Goal: Task Accomplishment & Management: Contribute content

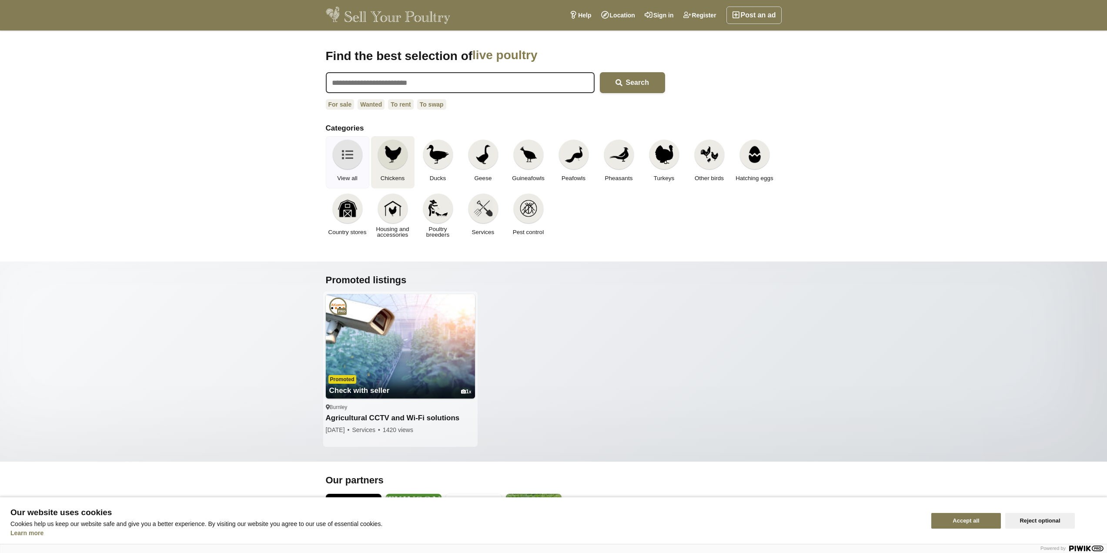
click at [389, 155] on img at bounding box center [392, 154] width 19 height 19
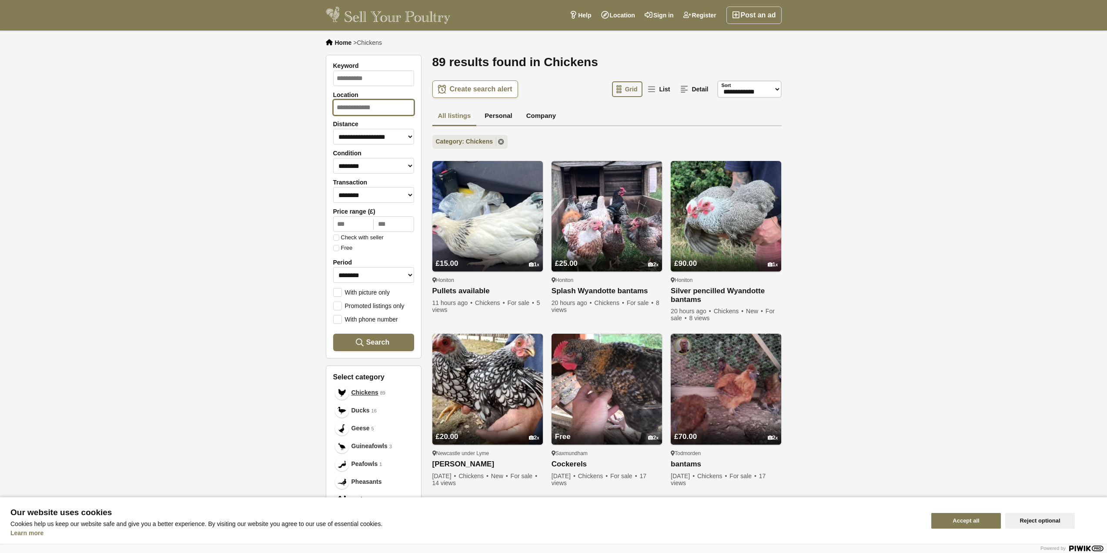
click at [389, 102] on input "Location" at bounding box center [373, 108] width 81 height 16
click at [388, 130] on div "Ormskirk England" at bounding box center [374, 132] width 80 height 25
type input "********"
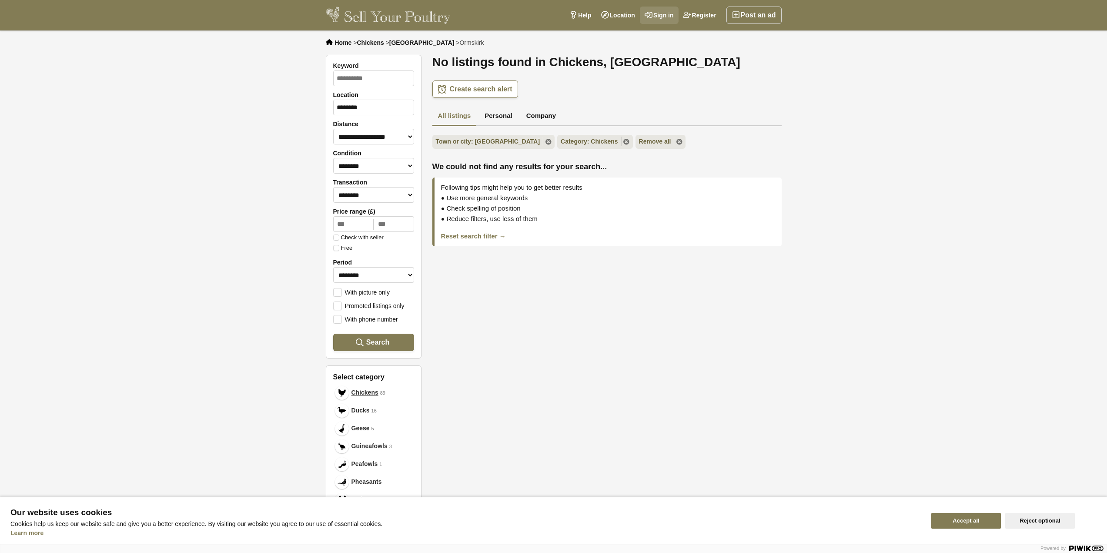
click at [665, 15] on link "Sign in" at bounding box center [659, 15] width 39 height 17
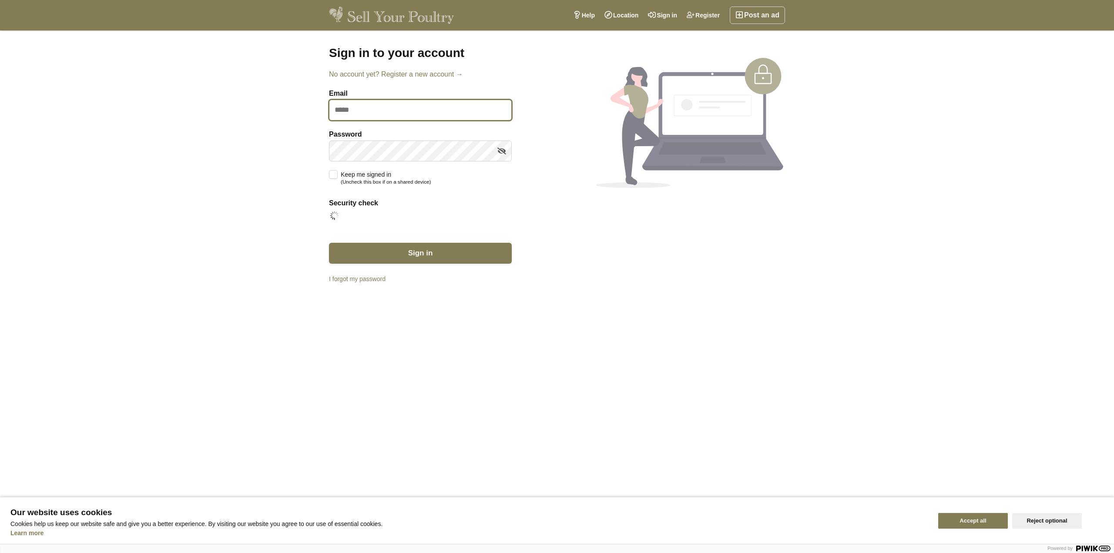
click at [414, 113] on input "Email" at bounding box center [420, 110] width 183 height 21
type input "**********"
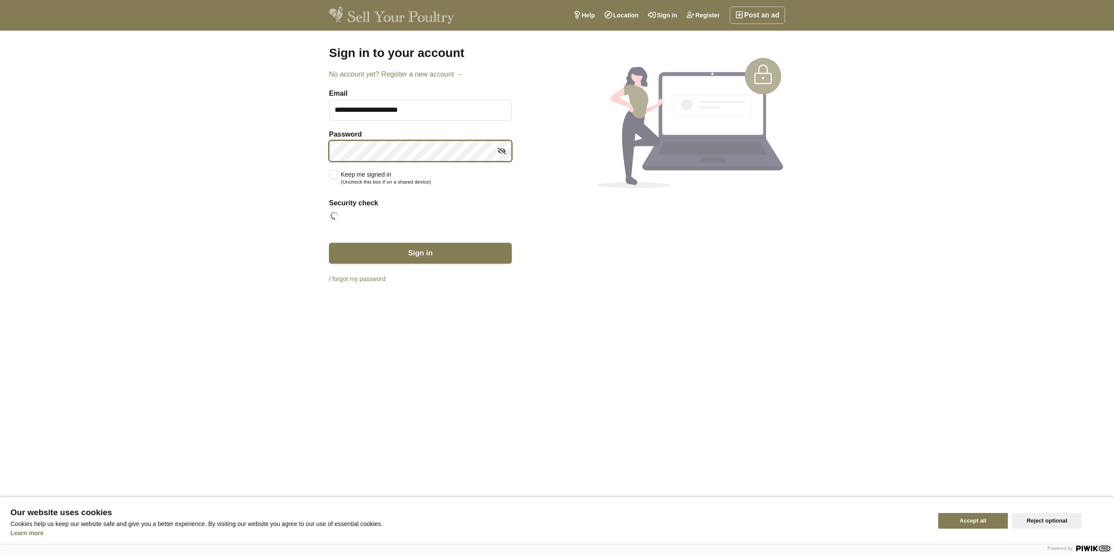
click at [329, 243] on button "Sign in" at bounding box center [420, 253] width 183 height 21
click at [700, 16] on link "Register" at bounding box center [703, 15] width 43 height 17
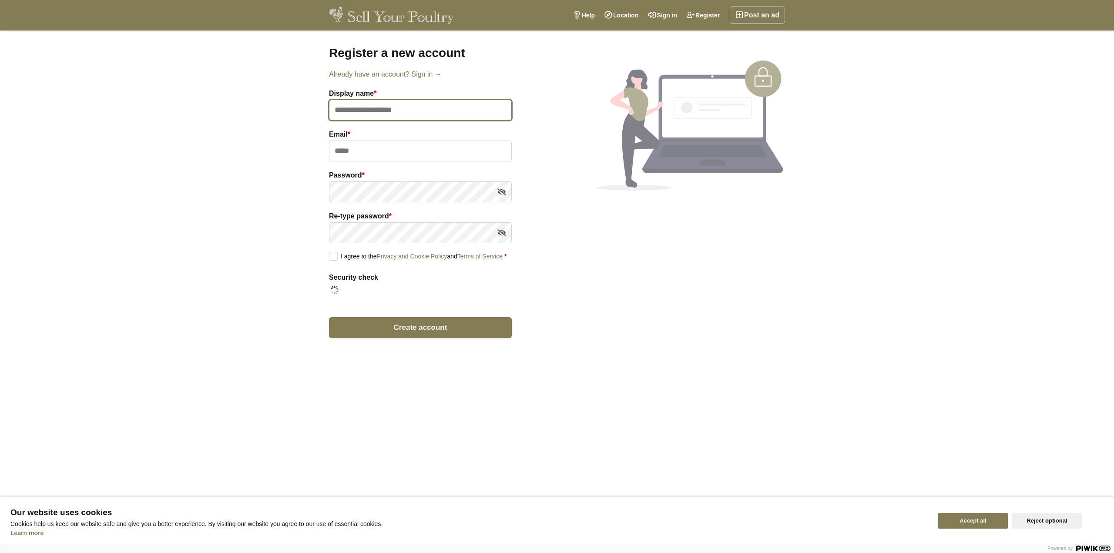
click at [417, 114] on input "text" at bounding box center [420, 110] width 183 height 21
type input "**********"
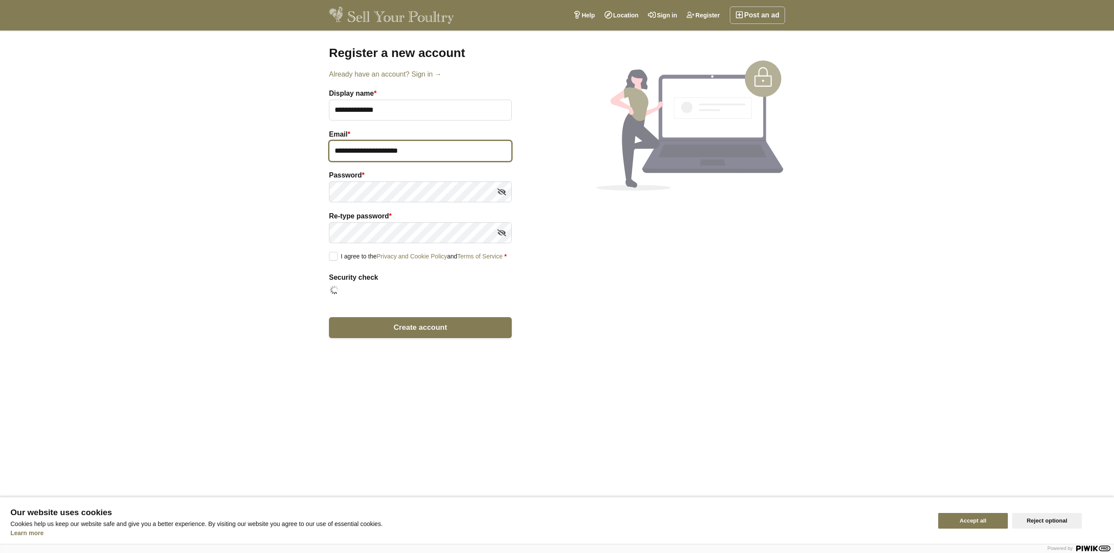
type input "**********"
click at [498, 195] on icon at bounding box center [501, 191] width 9 height 13
click at [440, 223] on div "Re-type password *" at bounding box center [420, 231] width 183 height 41
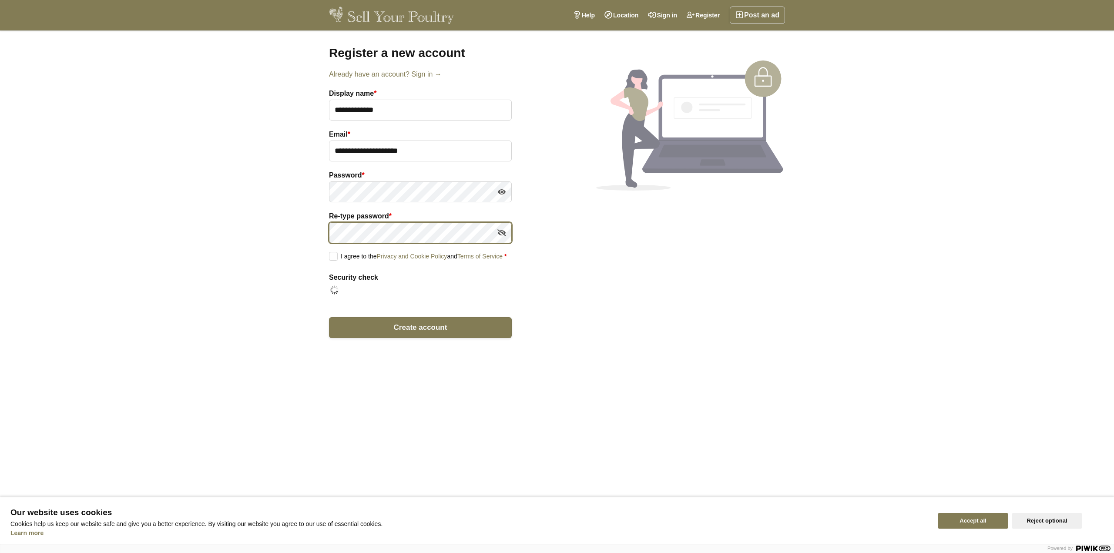
click at [329, 317] on button "Create account" at bounding box center [420, 327] width 183 height 21
click at [588, 298] on section "**********" at bounding box center [557, 194] width 470 height 297
click at [337, 255] on label "I agree to the Privacy and Cookie Policy and Terms of Service *" at bounding box center [417, 256] width 177 height 8
click at [336, 257] on label "I agree to the Privacy and Cookie Policy and Terms of Service *" at bounding box center [417, 256] width 177 height 8
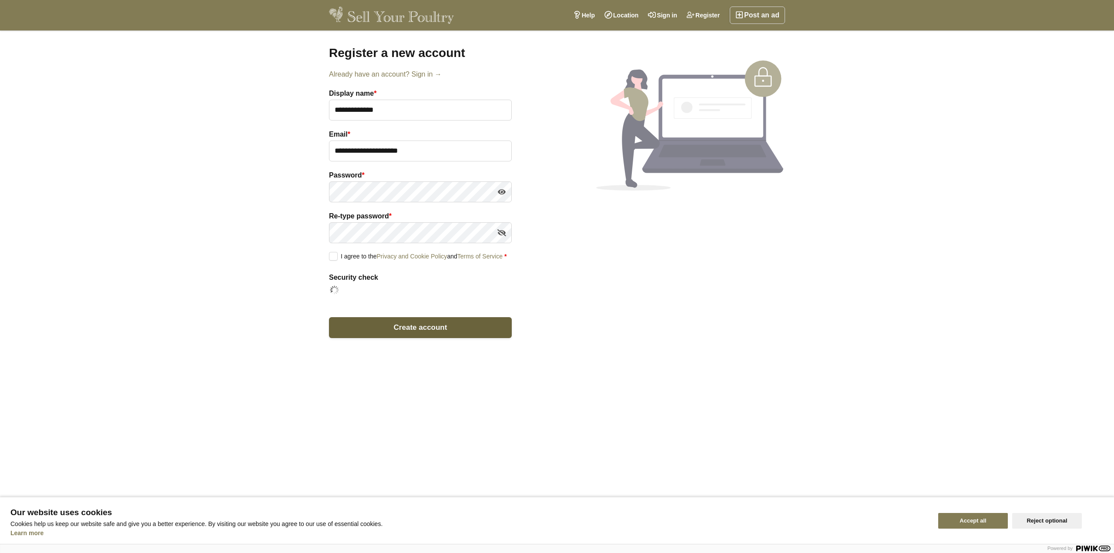
click at [415, 323] on span "Create account" at bounding box center [421, 327] width 54 height 8
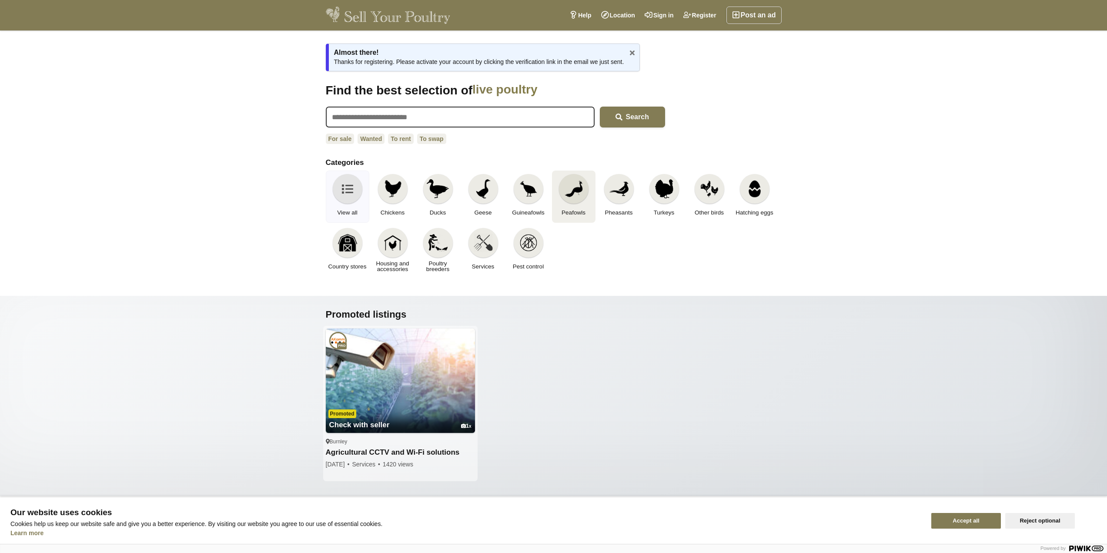
click at [574, 187] on img at bounding box center [573, 188] width 19 height 19
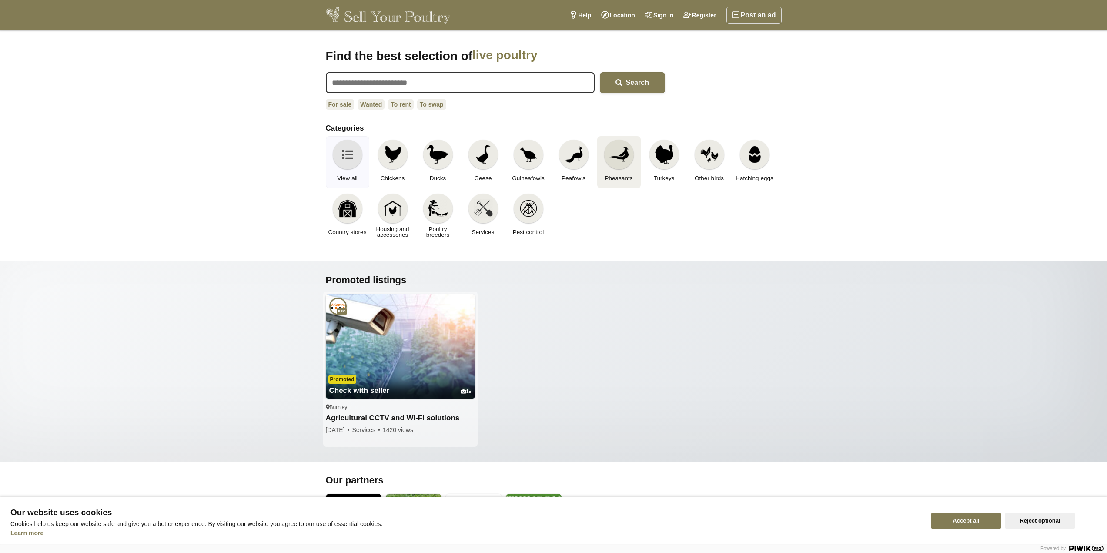
click at [620, 162] on img at bounding box center [618, 154] width 19 height 19
click at [576, 154] on img at bounding box center [573, 154] width 19 height 19
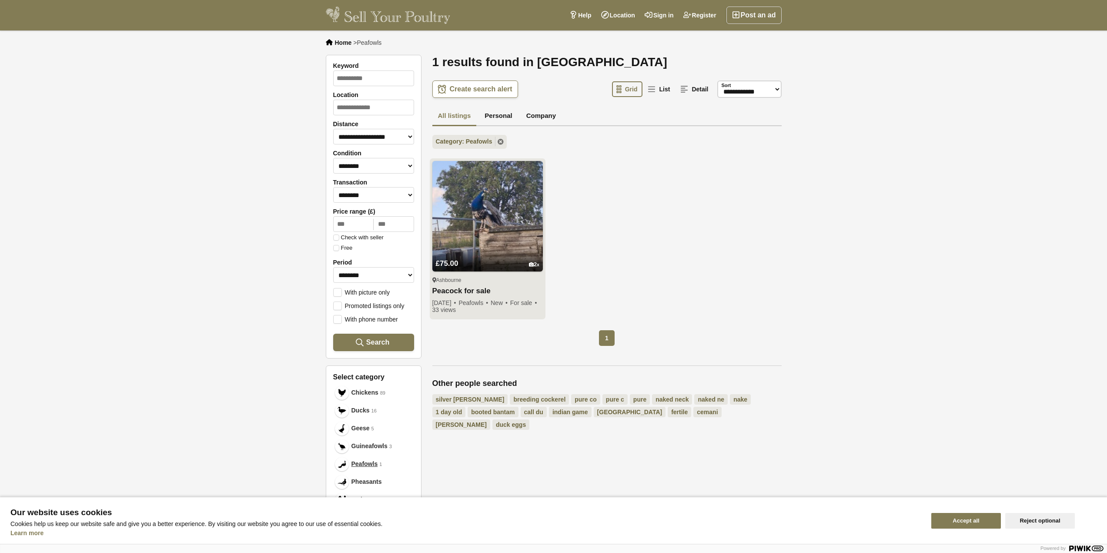
click at [501, 207] on img at bounding box center [487, 216] width 110 height 110
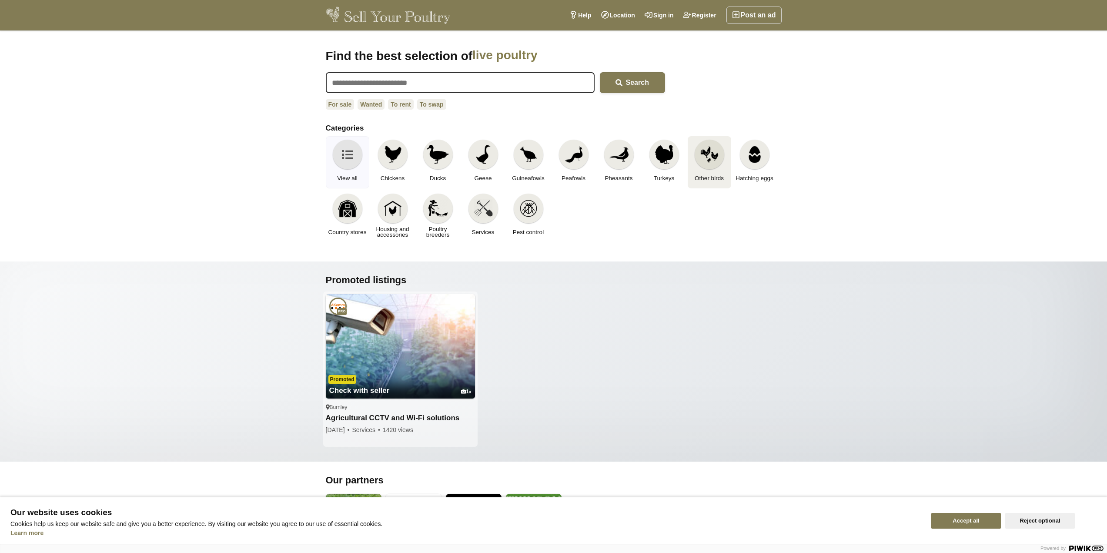
click at [708, 161] on img at bounding box center [709, 154] width 19 height 19
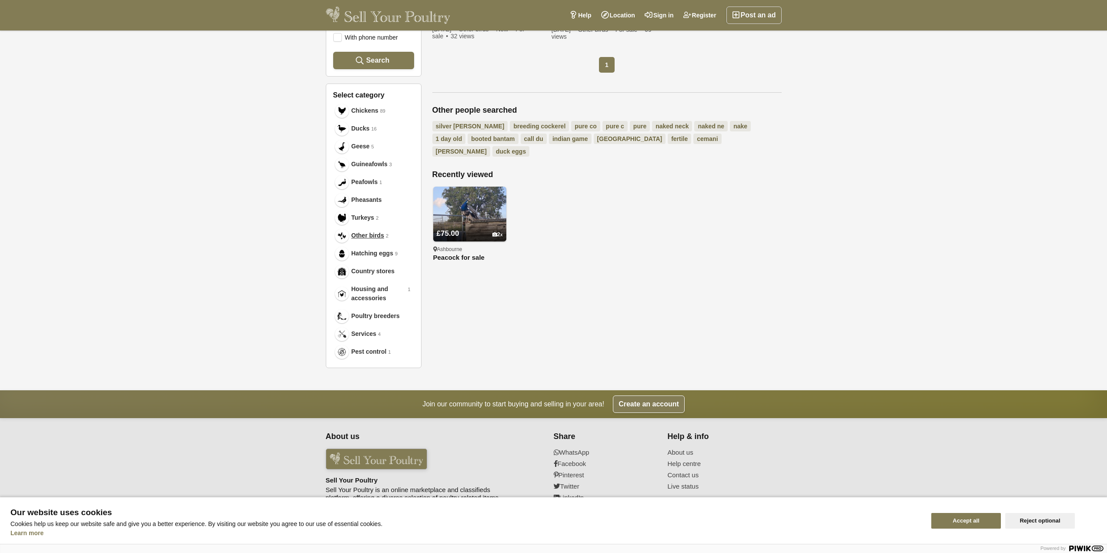
scroll to position [285, 0]
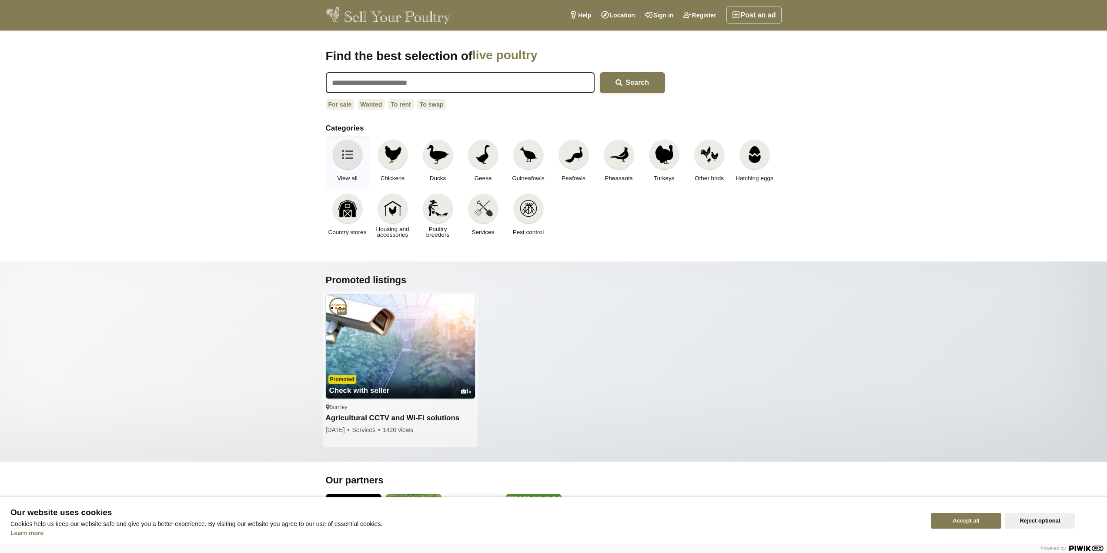
click at [930, 390] on section "Promoted listings Check with seller 1 Pro Promoted Promoted Burnley Agricultura…" at bounding box center [553, 361] width 1107 height 200
click at [968, 516] on button "Accept all" at bounding box center [966, 521] width 70 height 16
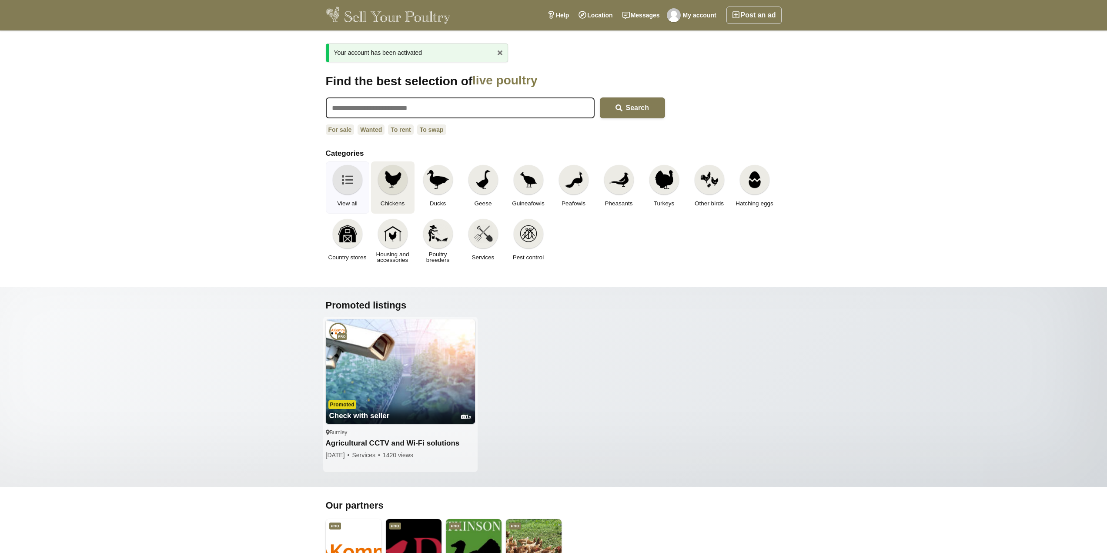
click at [402, 182] on img at bounding box center [392, 179] width 19 height 19
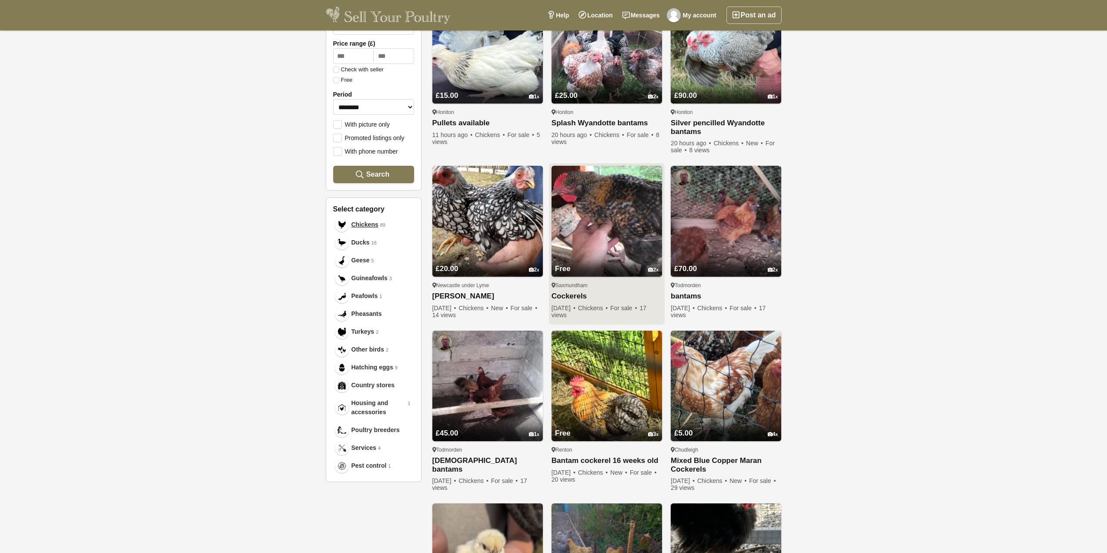
scroll to position [174, 0]
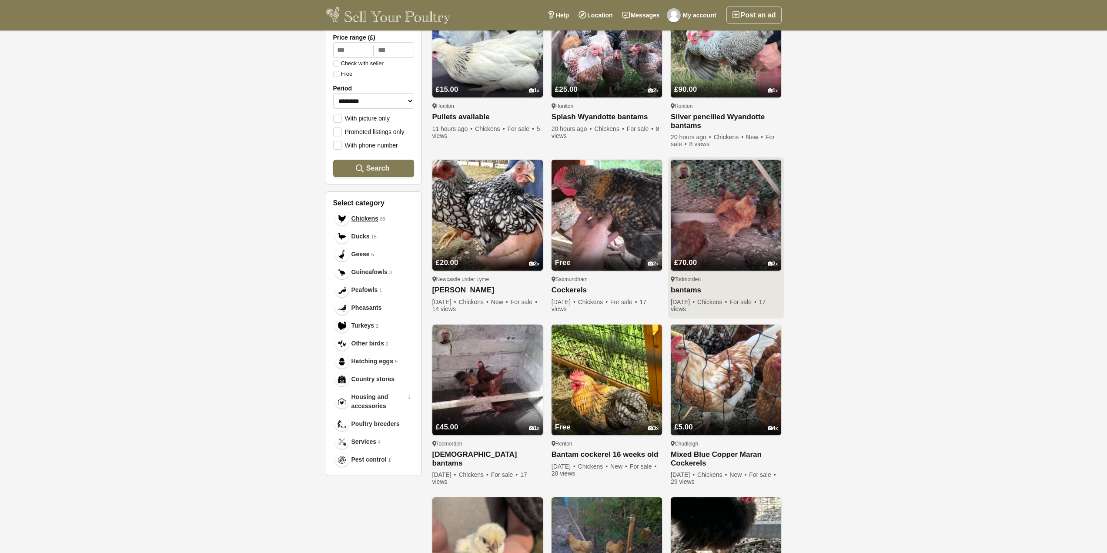
click at [730, 211] on img at bounding box center [726, 215] width 110 height 110
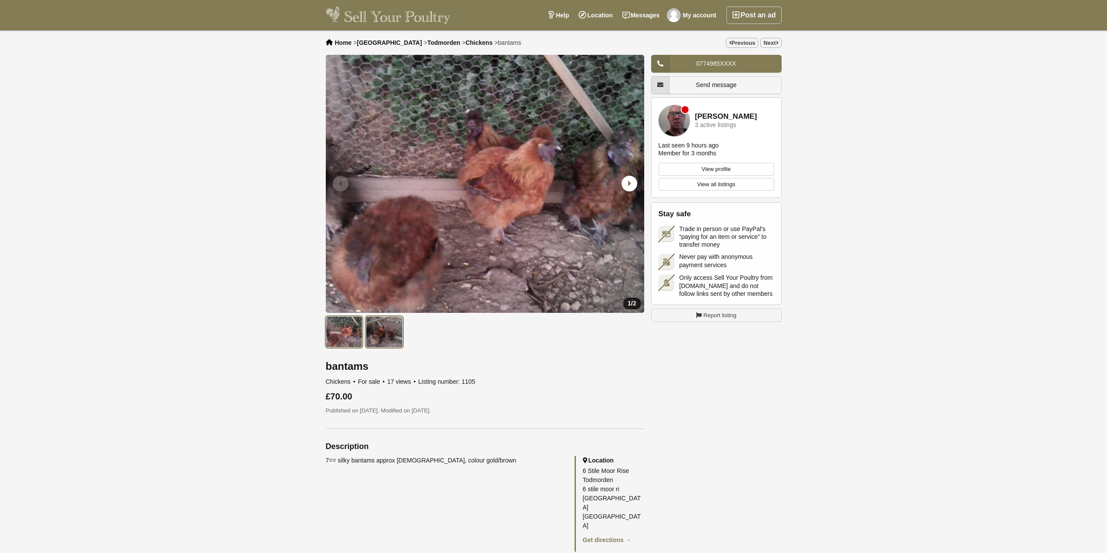
click at [388, 331] on img at bounding box center [384, 331] width 37 height 31
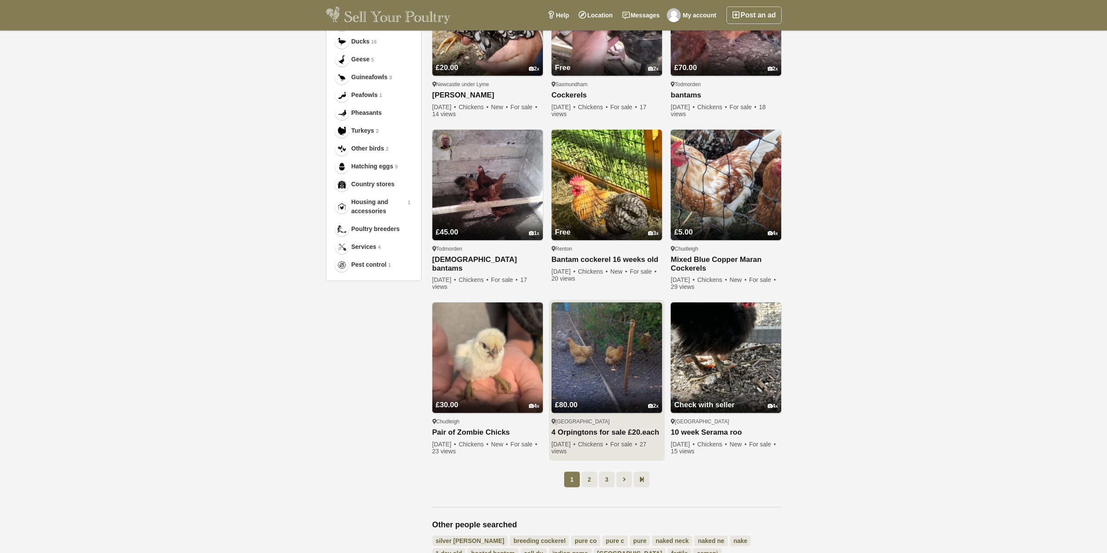
scroll to position [392, 0]
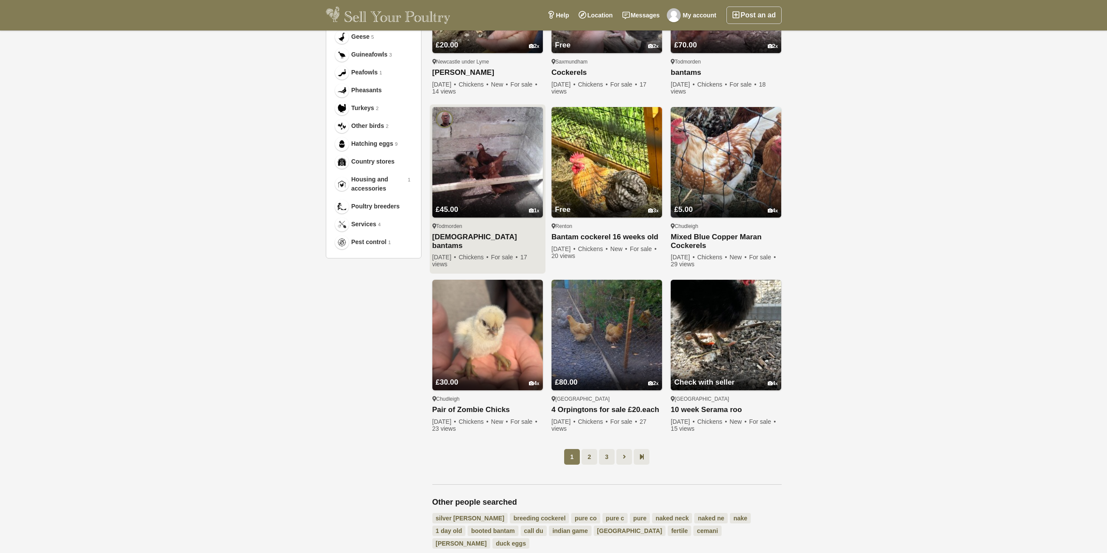
click at [527, 178] on img at bounding box center [487, 162] width 110 height 110
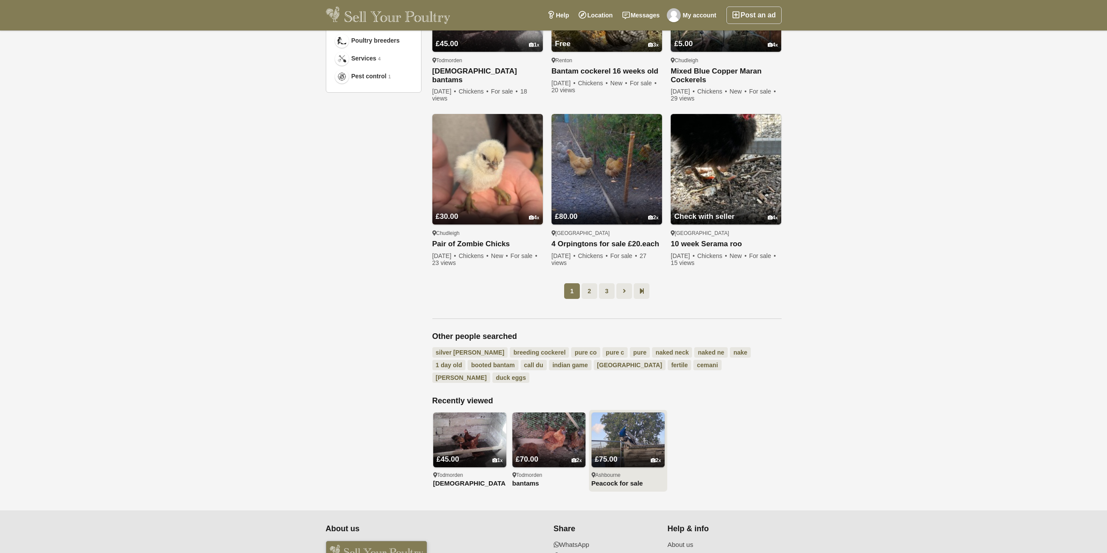
scroll to position [566, 0]
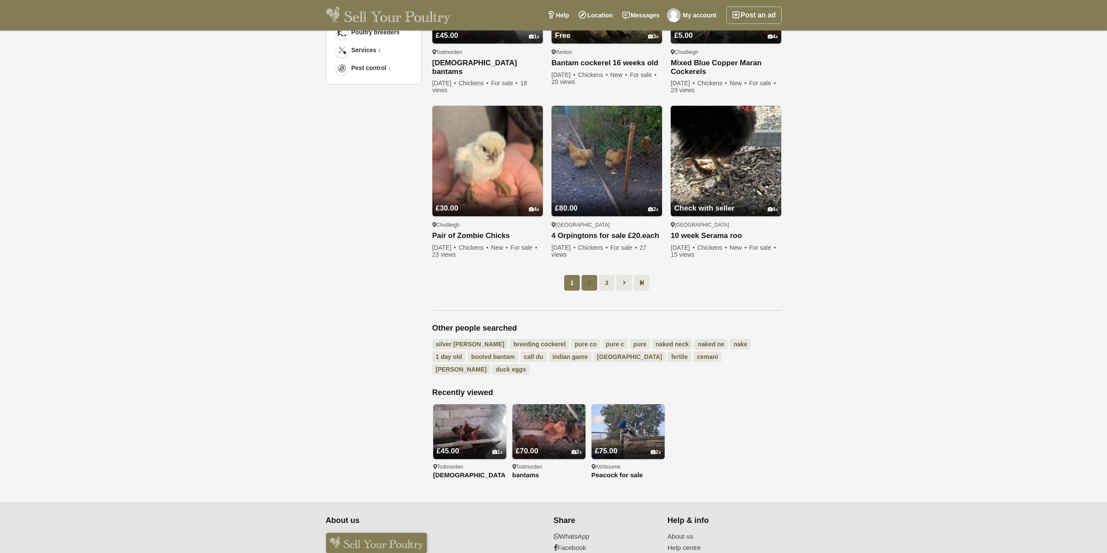
click at [587, 286] on link "2" at bounding box center [590, 283] width 16 height 16
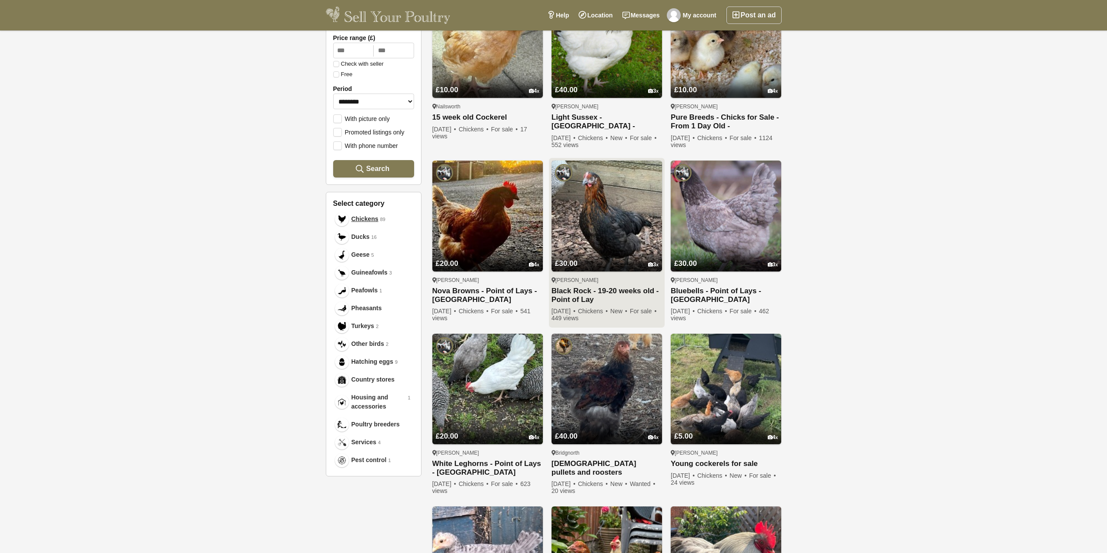
scroll to position [175, 0]
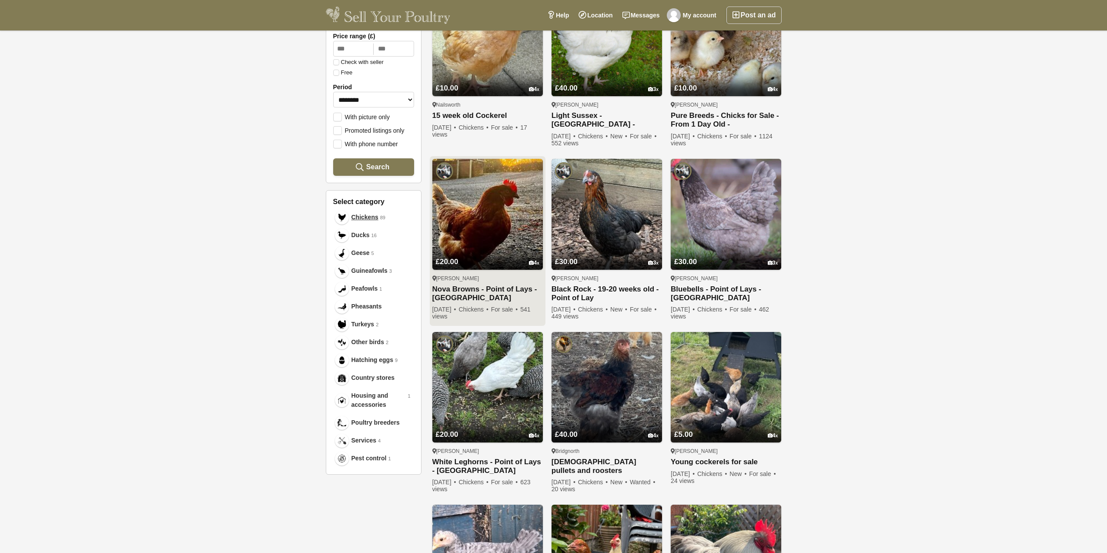
click at [495, 231] on img at bounding box center [487, 214] width 110 height 110
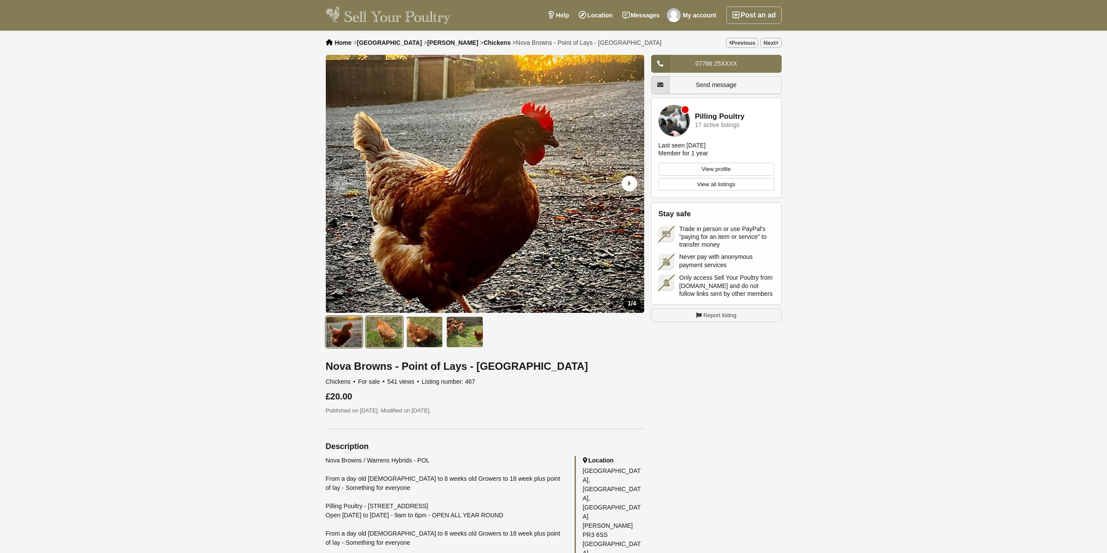
click at [390, 325] on img at bounding box center [384, 331] width 37 height 31
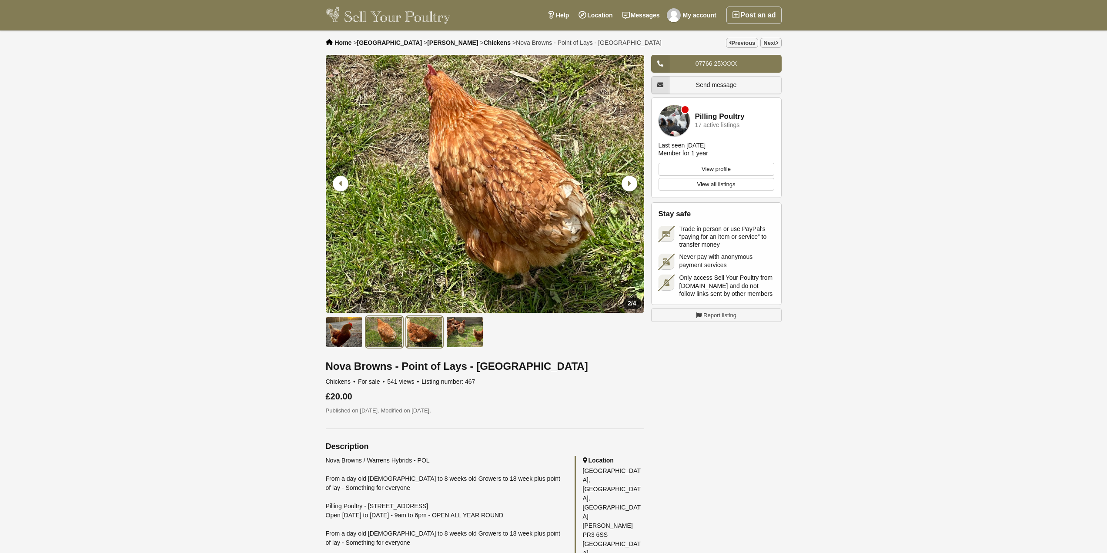
click at [418, 330] on img at bounding box center [424, 331] width 37 height 31
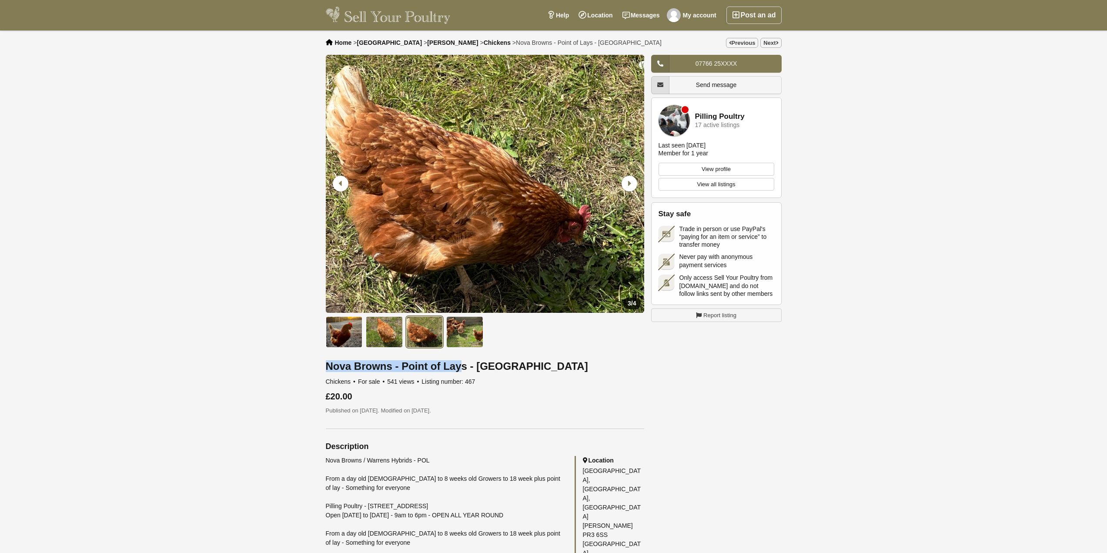
drag, startPoint x: 326, startPoint y: 368, endPoint x: 453, endPoint y: 371, distance: 127.1
click at [453, 371] on h1 "Nova Browns - Point of Lays - Lancashire" at bounding box center [485, 366] width 318 height 11
click at [596, 363] on h1 "Nova Browns - Point of Lays - Lancashire" at bounding box center [485, 366] width 318 height 11
drag, startPoint x: 387, startPoint y: 369, endPoint x: 326, endPoint y: 368, distance: 60.5
click at [326, 368] on h1 "Nova Browns - Point of Lays - Lancashire" at bounding box center [485, 366] width 318 height 11
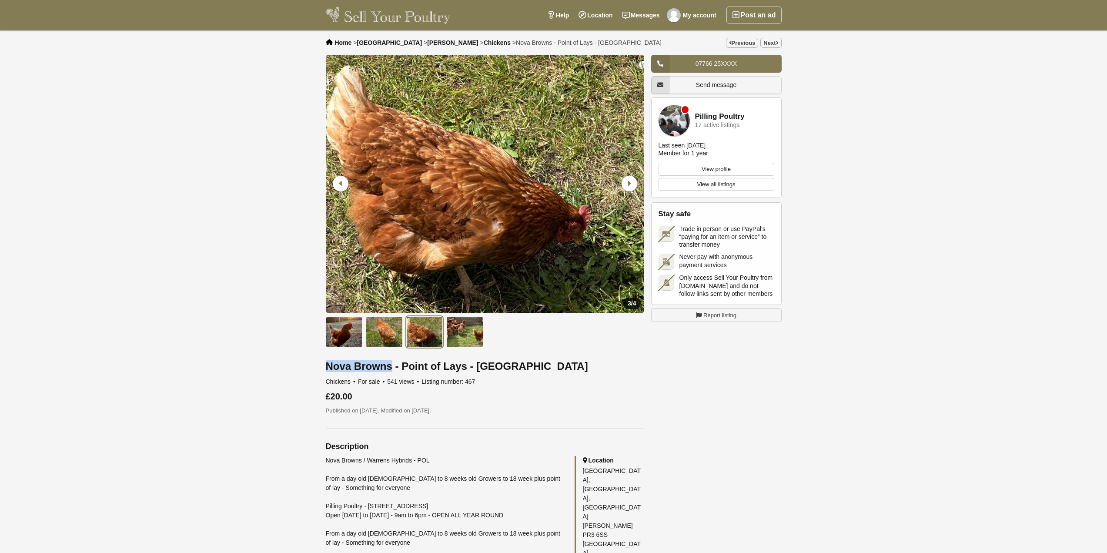
copy h1 "Nova Browns"
click at [413, 13] on img at bounding box center [388, 15] width 125 height 17
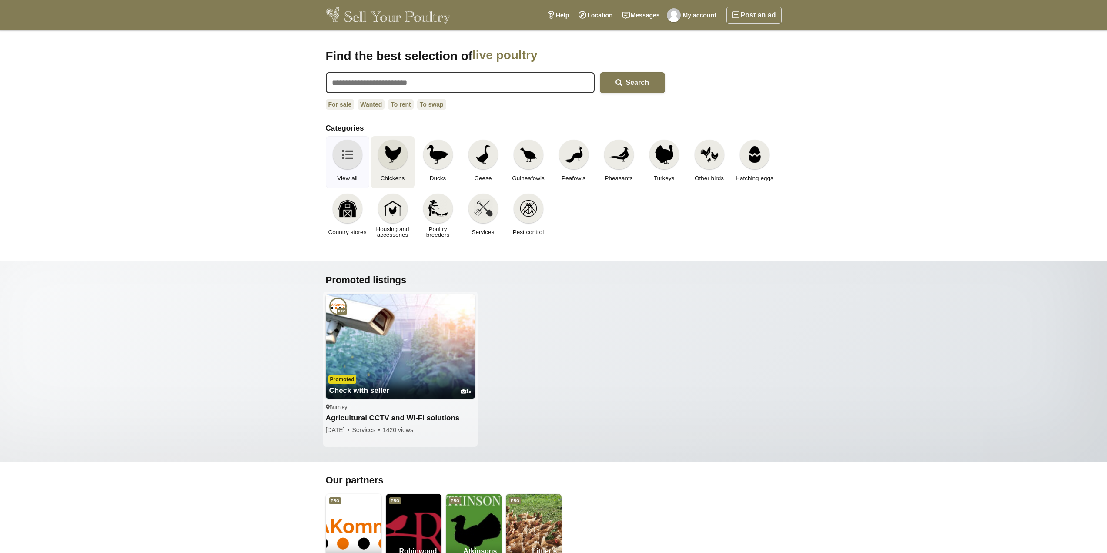
click at [396, 158] on img at bounding box center [392, 154] width 19 height 19
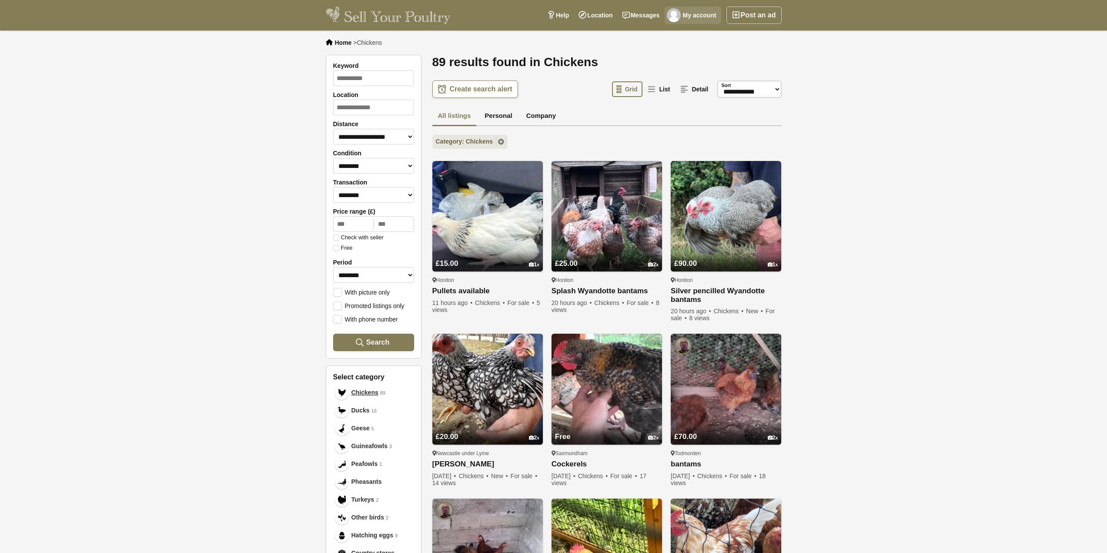
click at [705, 18] on link "My account" at bounding box center [693, 15] width 57 height 17
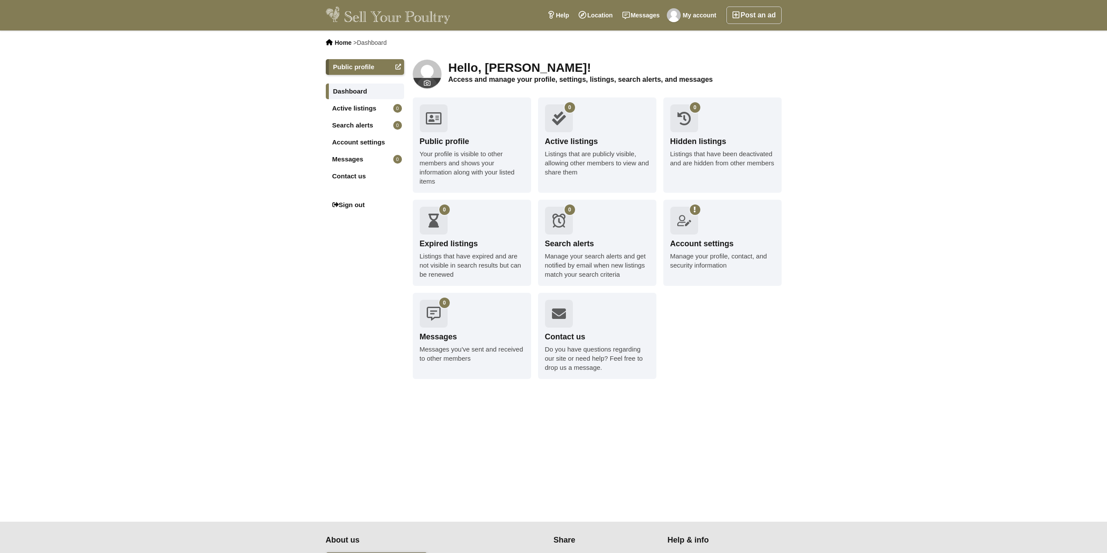
click at [586, 151] on div "Listings that are publicly visible, allowing other members to view and share th…" at bounding box center [597, 162] width 104 height 27
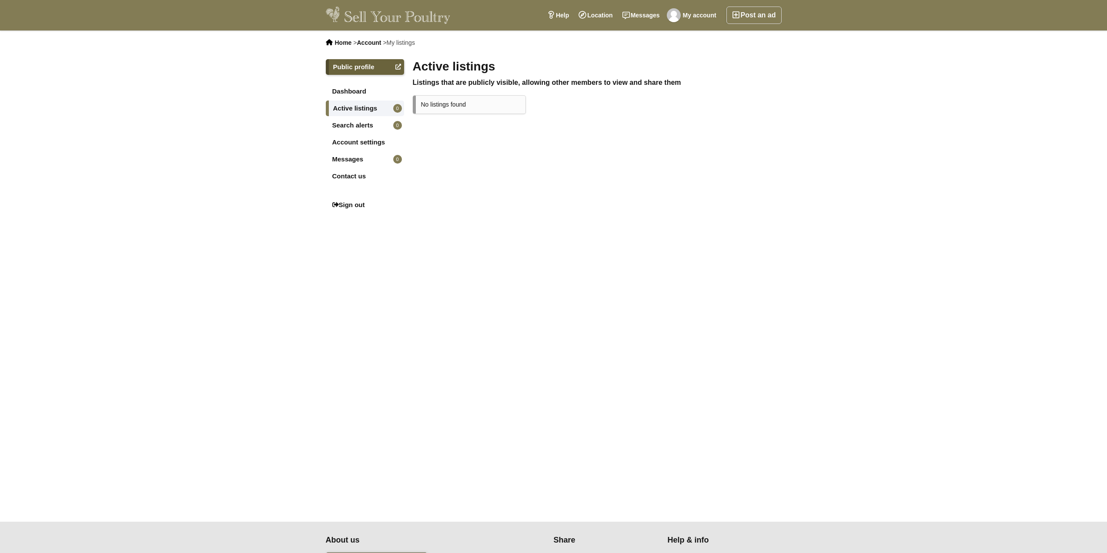
click at [365, 66] on link "Public profile" at bounding box center [365, 67] width 78 height 16
click at [365, 127] on link "Search alerts 0" at bounding box center [365, 125] width 78 height 16
click at [367, 138] on link "Account settings" at bounding box center [365, 142] width 78 height 16
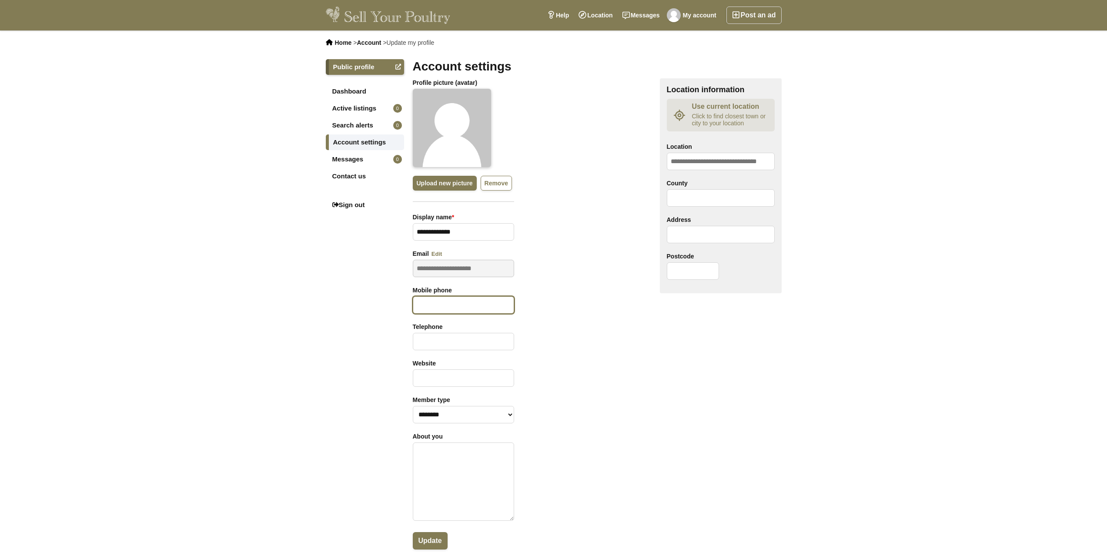
click at [433, 306] on input "text" at bounding box center [463, 304] width 101 height 17
click at [638, 14] on link "Messages" at bounding box center [641, 15] width 47 height 17
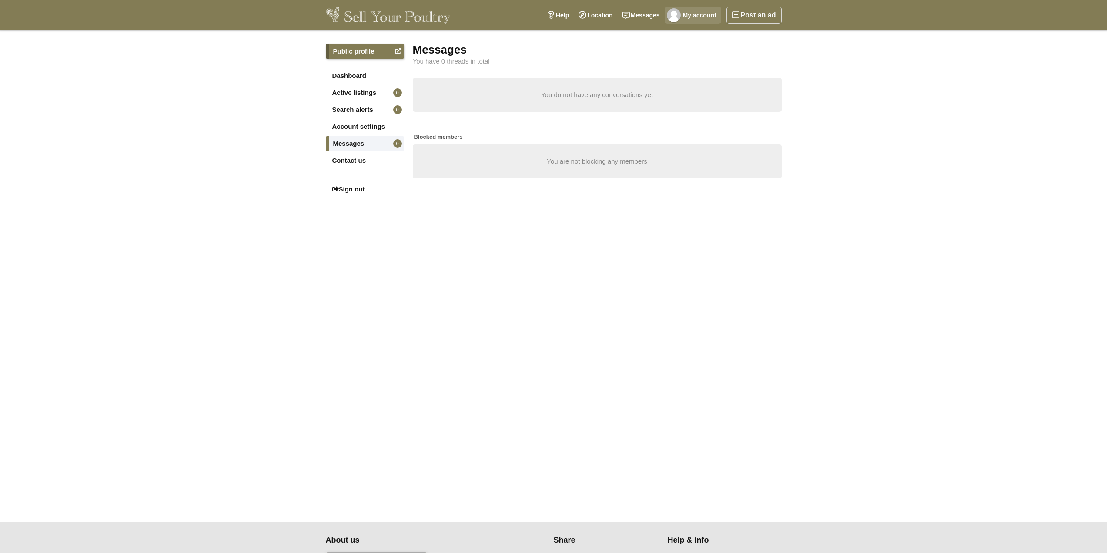
click at [680, 12] on img at bounding box center [674, 15] width 14 height 14
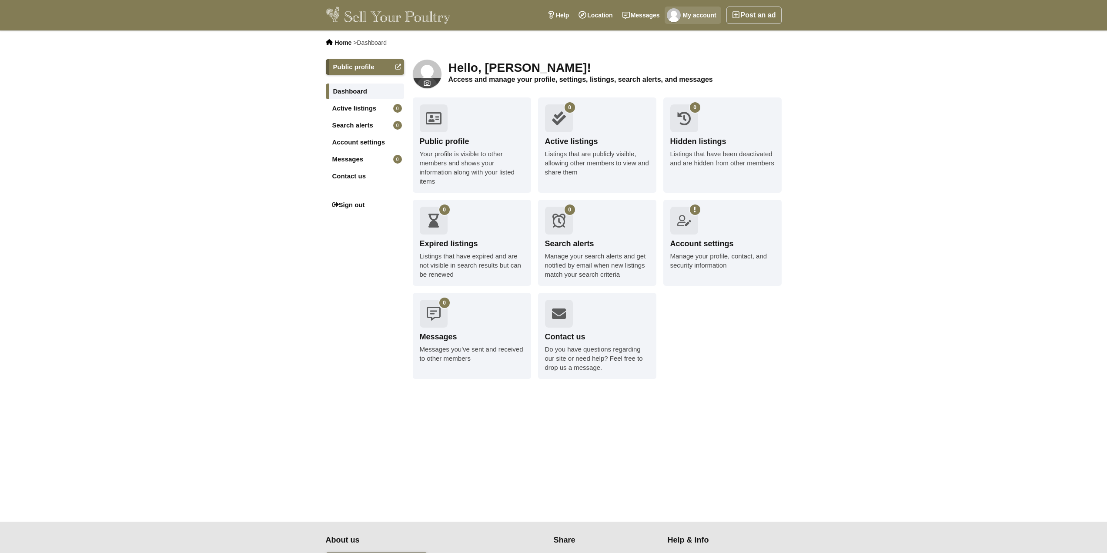
click at [686, 16] on link "My account" at bounding box center [693, 15] width 57 height 17
click at [412, 18] on img at bounding box center [388, 15] width 125 height 17
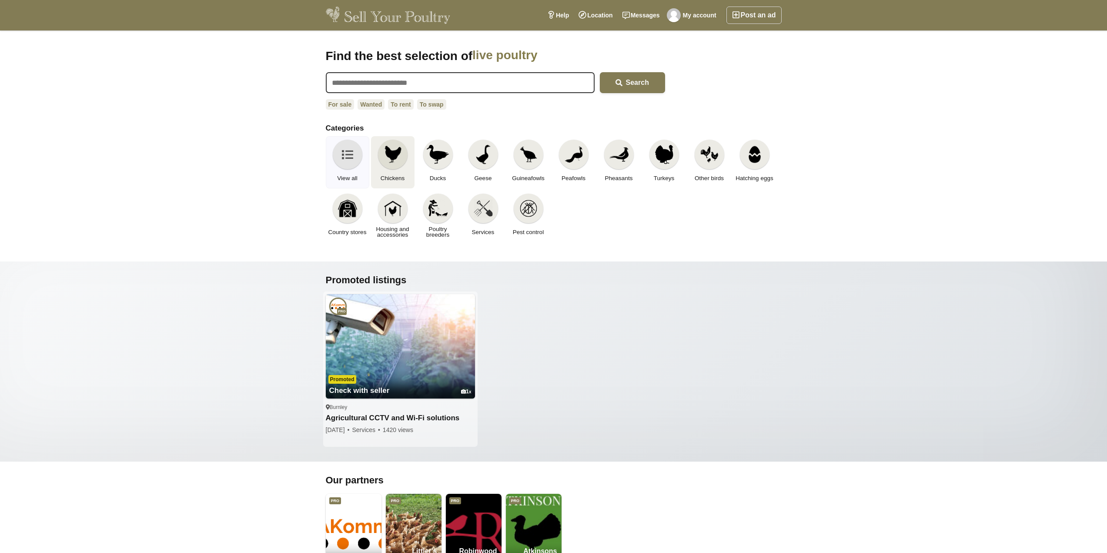
click at [389, 158] on img at bounding box center [392, 154] width 19 height 19
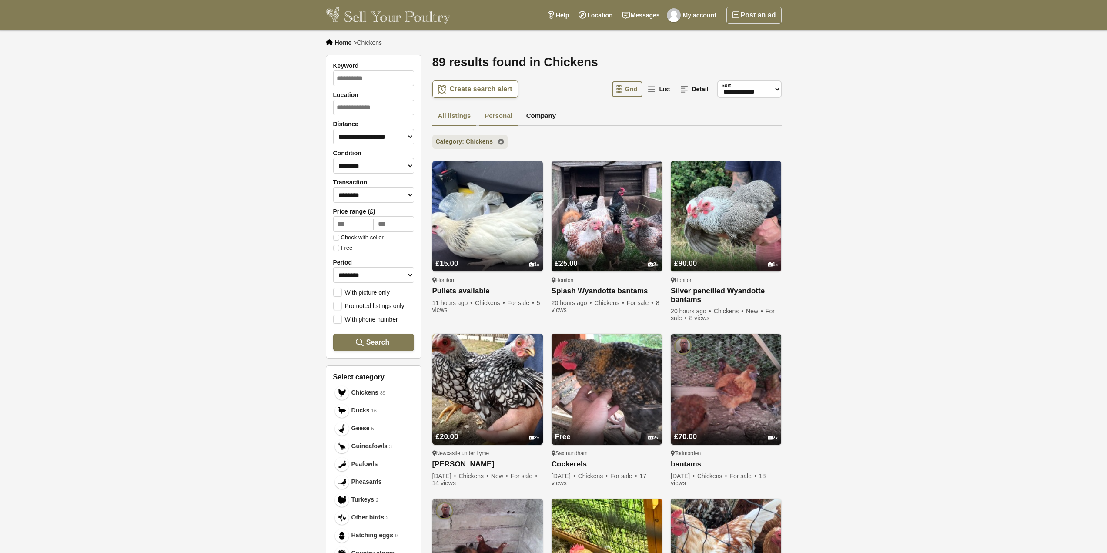
click at [499, 115] on link "Personal" at bounding box center [498, 117] width 39 height 20
click at [657, 88] on link "List" at bounding box center [659, 89] width 32 height 16
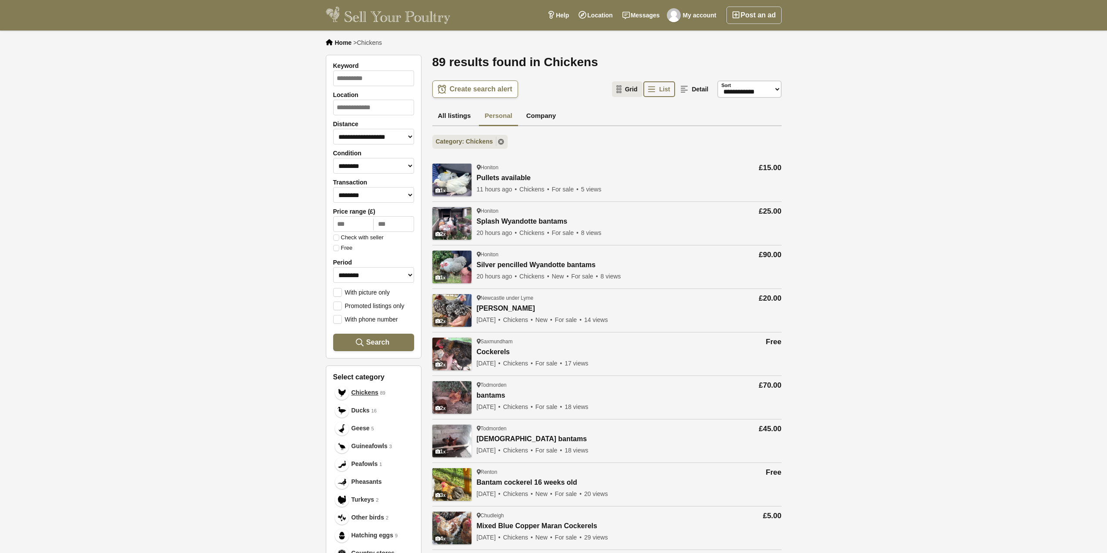
click at [621, 92] on icon at bounding box center [618, 89] width 5 height 8
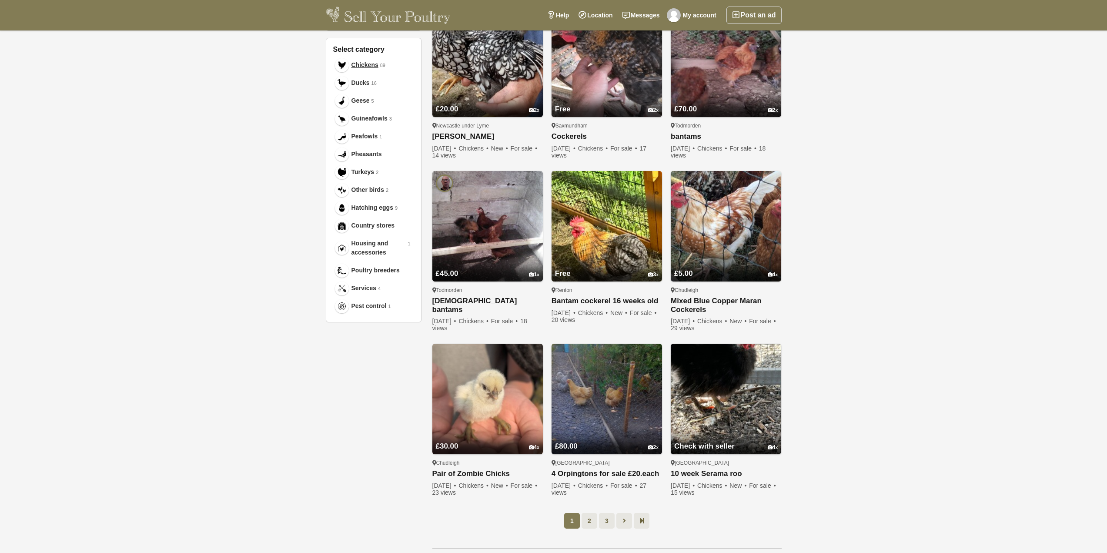
scroll to position [642, 0]
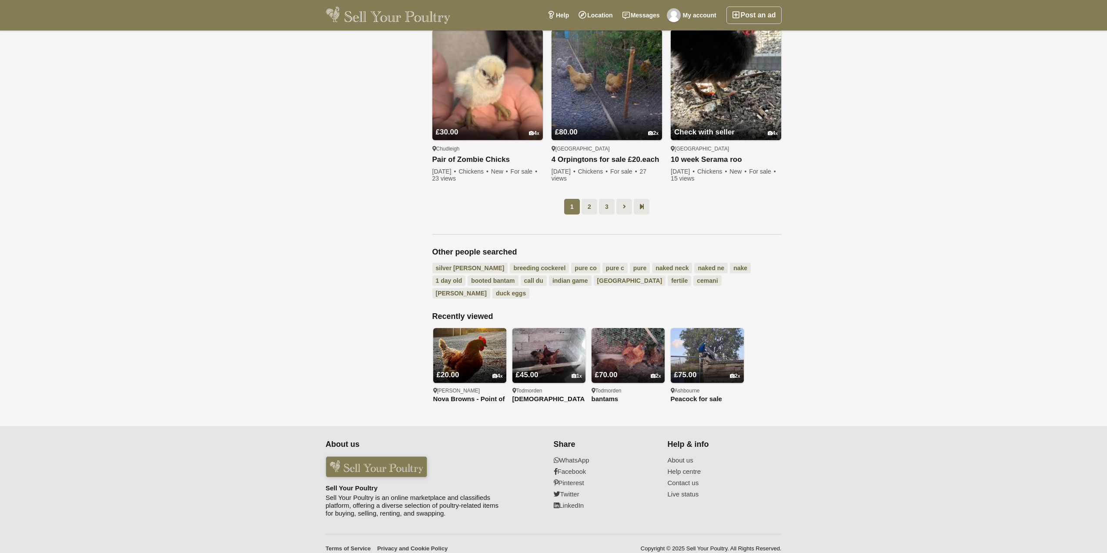
click at [398, 456] on img at bounding box center [376, 466] width 101 height 21
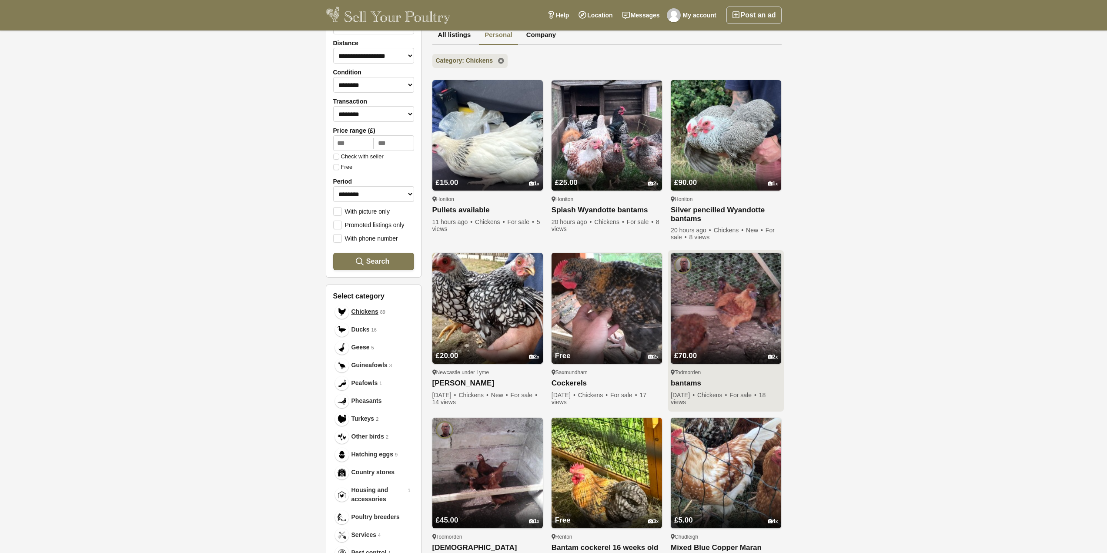
scroll to position [0, 0]
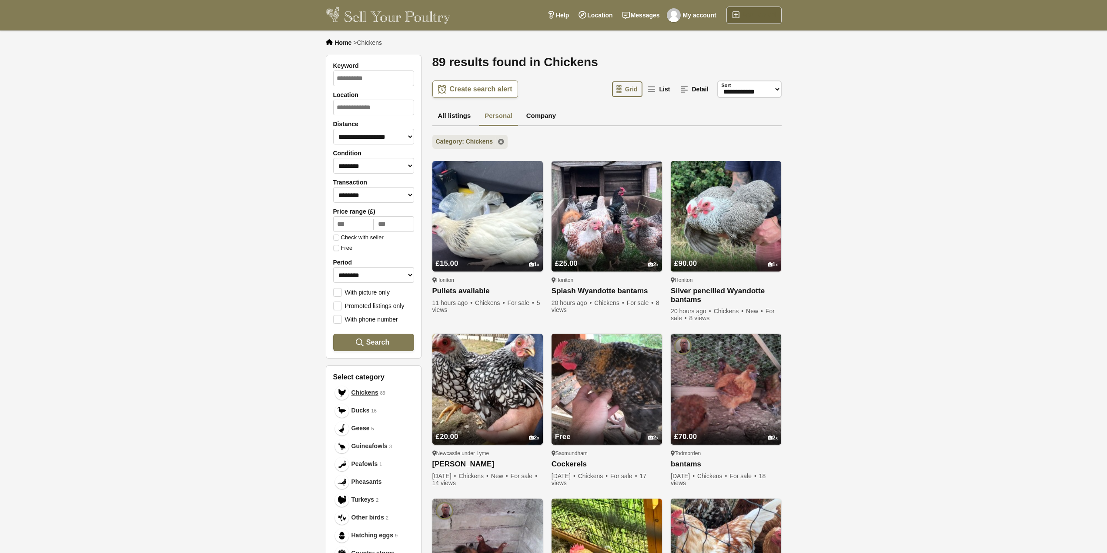
click at [768, 16] on link "Post an ad" at bounding box center [753, 15] width 55 height 17
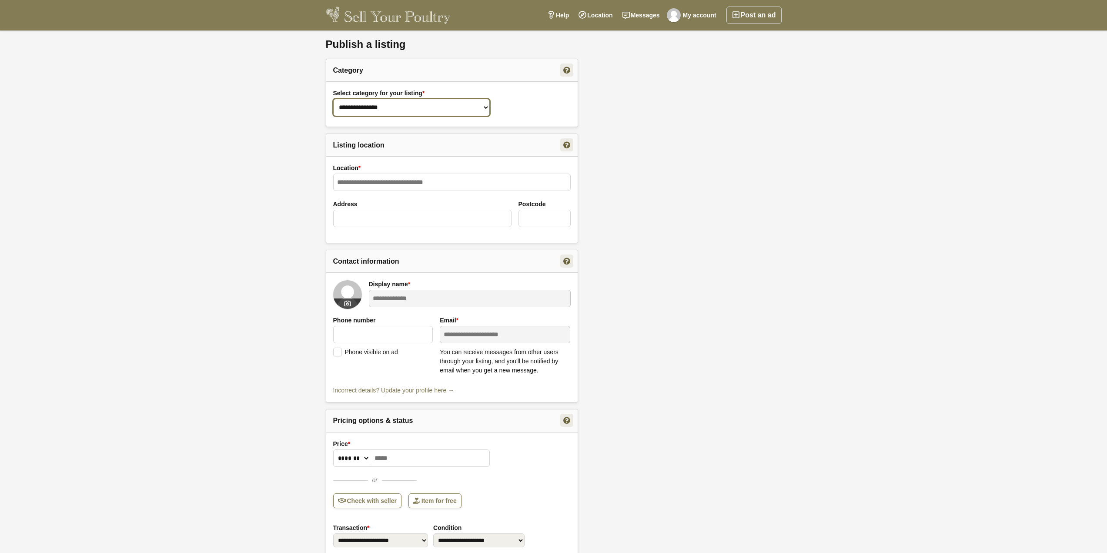
click at [396, 108] on select "**********" at bounding box center [411, 107] width 157 height 17
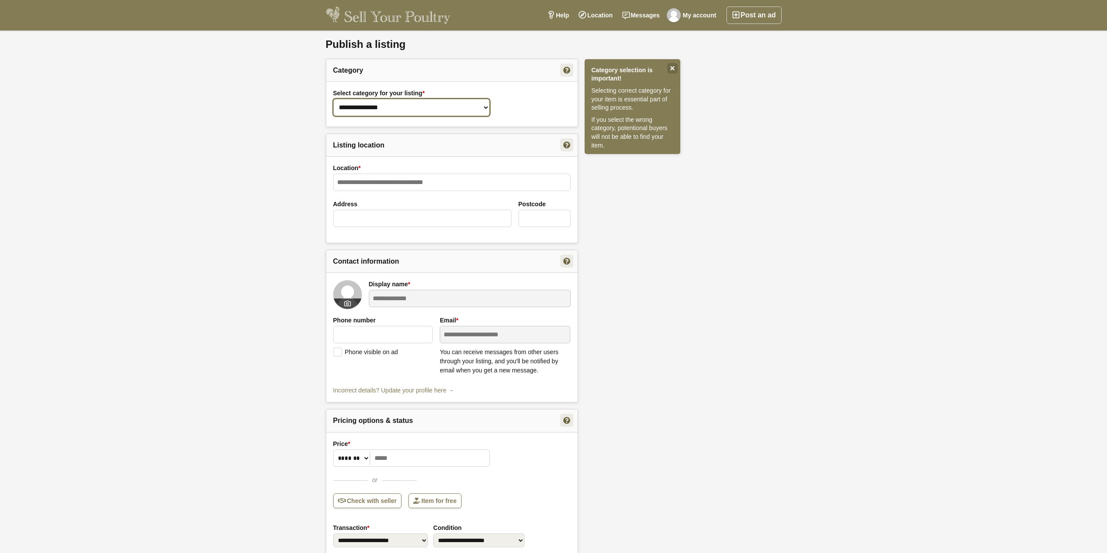
select select "**"
click at [333, 99] on select "**********" at bounding box center [411, 107] width 157 height 17
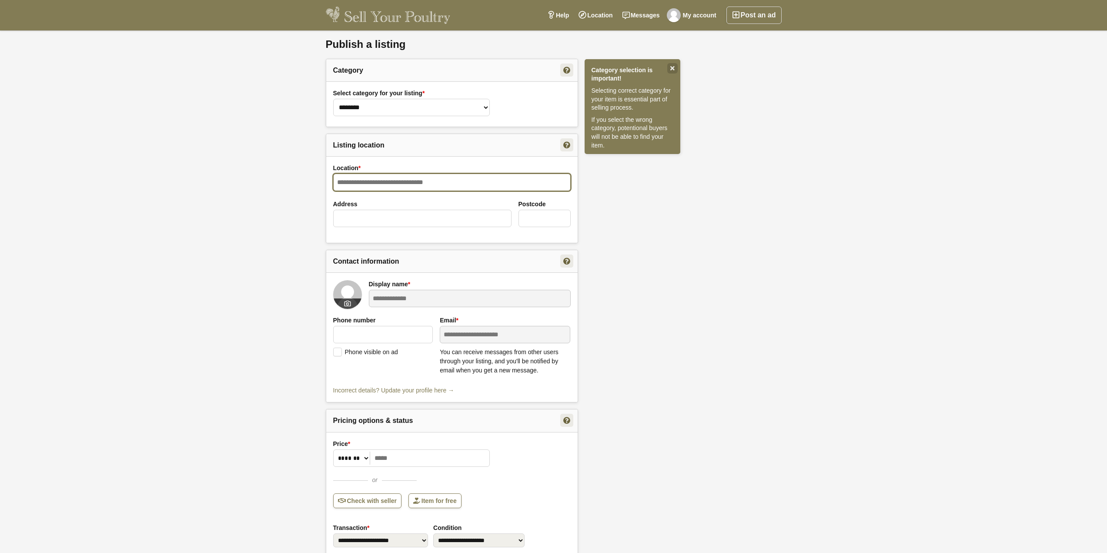
click at [368, 181] on input "Location *" at bounding box center [452, 182] width 238 height 17
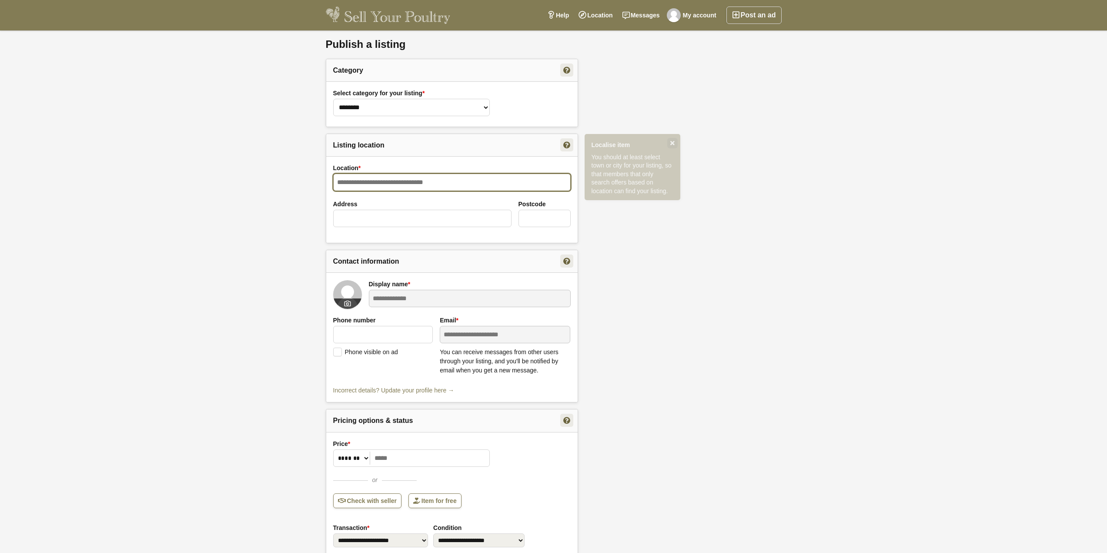
paste input "**********"
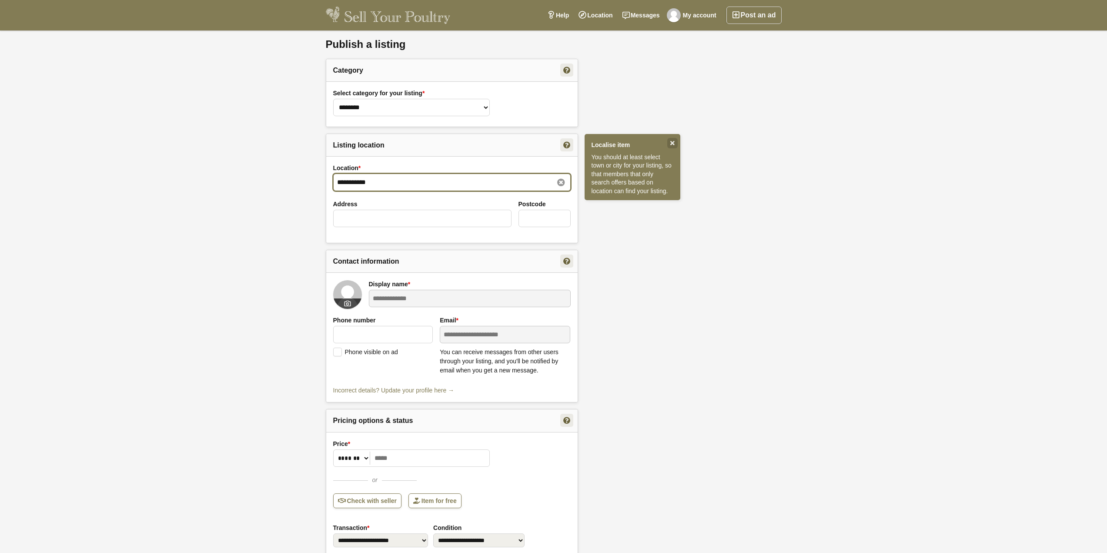
type input "**********"
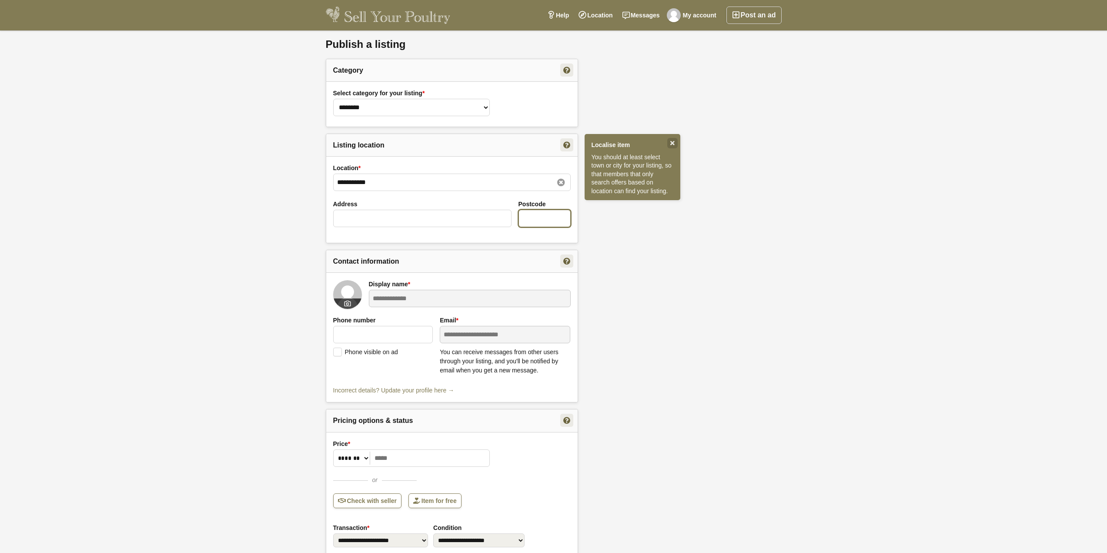
click at [554, 217] on input "Postcode" at bounding box center [545, 218] width 52 height 17
click at [634, 263] on div "**********" at bounding box center [554, 474] width 470 height 873
click at [432, 221] on input "Address" at bounding box center [422, 218] width 178 height 17
drag, startPoint x: 555, startPoint y: 224, endPoint x: 519, endPoint y: 219, distance: 37.3
click at [519, 219] on input "******" at bounding box center [545, 218] width 52 height 17
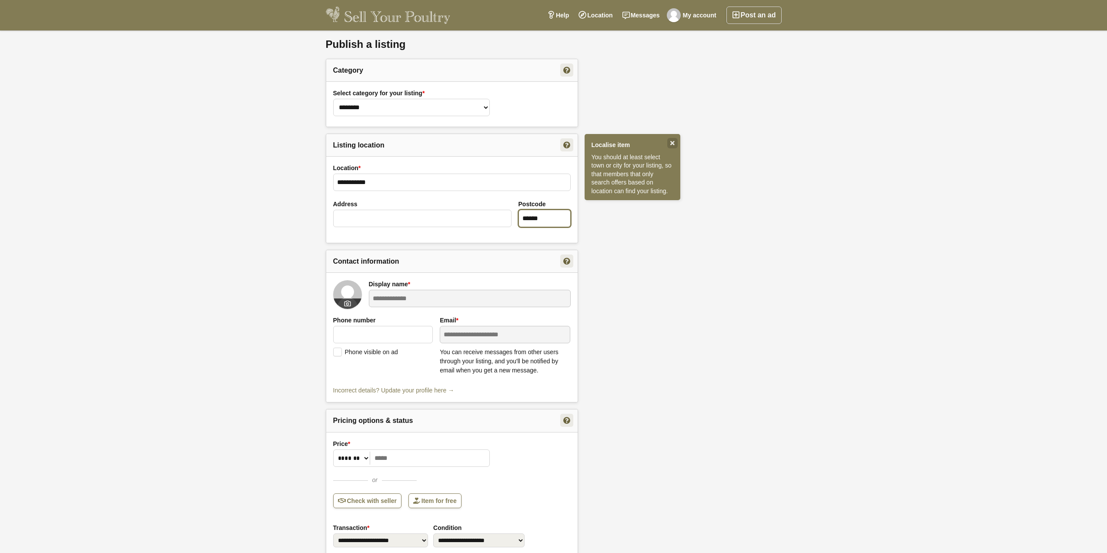
type input "******"
click at [374, 223] on input "Address" at bounding box center [422, 218] width 178 height 17
click at [388, 338] on input "tel" at bounding box center [383, 334] width 100 height 17
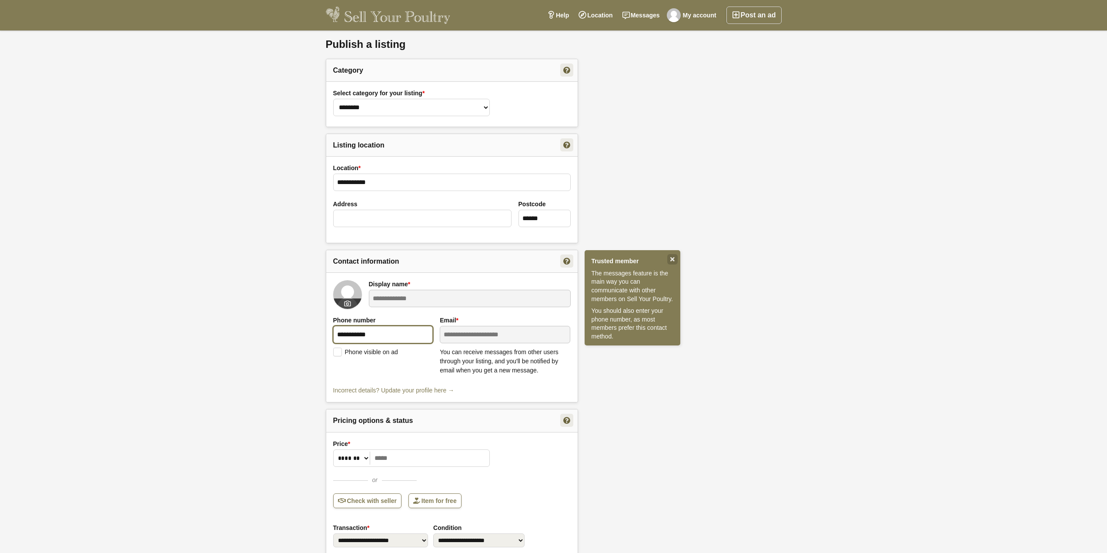
type input "**********"
click at [651, 438] on div "**********" at bounding box center [554, 474] width 470 height 873
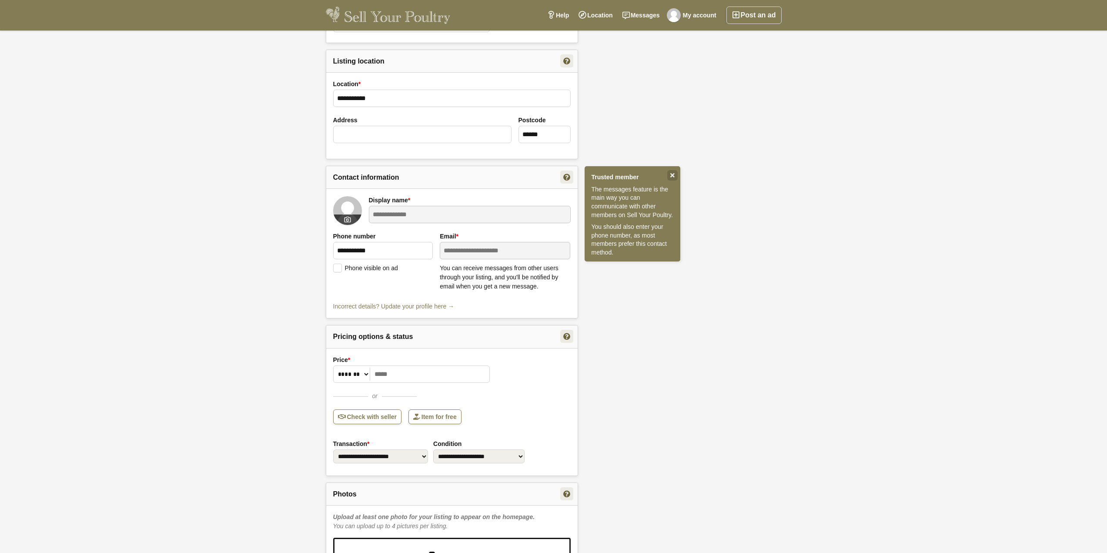
scroll to position [87, 0]
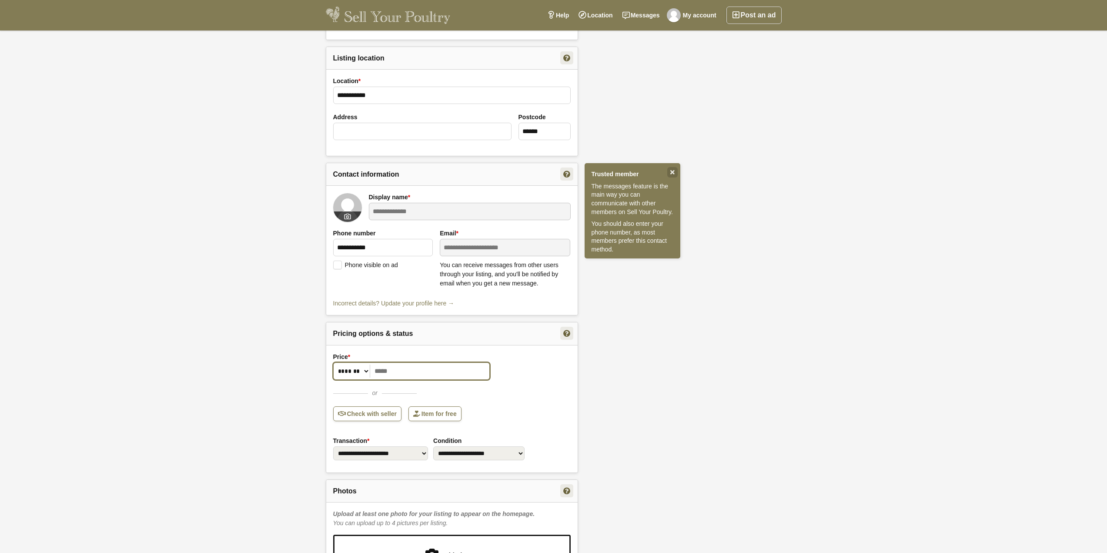
click at [441, 368] on input "Price *" at bounding box center [411, 370] width 157 height 17
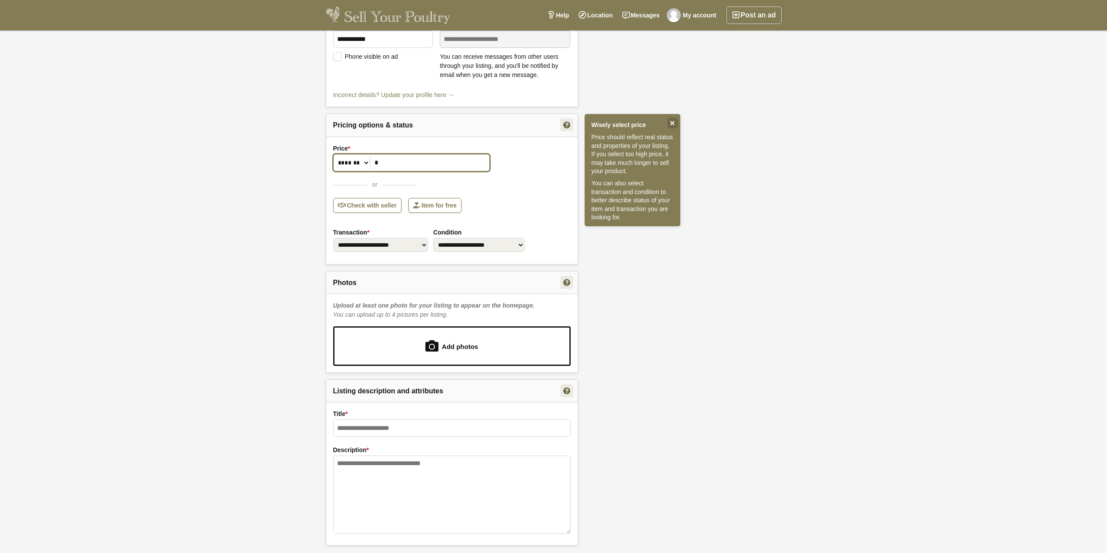
scroll to position [305, 0]
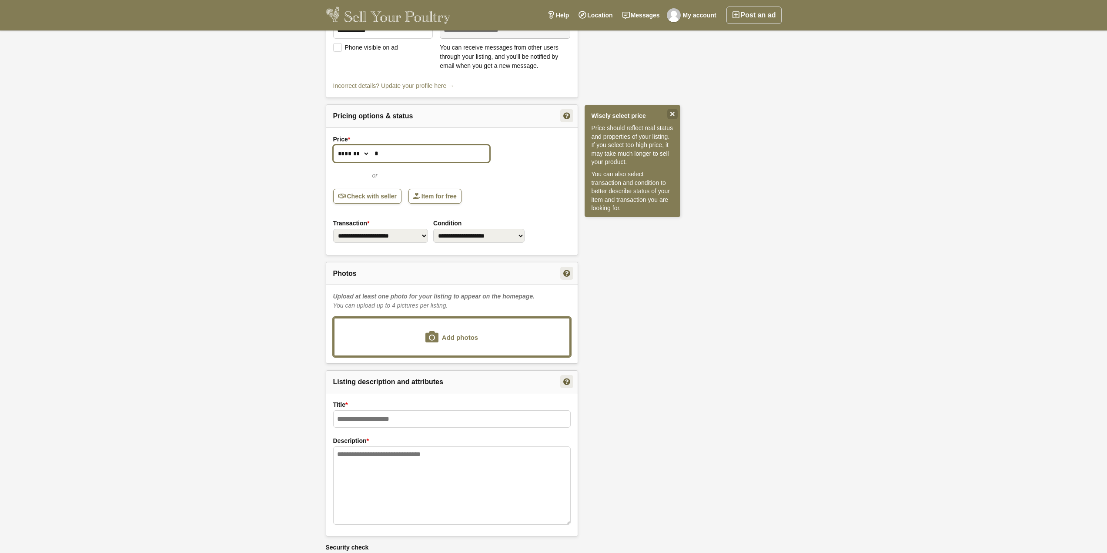
type input "*"
click at [472, 329] on input "file" at bounding box center [452, 336] width 235 height 37
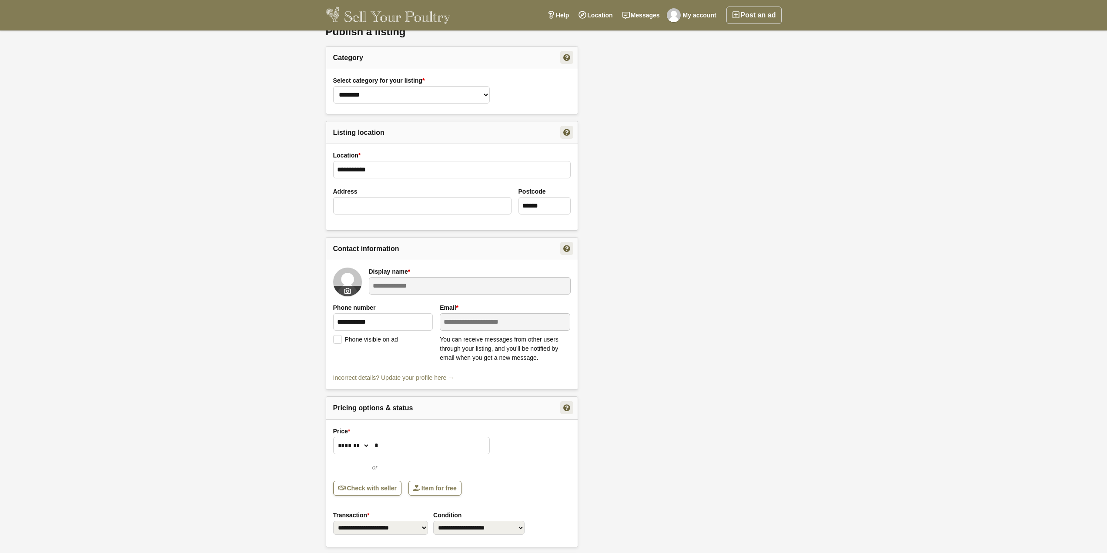
scroll to position [0, 0]
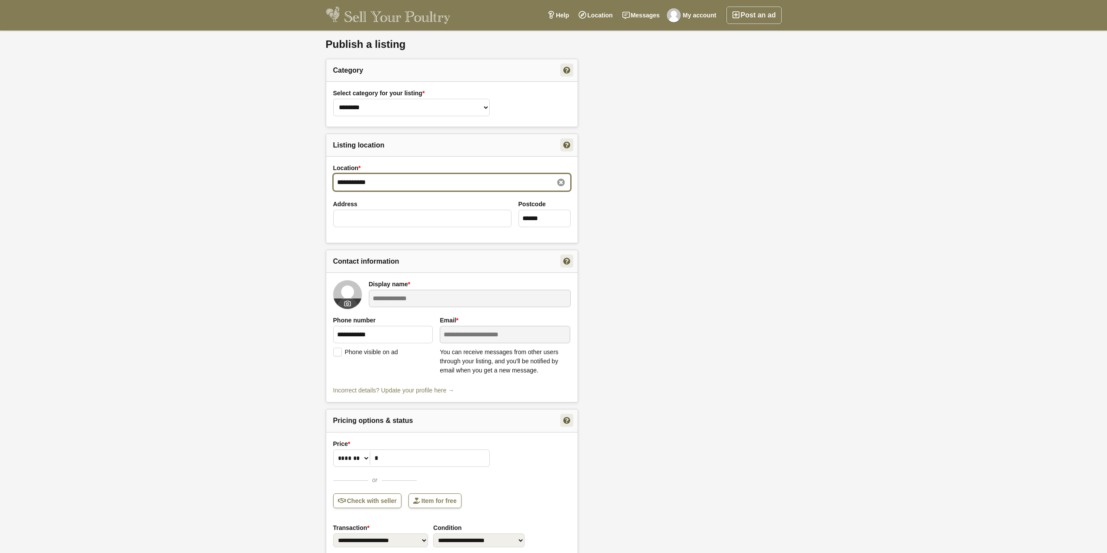
drag, startPoint x: 385, startPoint y: 183, endPoint x: 328, endPoint y: 178, distance: 57.2
click at [328, 178] on div "**********" at bounding box center [451, 199] width 251 height 87
type input "*"
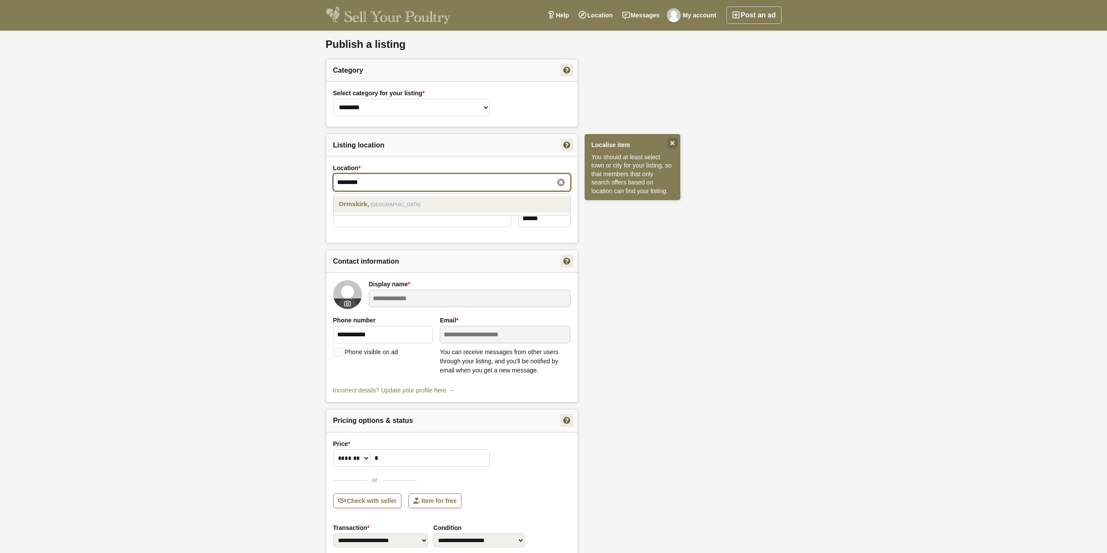
type input "********"
click at [378, 202] on em "England" at bounding box center [396, 205] width 50 height 8
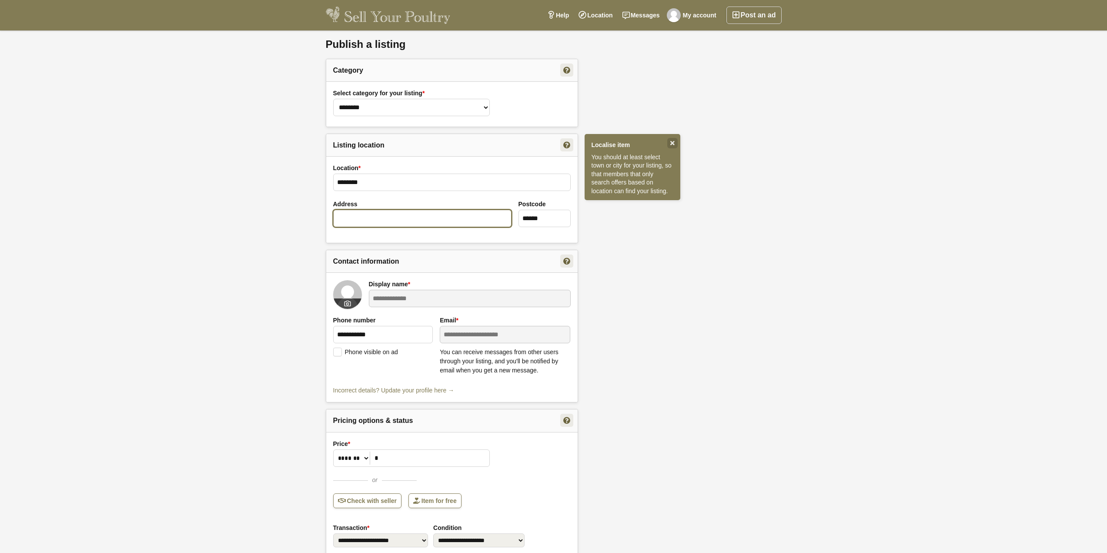
click at [364, 219] on input "Address" at bounding box center [422, 218] width 178 height 17
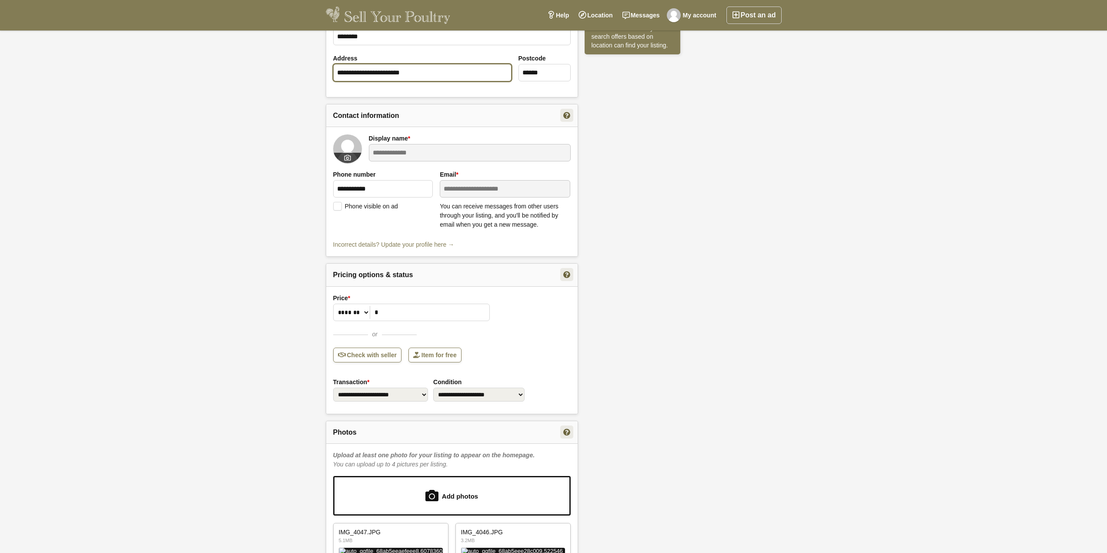
scroll to position [218, 0]
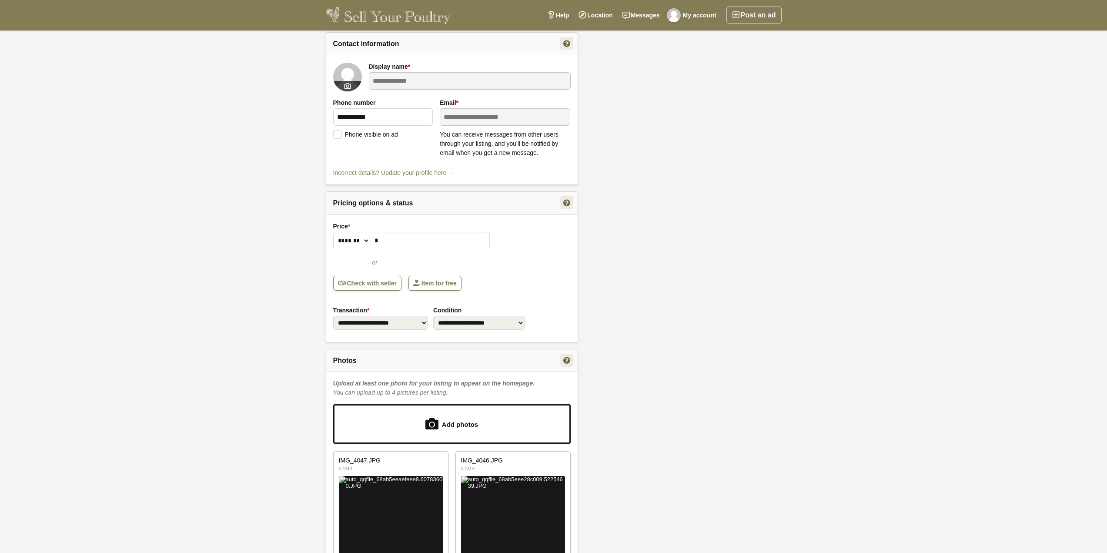
type input "**********"
click at [397, 324] on select "**********" at bounding box center [380, 323] width 95 height 14
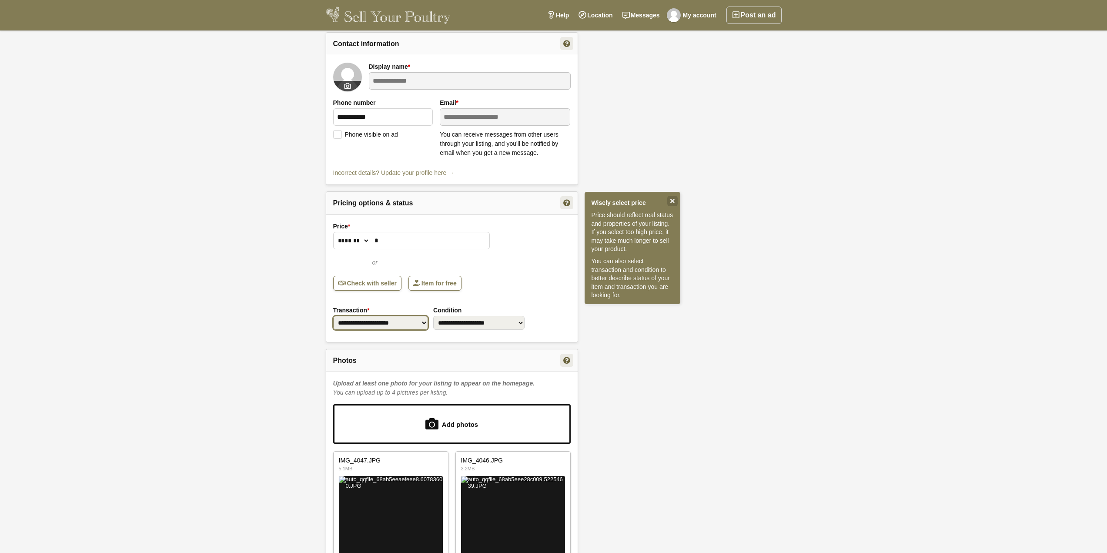
select select "*"
click at [333, 316] on select "**********" at bounding box center [380, 323] width 95 height 14
click at [470, 321] on select "**********" at bounding box center [478, 323] width 91 height 14
select select "*"
click at [438, 316] on select "**********" at bounding box center [478, 323] width 91 height 14
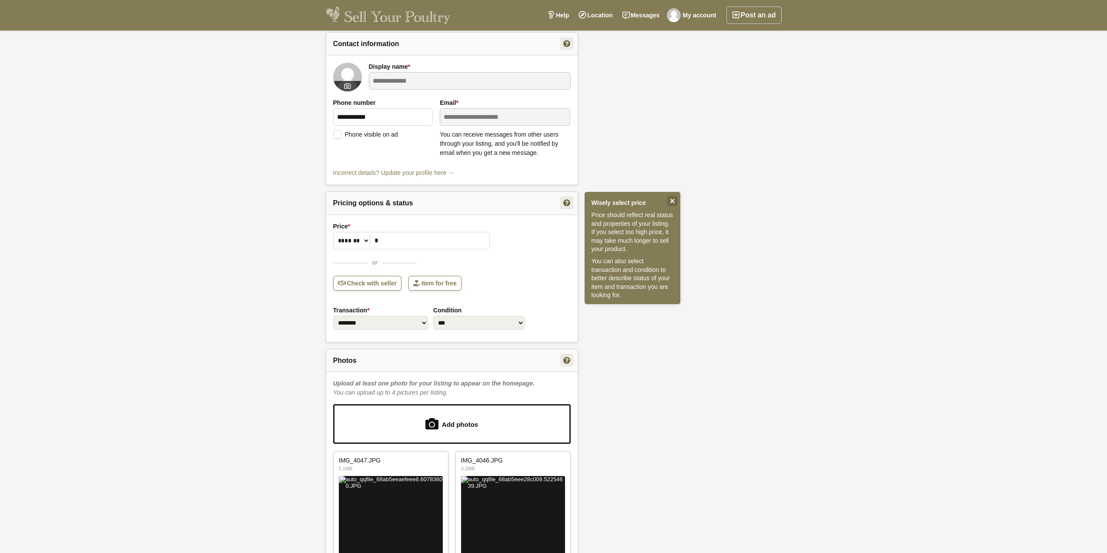
click at [550, 273] on div "**********" at bounding box center [451, 277] width 251 height 127
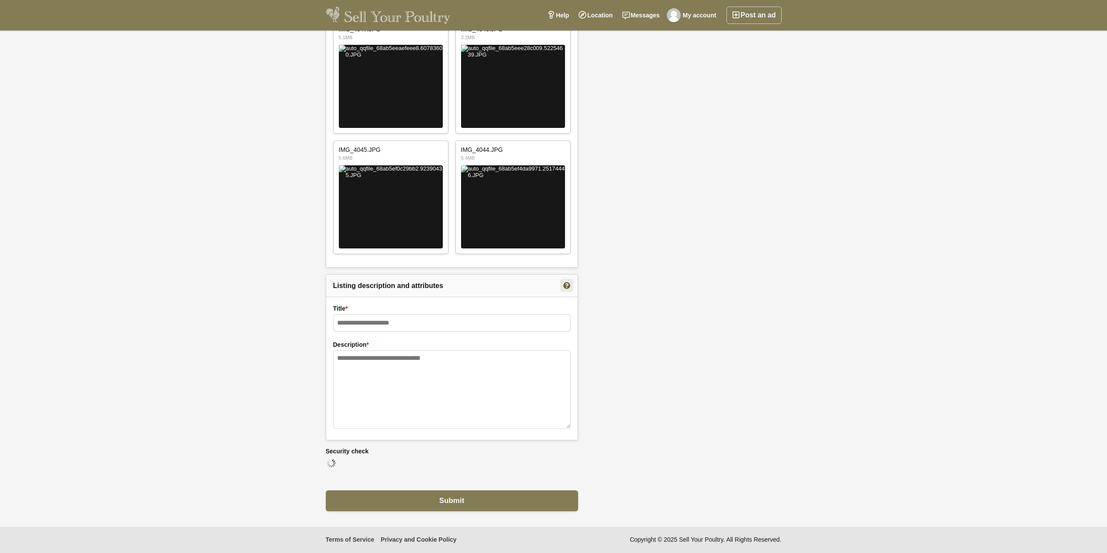
scroll to position [664, 0]
click at [373, 314] on input "text" at bounding box center [452, 322] width 238 height 17
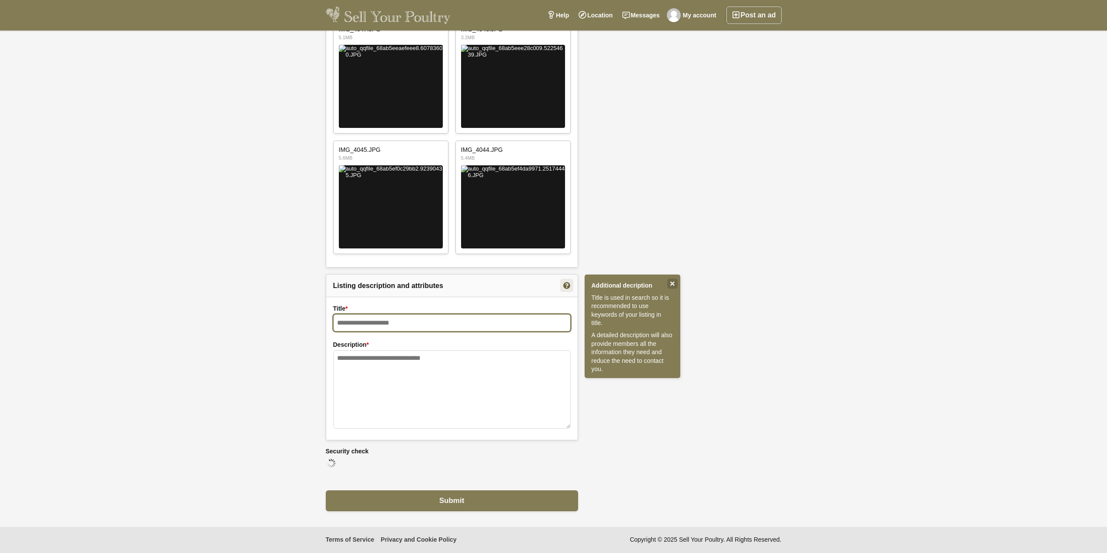
click at [373, 314] on input "text" at bounding box center [452, 322] width 238 height 17
paste input "**********"
click at [337, 314] on input "**********" at bounding box center [452, 322] width 238 height 17
type input "**********"
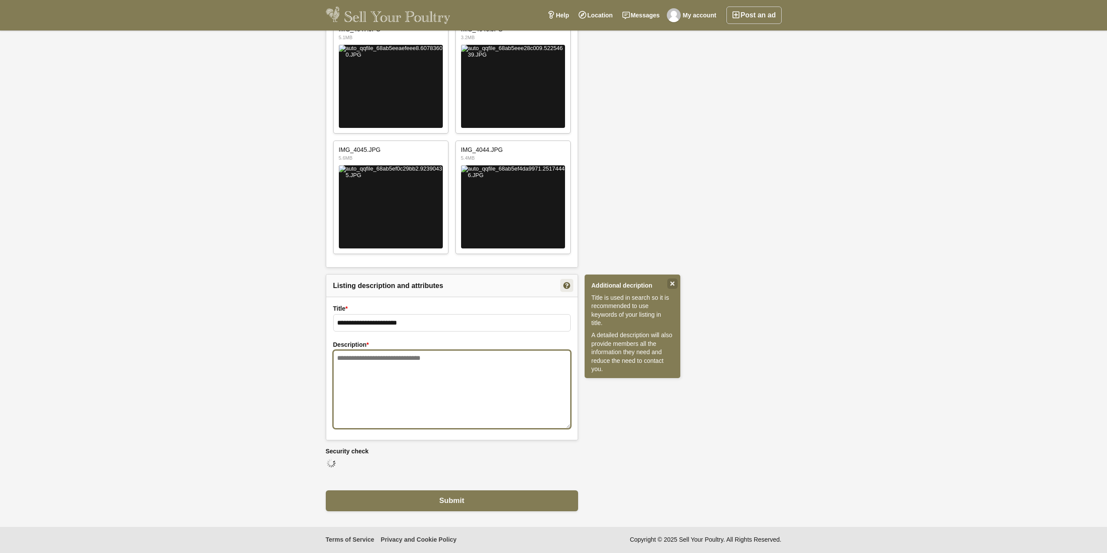
click at [345, 350] on textarea at bounding box center [452, 389] width 238 height 78
type textarea "*"
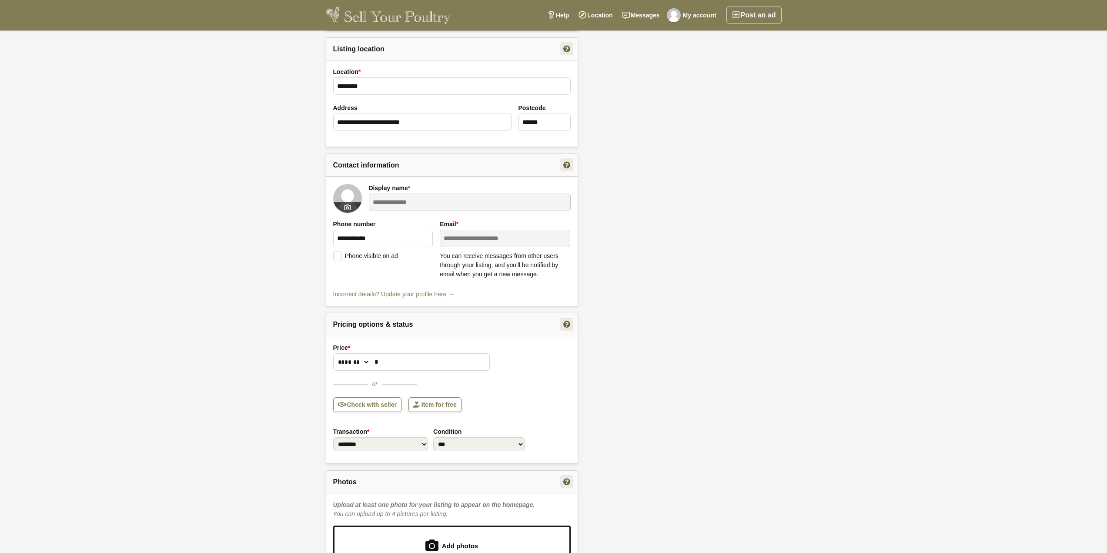
scroll to position [218, 0]
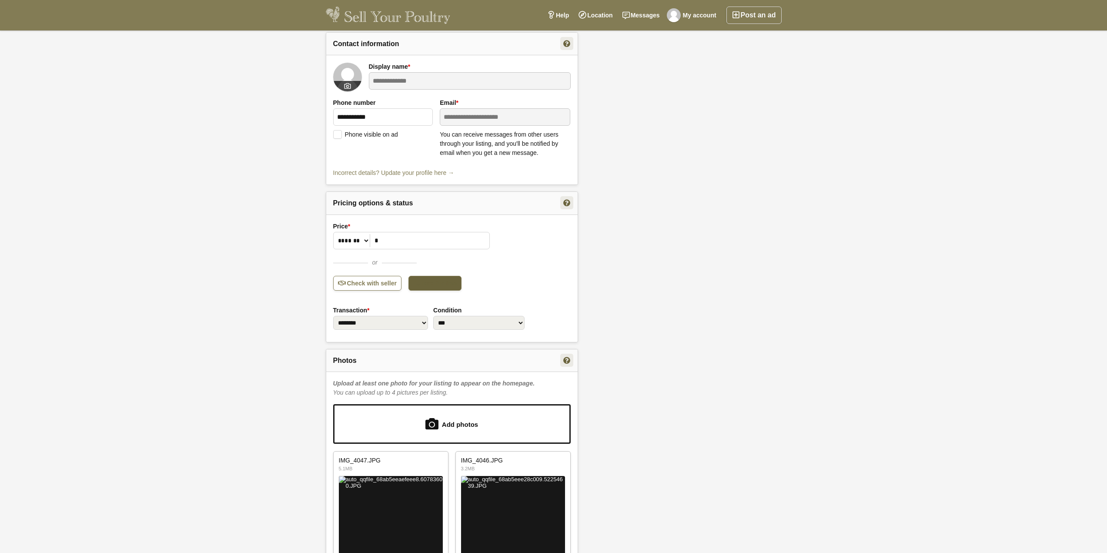
click at [444, 279] on link "Item for free" at bounding box center [434, 283] width 53 height 15
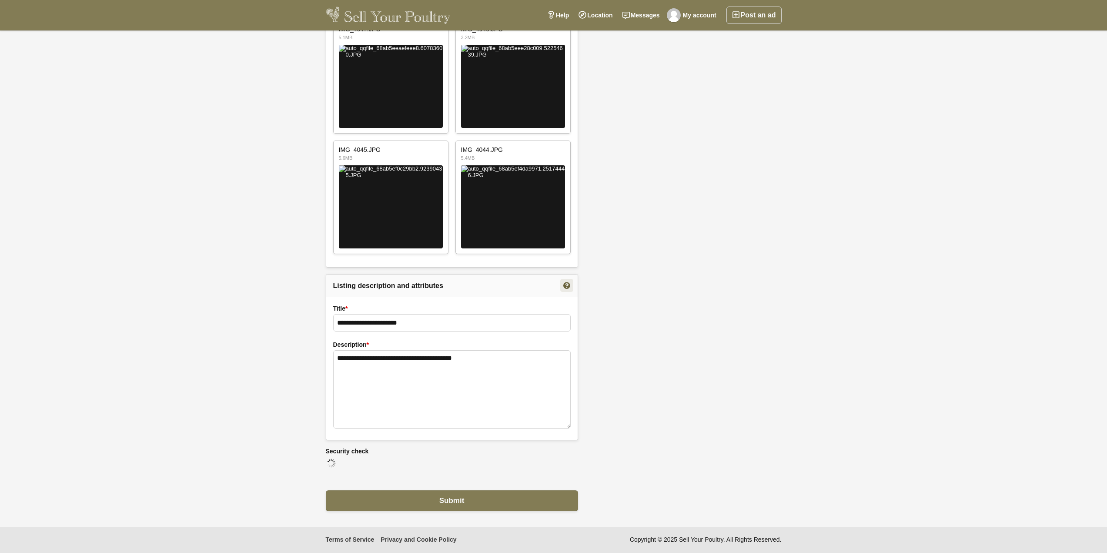
scroll to position [664, 0]
click at [504, 350] on textarea "**********" at bounding box center [452, 389] width 238 height 78
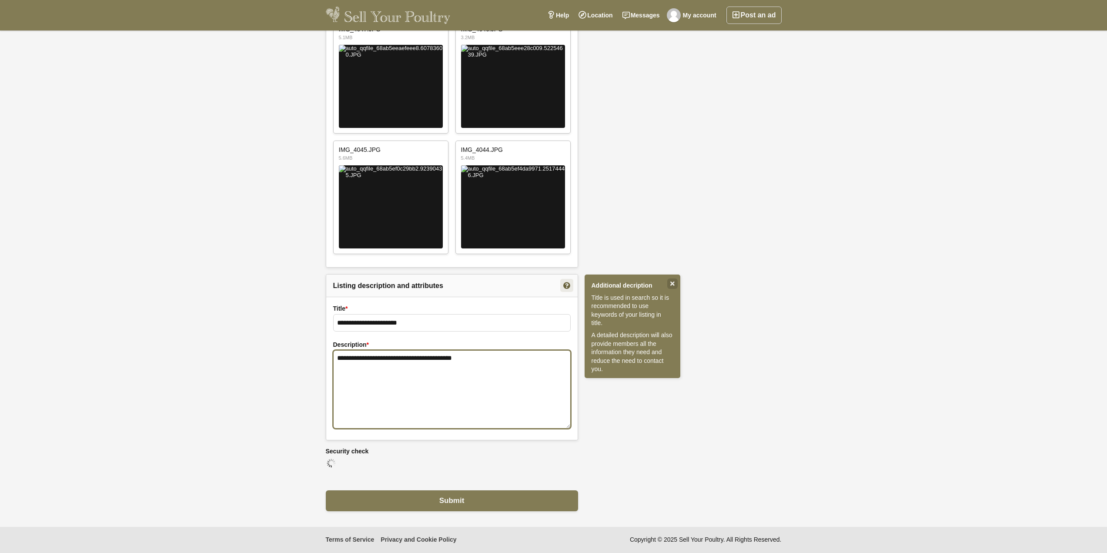
click at [472, 350] on textarea "**********" at bounding box center [452, 389] width 238 height 78
click at [468, 350] on textarea "**********" at bounding box center [452, 389] width 238 height 78
drag, startPoint x: 513, startPoint y: 342, endPoint x: 467, endPoint y: 341, distance: 46.1
click at [467, 350] on textarea "**********" at bounding box center [452, 389] width 238 height 78
type textarea "**********"
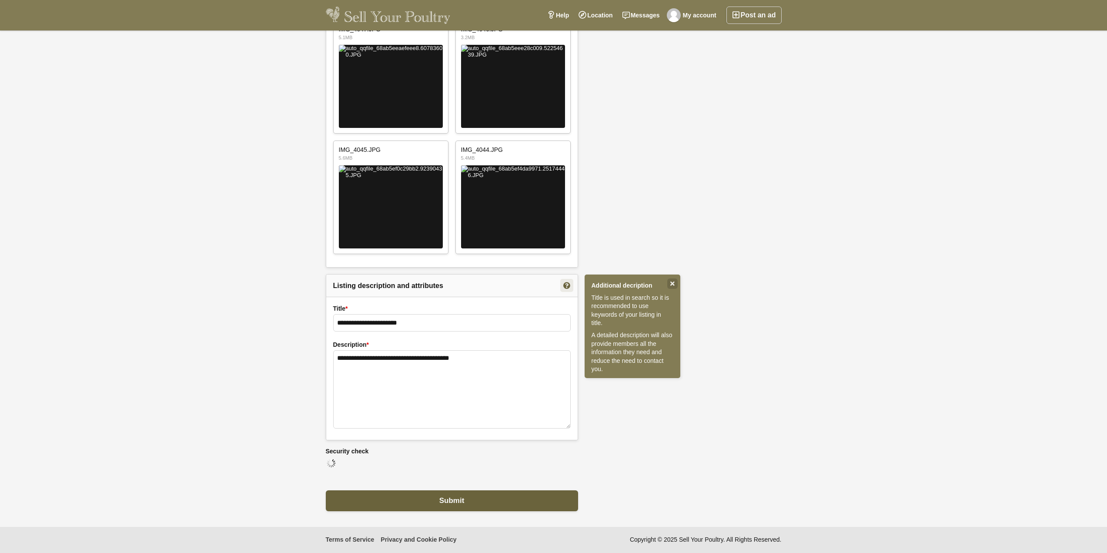
click at [473, 499] on button "Submit" at bounding box center [452, 500] width 252 height 21
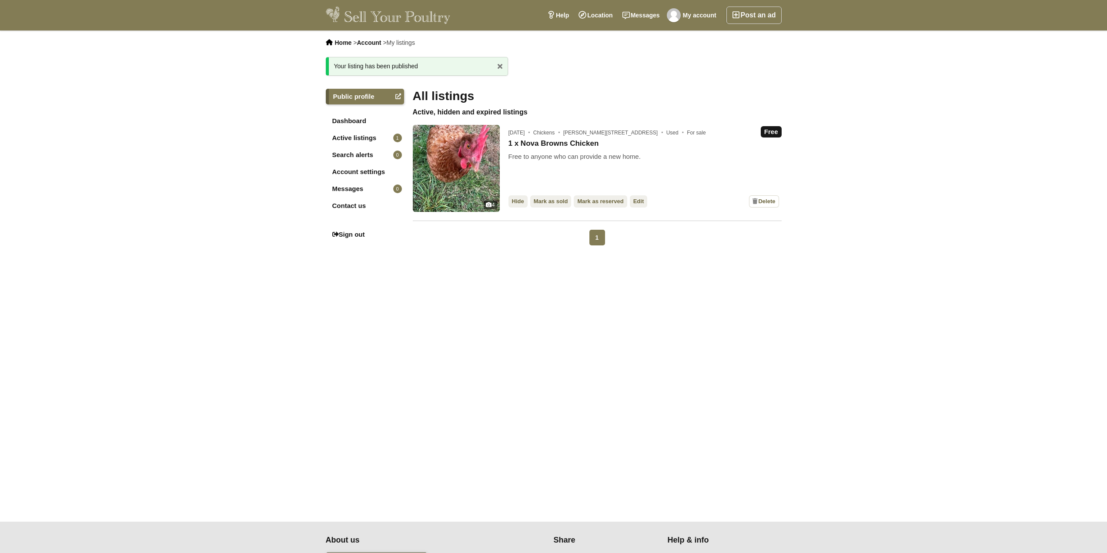
click at [509, 417] on div "Home > Account > My listings x Your listing has been published Public profile D…" at bounding box center [553, 275] width 1107 height 491
click at [401, 15] on img at bounding box center [388, 15] width 125 height 17
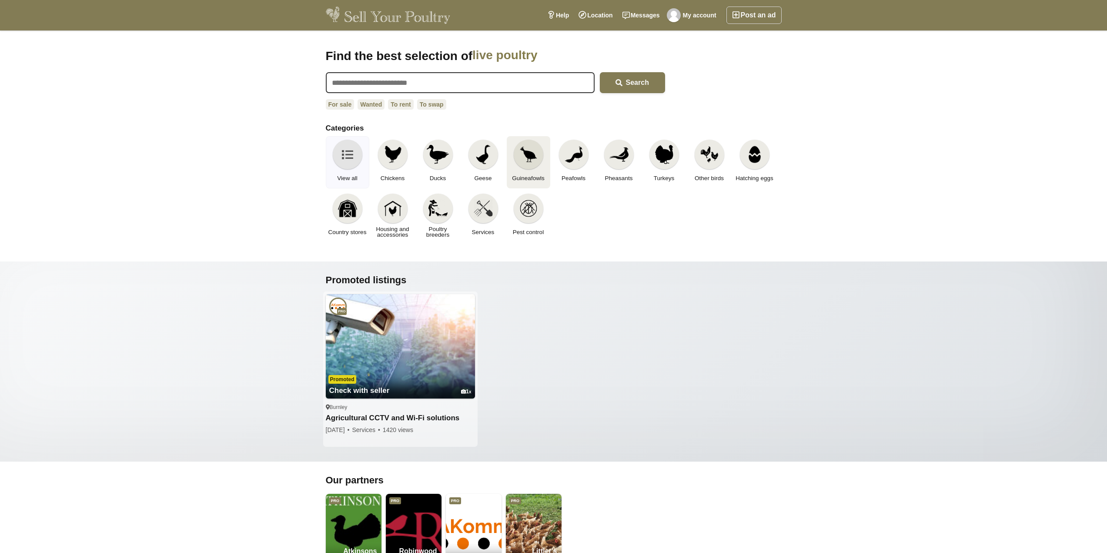
click at [530, 152] on img at bounding box center [528, 154] width 19 height 19
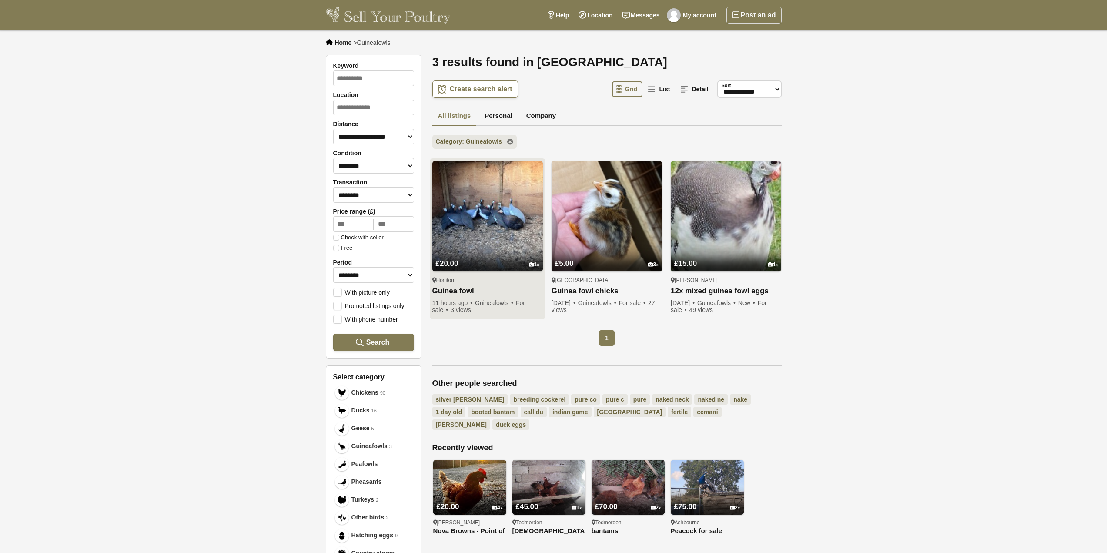
click at [502, 224] on img at bounding box center [487, 216] width 110 height 110
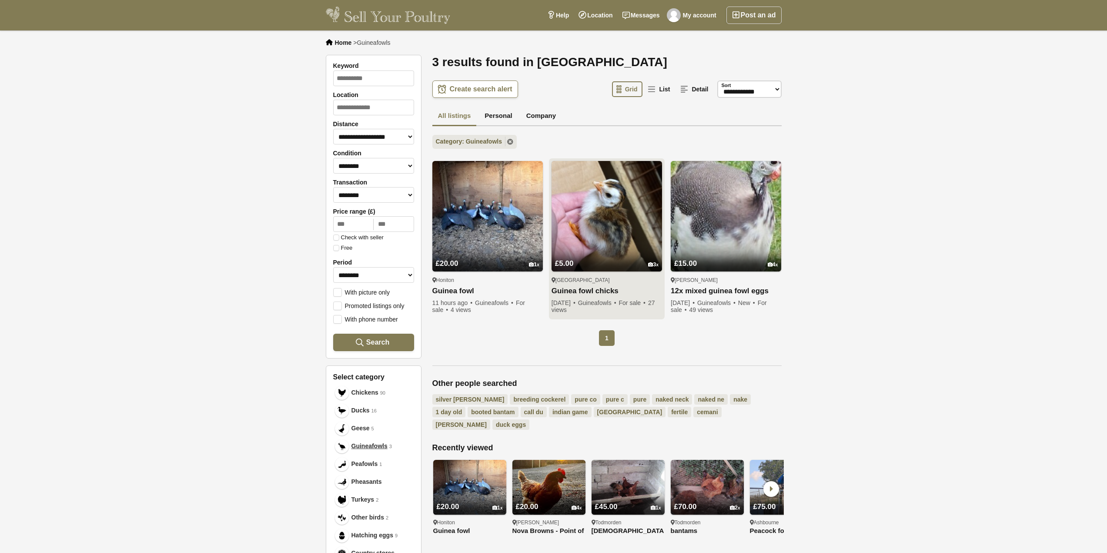
click at [587, 211] on img at bounding box center [607, 216] width 110 height 110
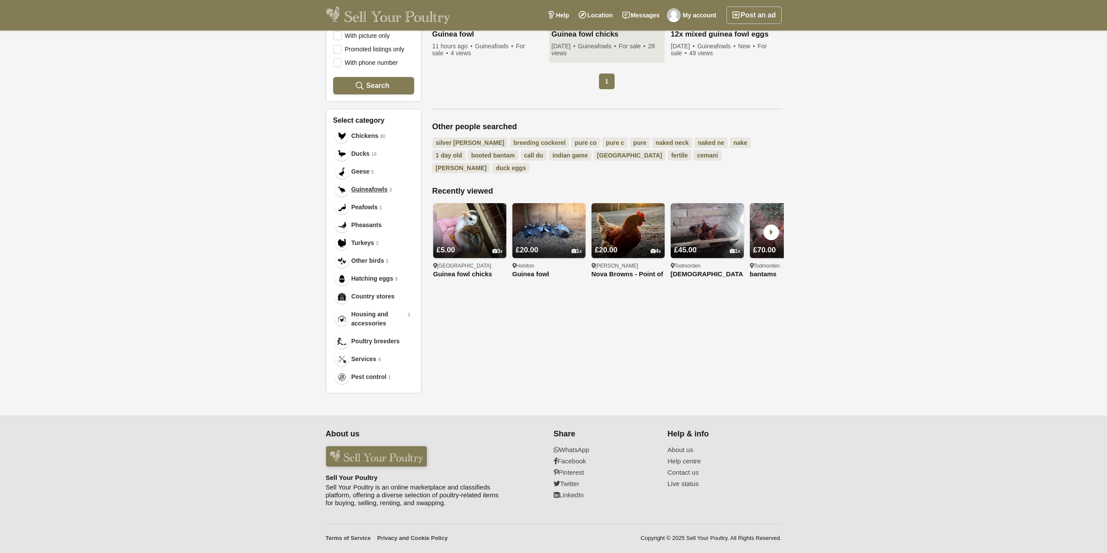
scroll to position [257, 0]
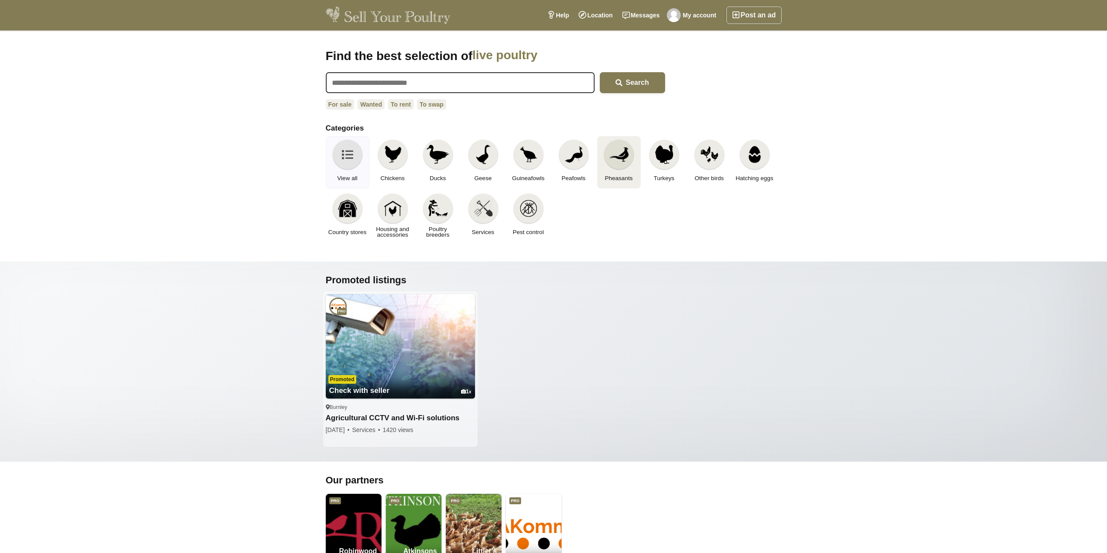
click at [626, 154] on img at bounding box center [618, 154] width 19 height 19
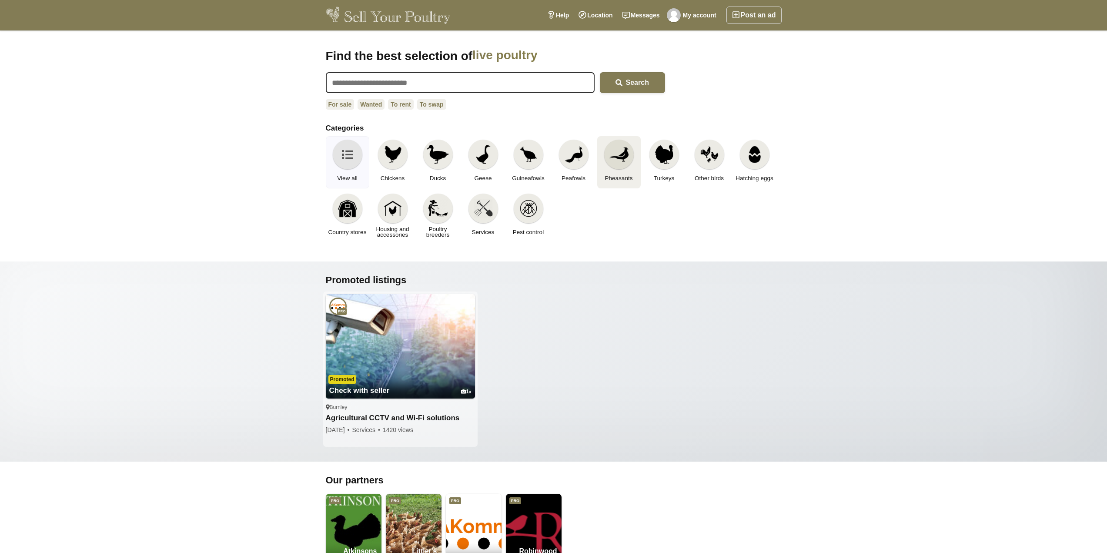
click at [630, 163] on div at bounding box center [619, 155] width 30 height 30
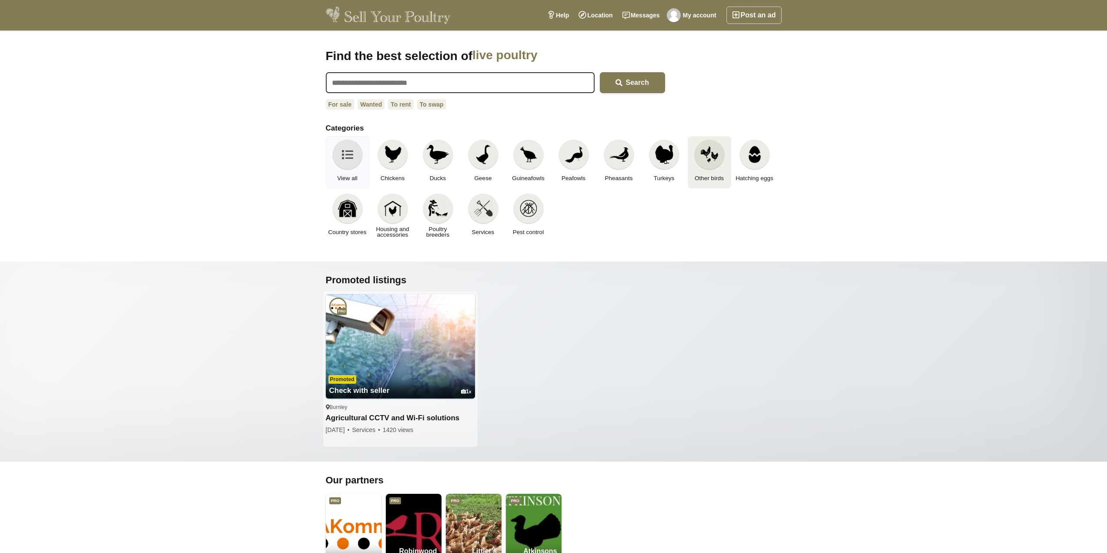
click at [704, 164] on img at bounding box center [709, 154] width 19 height 19
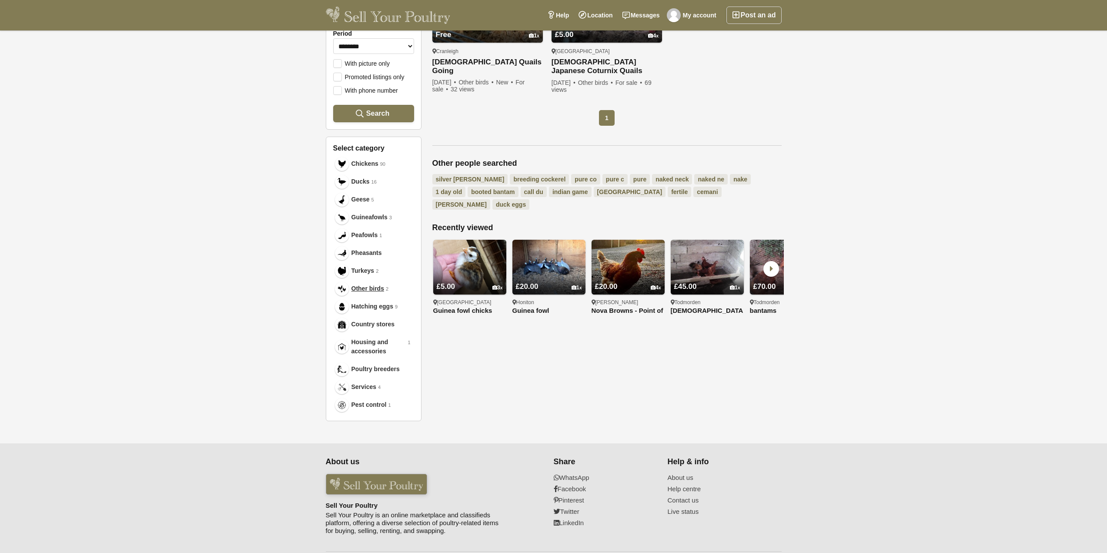
scroll to position [257, 0]
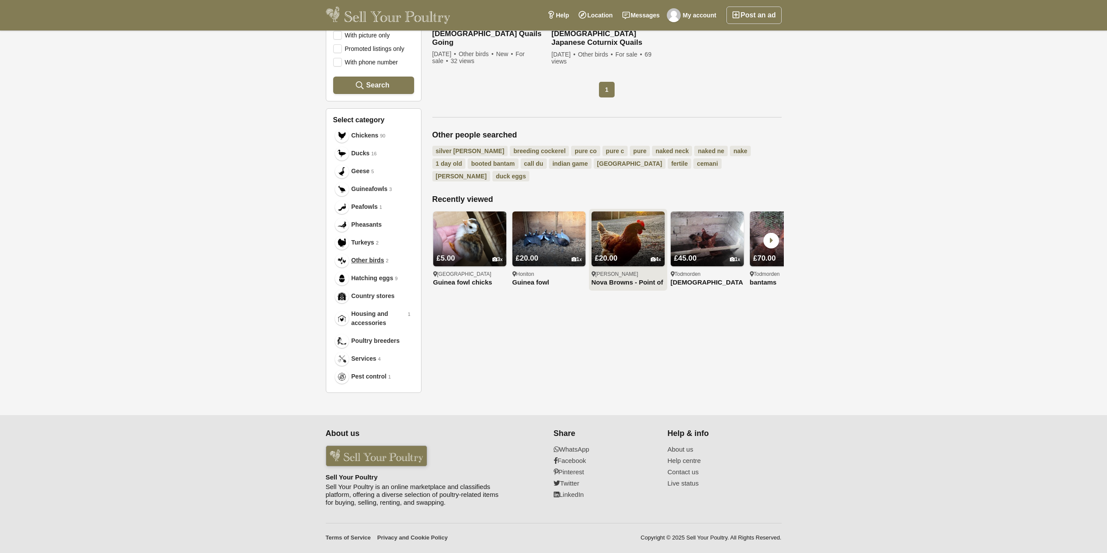
click at [636, 219] on img at bounding box center [628, 238] width 73 height 55
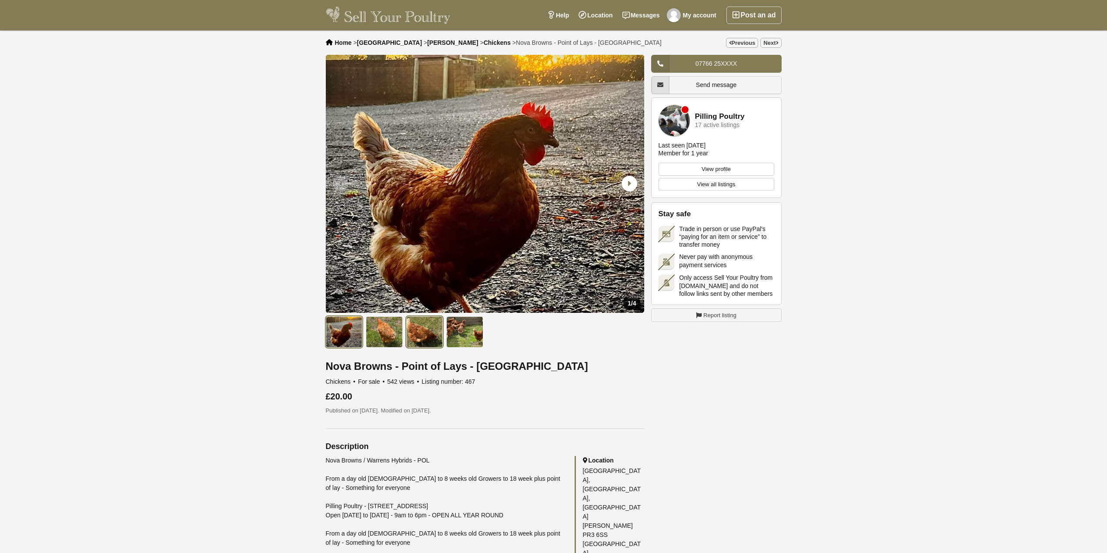
click at [423, 330] on img at bounding box center [424, 331] width 37 height 31
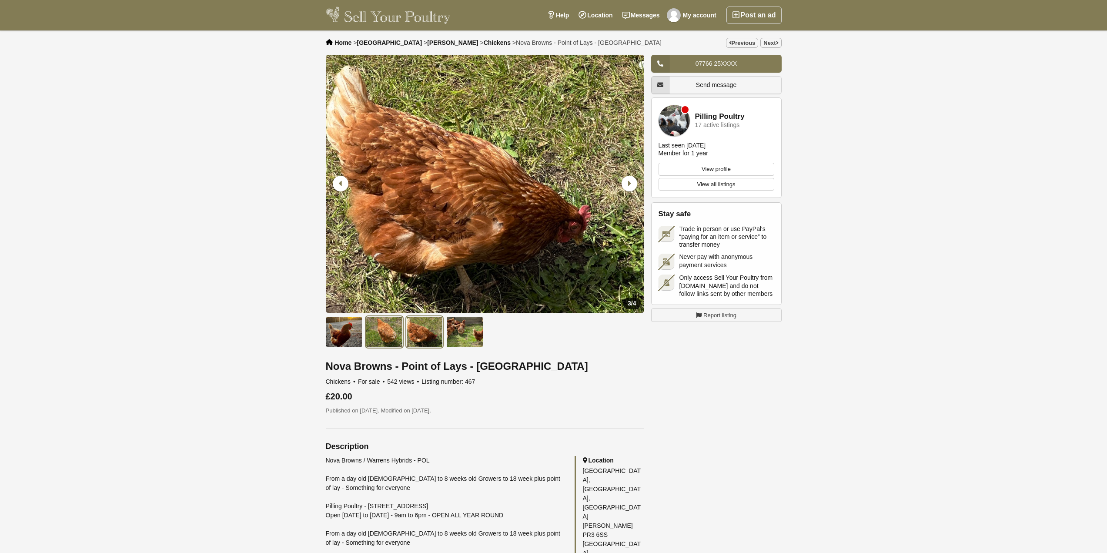
click at [380, 331] on img at bounding box center [384, 331] width 37 height 31
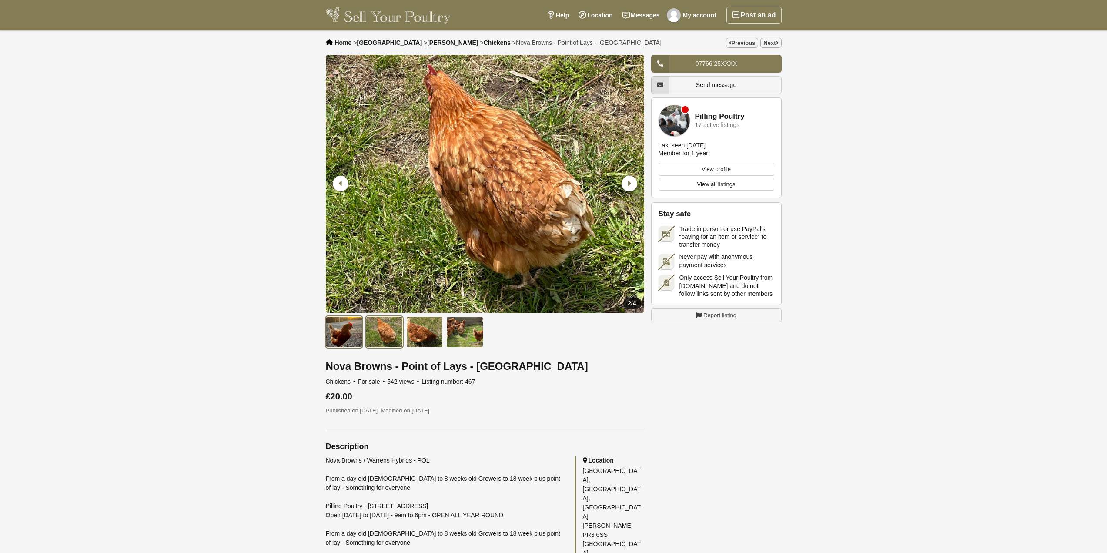
click at [338, 331] on img at bounding box center [344, 331] width 37 height 31
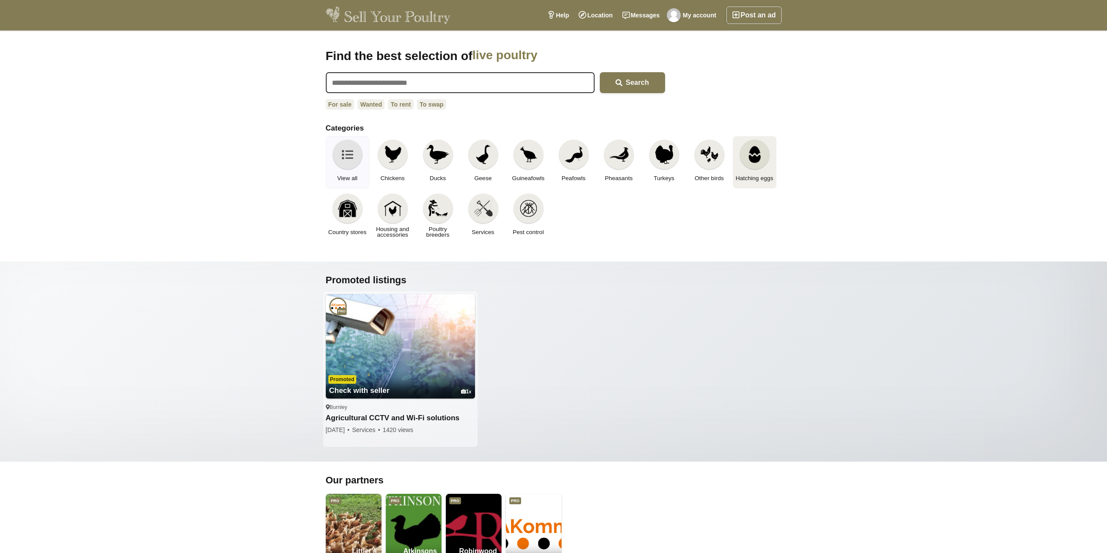
click at [747, 161] on img at bounding box center [754, 154] width 19 height 19
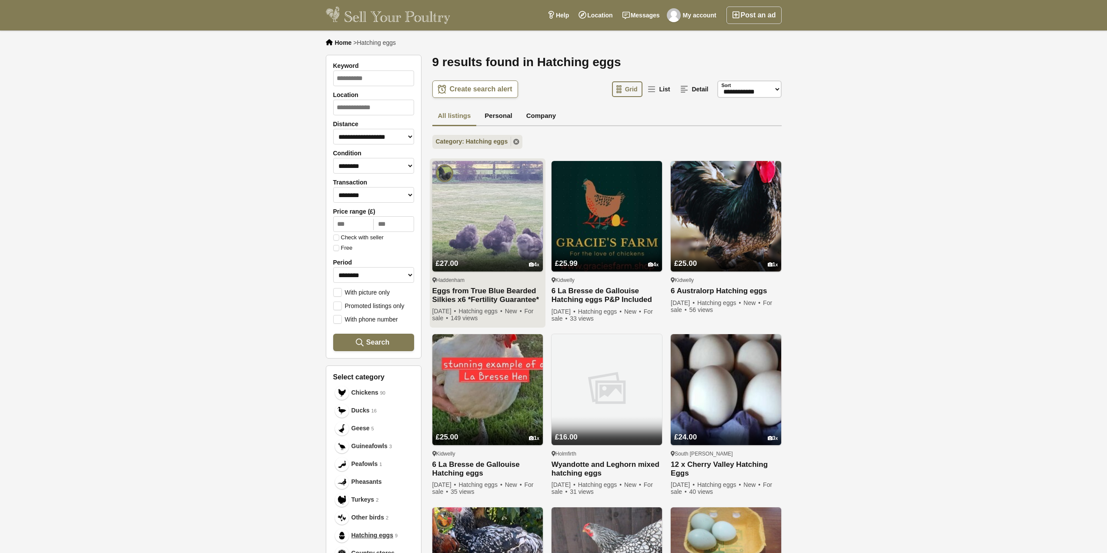
click at [505, 206] on img at bounding box center [487, 216] width 110 height 110
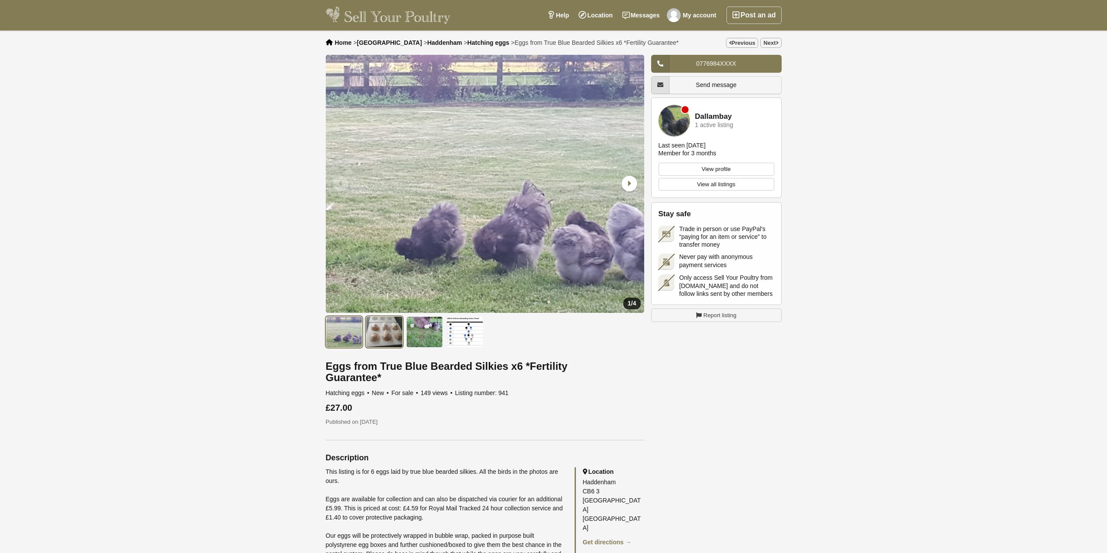
click at [378, 331] on img at bounding box center [384, 331] width 37 height 31
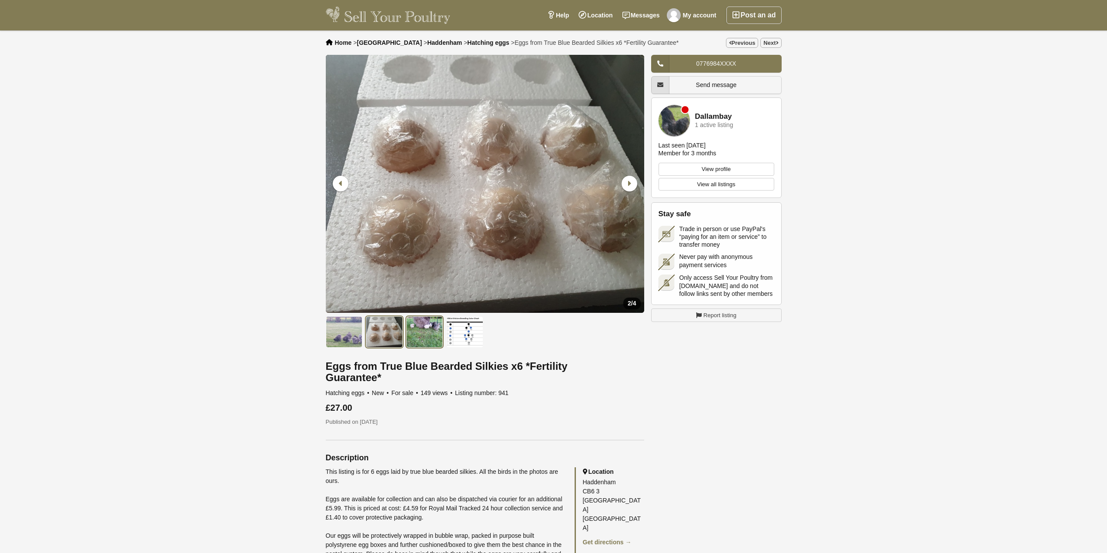
click at [422, 333] on img at bounding box center [424, 331] width 37 height 31
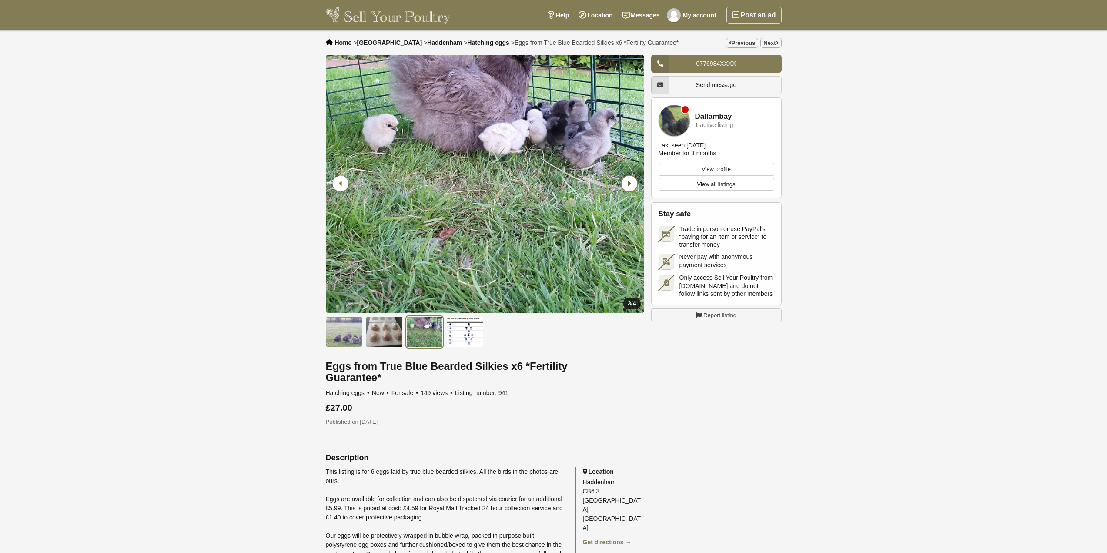
click at [633, 182] on icon "Next slide" at bounding box center [630, 184] width 16 height 16
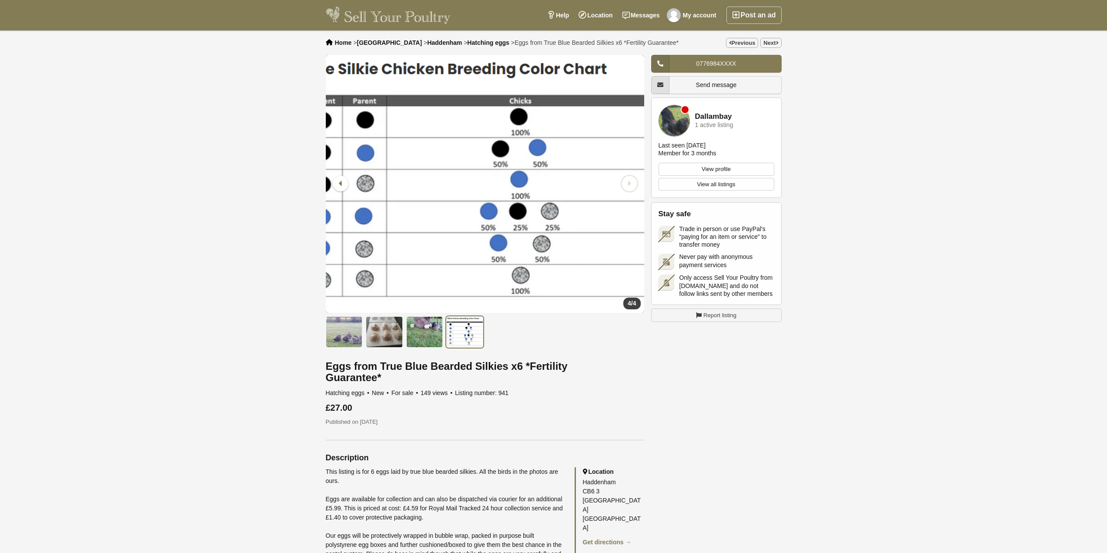
click at [633, 182] on icon "Next slide" at bounding box center [630, 184] width 16 height 16
click at [336, 185] on icon "Previous slide" at bounding box center [341, 184] width 16 height 16
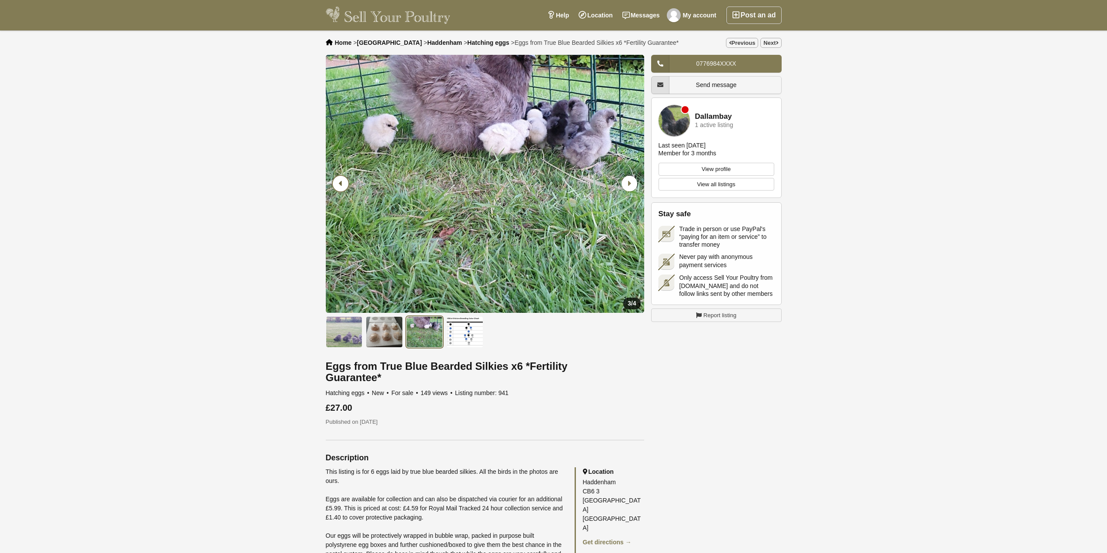
click at [336, 185] on icon "Previous slide" at bounding box center [341, 184] width 16 height 16
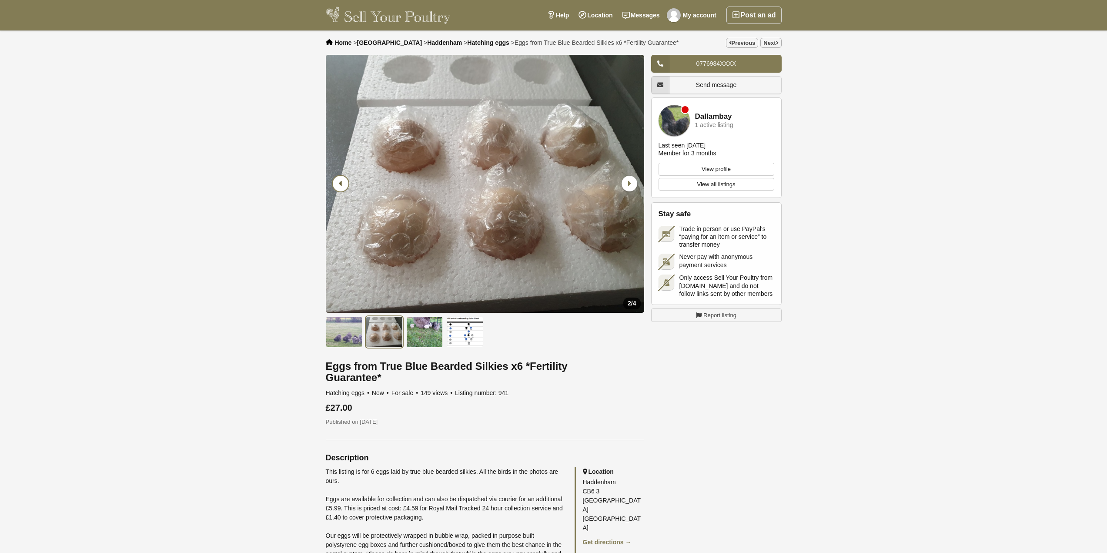
click at [337, 184] on icon "Previous slide" at bounding box center [341, 184] width 16 height 16
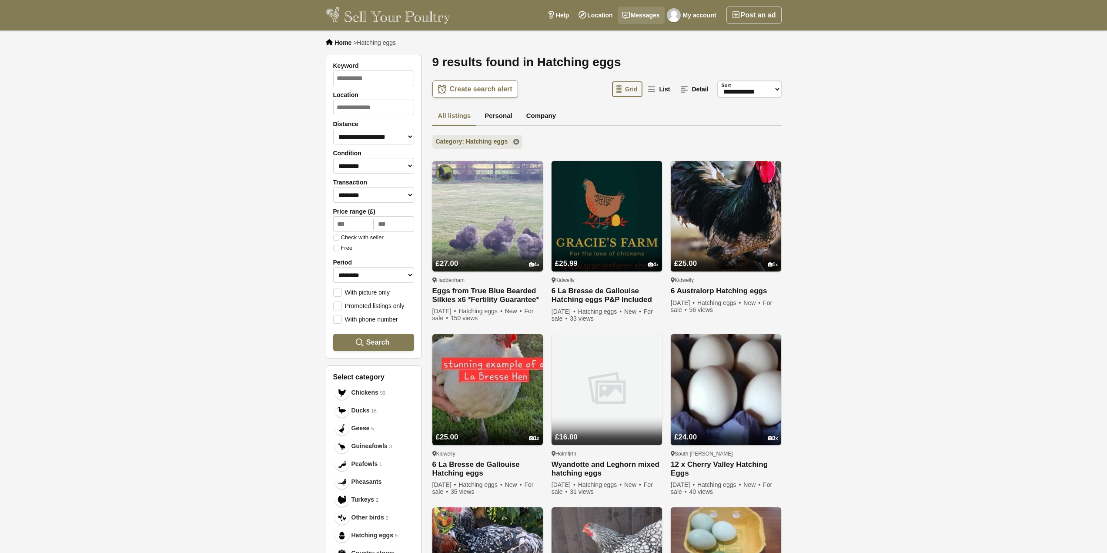
click at [647, 15] on link "Messages" at bounding box center [641, 15] width 47 height 17
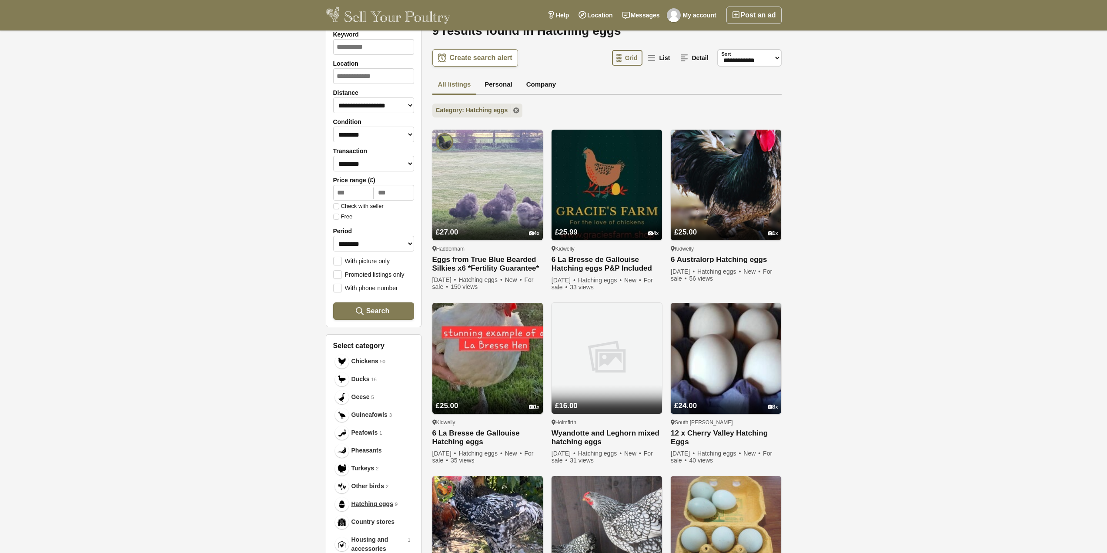
scroll to position [218, 0]
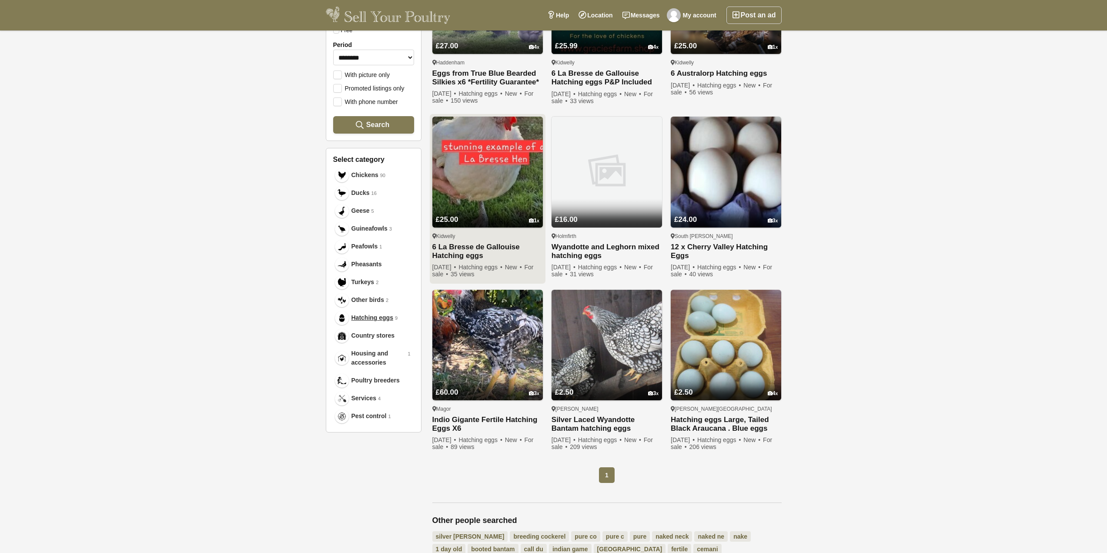
click at [521, 176] on img at bounding box center [487, 172] width 110 height 110
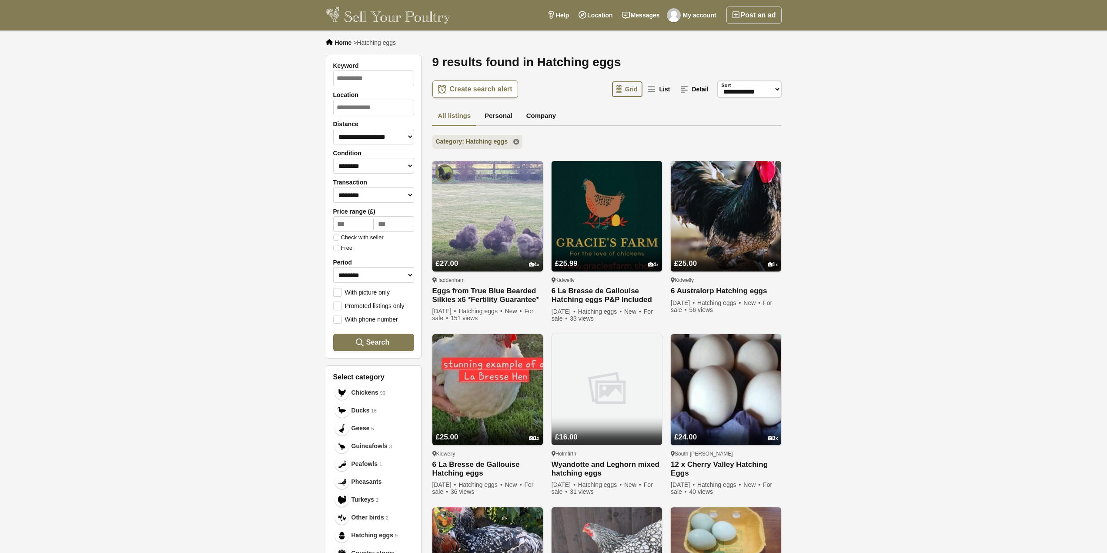
scroll to position [218, 0]
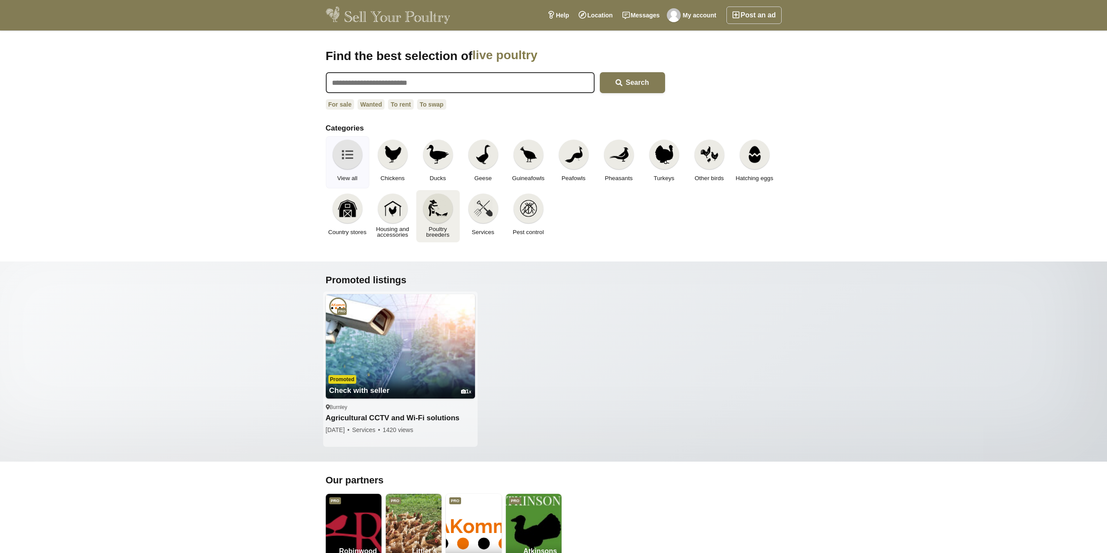
click at [448, 213] on div at bounding box center [438, 209] width 30 height 30
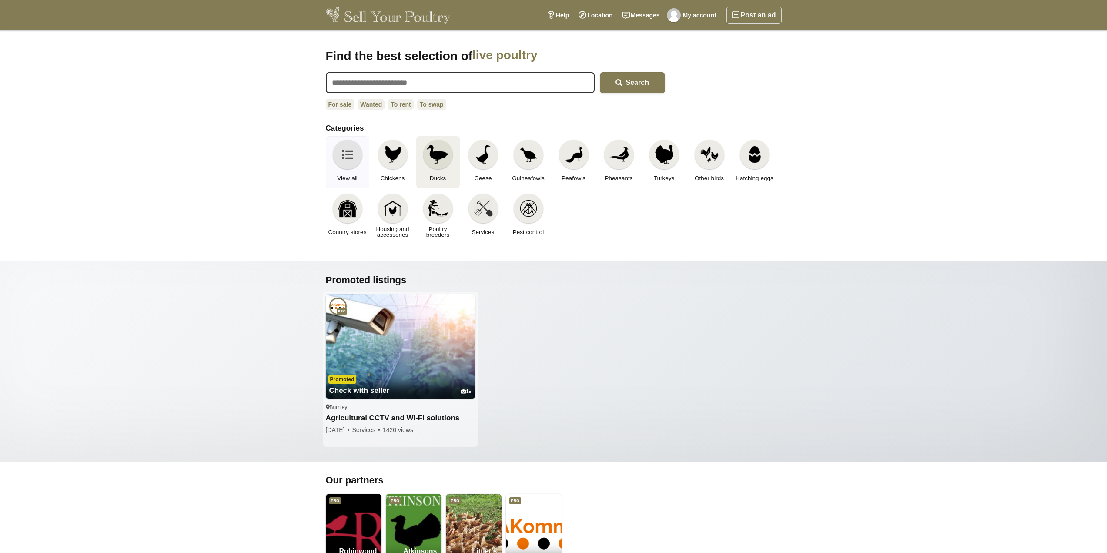
click at [446, 162] on img at bounding box center [438, 154] width 22 height 19
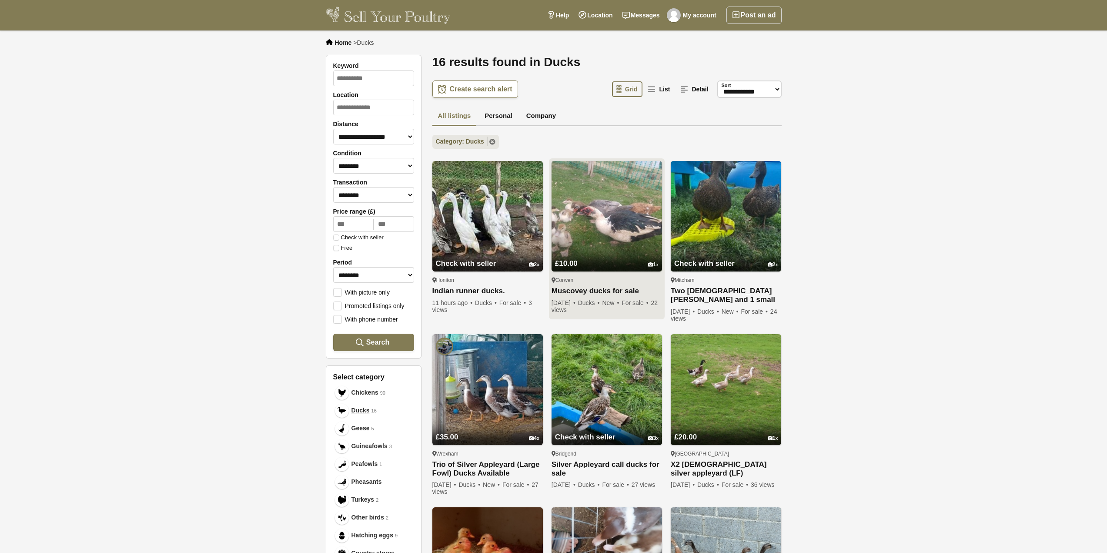
click at [615, 214] on img at bounding box center [607, 216] width 110 height 110
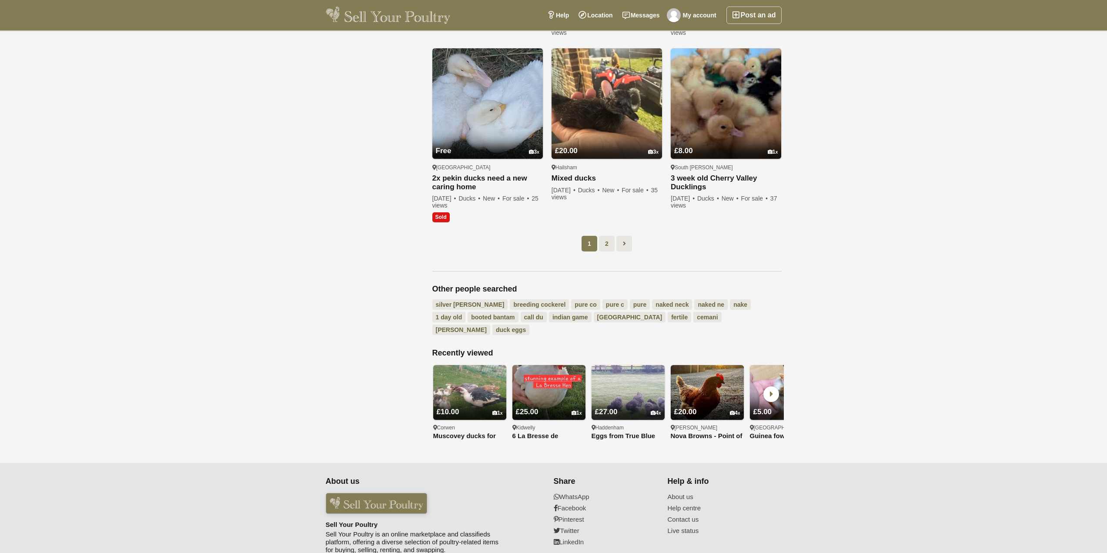
scroll to position [659, 0]
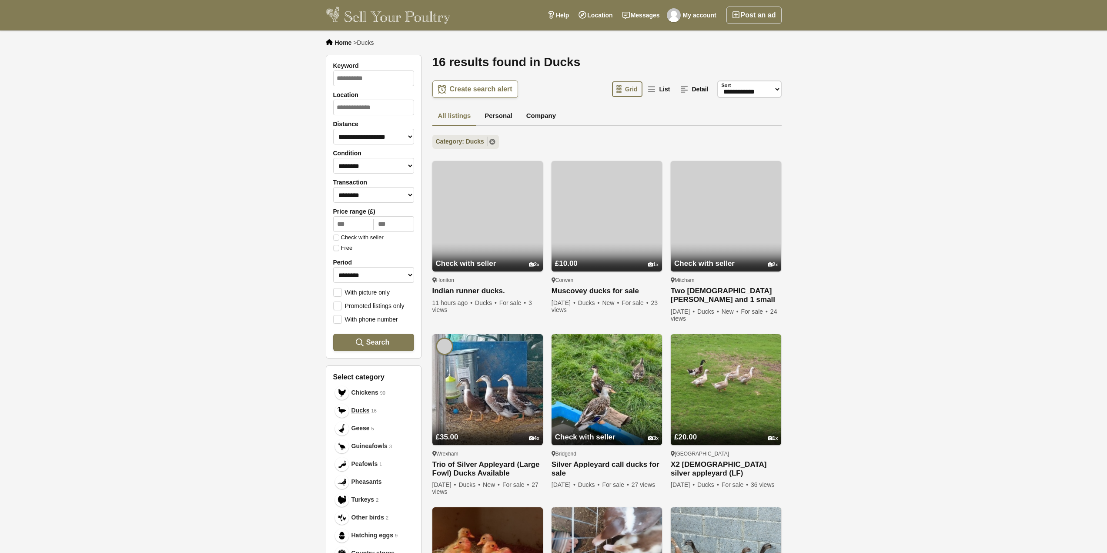
scroll to position [659, 0]
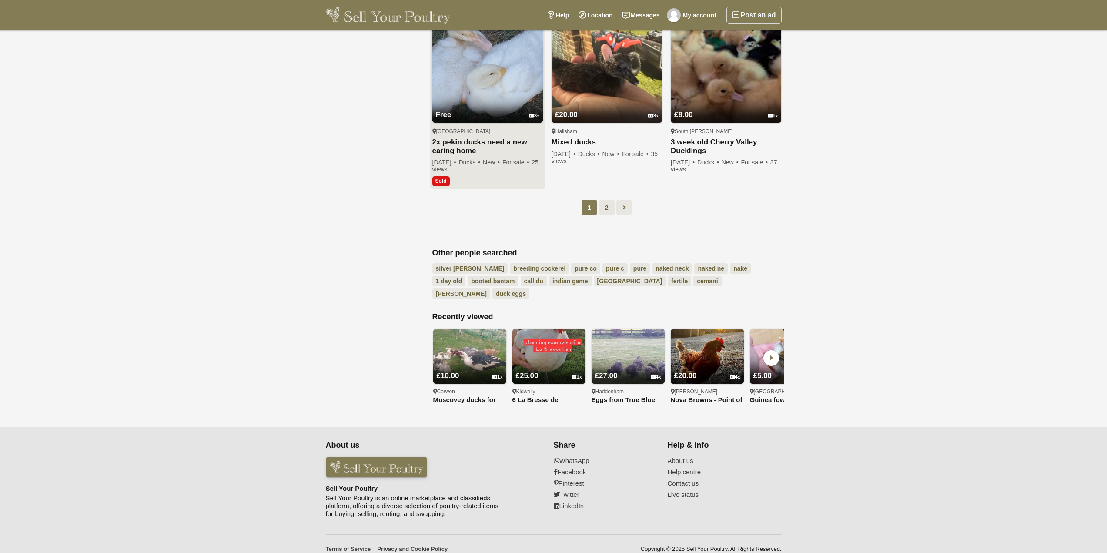
click at [505, 82] on img at bounding box center [487, 67] width 110 height 110
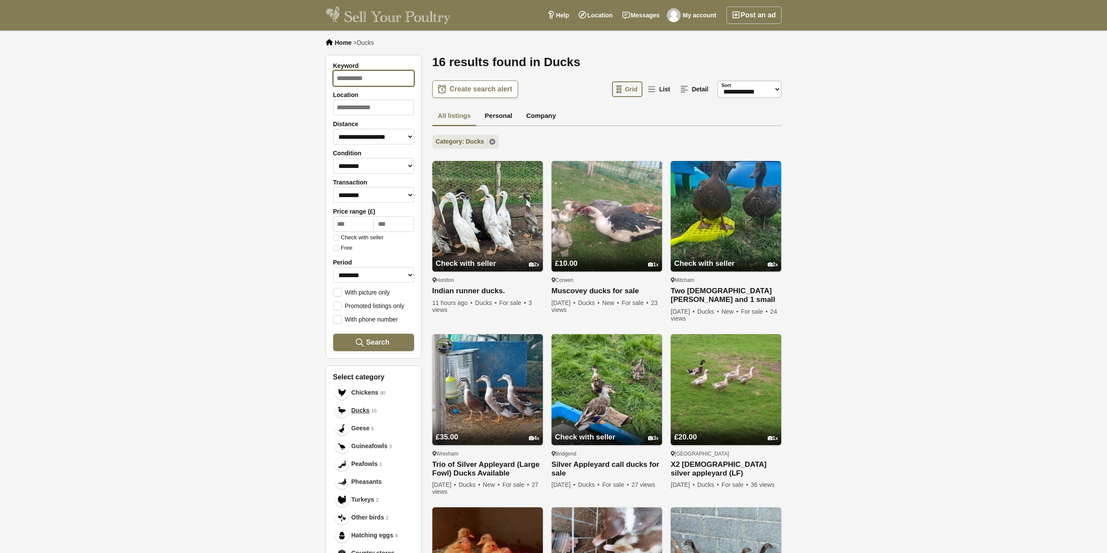
click at [368, 78] on input "Keyword" at bounding box center [373, 78] width 81 height 16
click at [362, 104] on input "Location" at bounding box center [373, 108] width 81 height 16
type input "********"
click at [333, 334] on button "Search" at bounding box center [373, 342] width 81 height 17
click at [398, 140] on select "**********" at bounding box center [373, 137] width 81 height 16
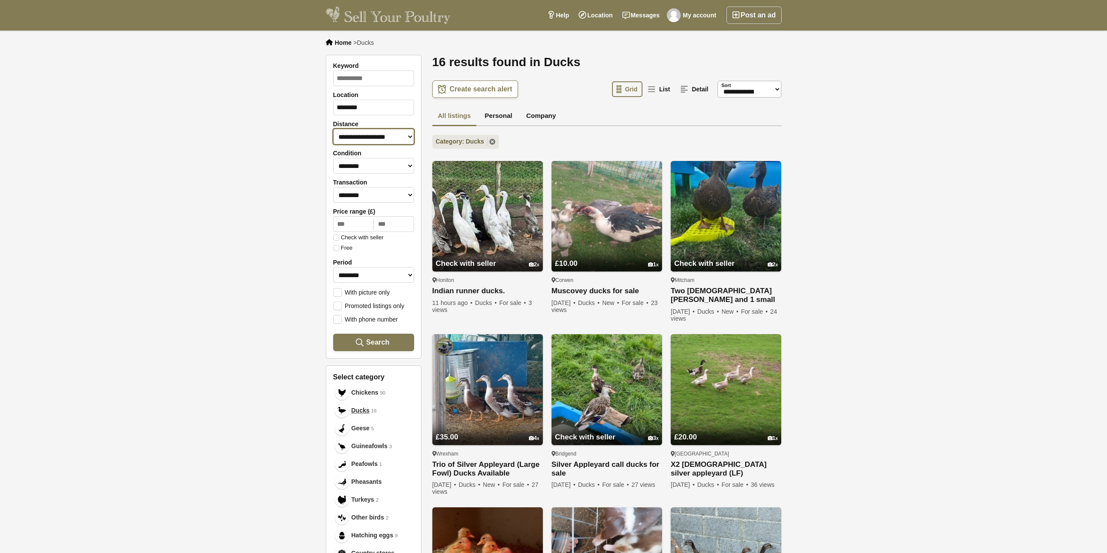
select select "**"
click at [333, 129] on select "**********" at bounding box center [373, 137] width 81 height 16
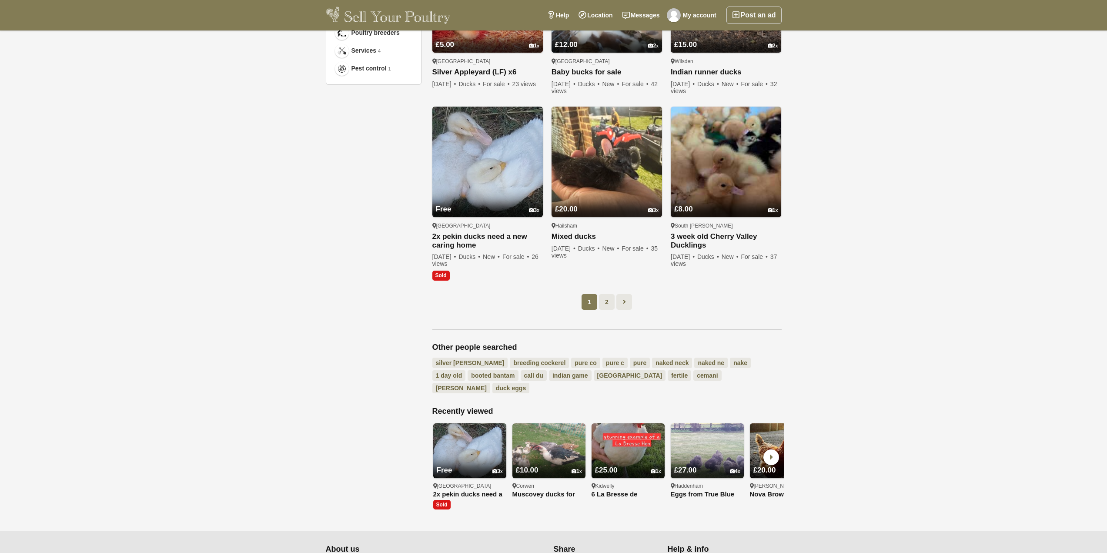
scroll to position [566, 0]
click at [609, 301] on link "2" at bounding box center [607, 302] width 16 height 16
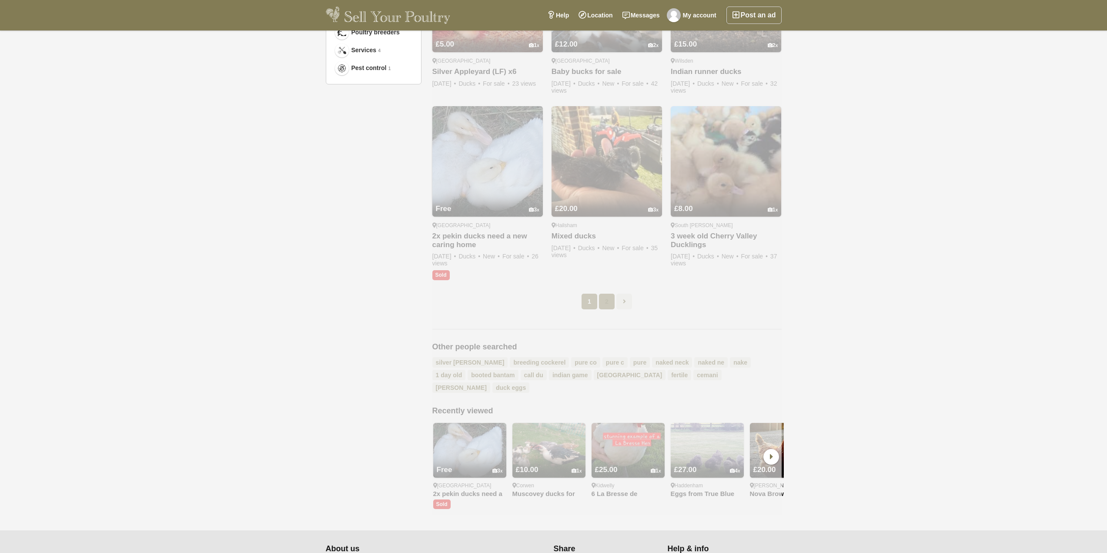
scroll to position [45, 0]
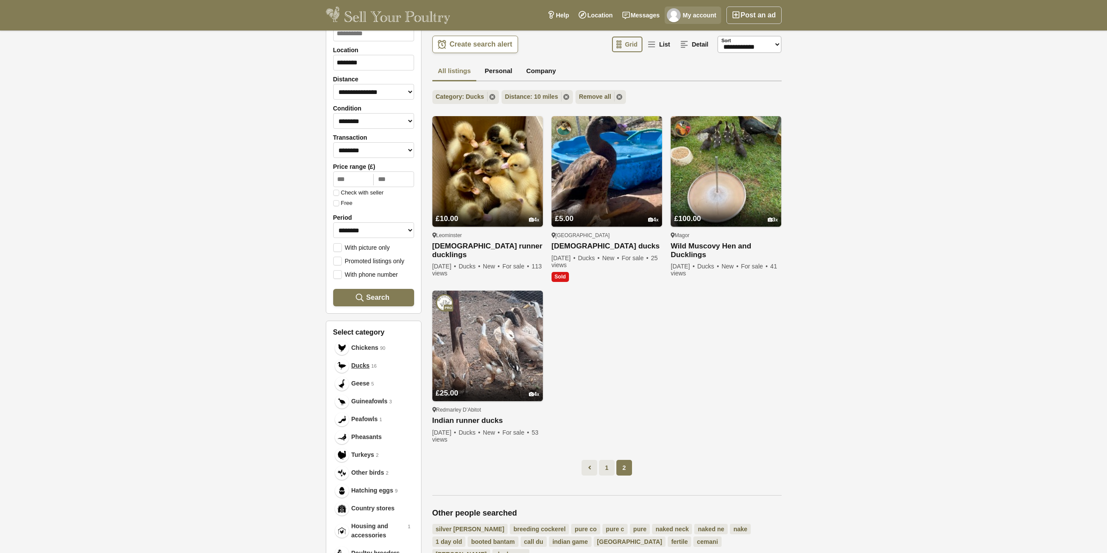
click at [686, 19] on link "My account" at bounding box center [693, 15] width 57 height 17
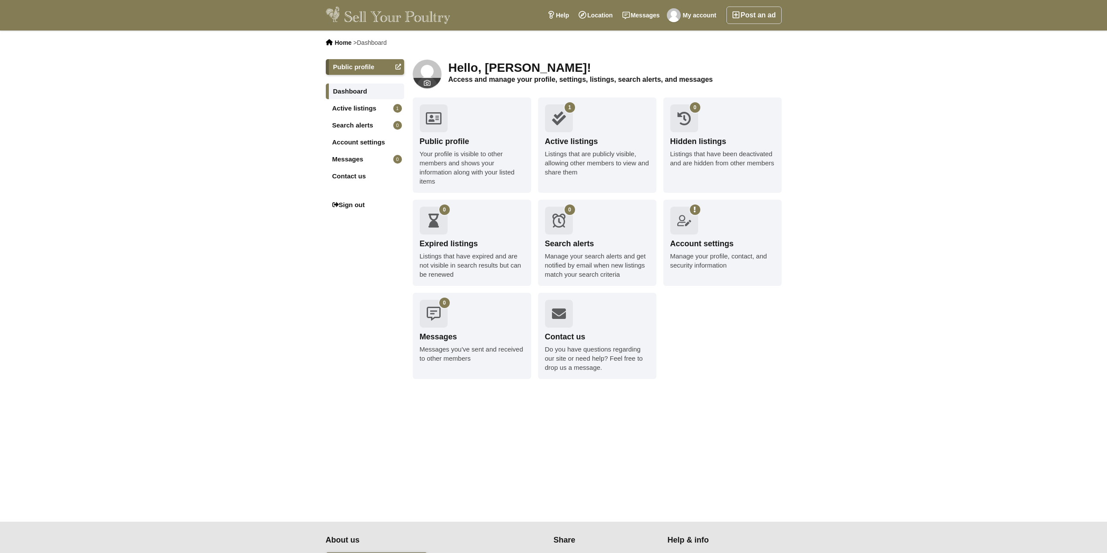
click at [578, 147] on link "1 Active listings Listings that are publicly visible, allowing other members to…" at bounding box center [597, 144] width 118 height 95
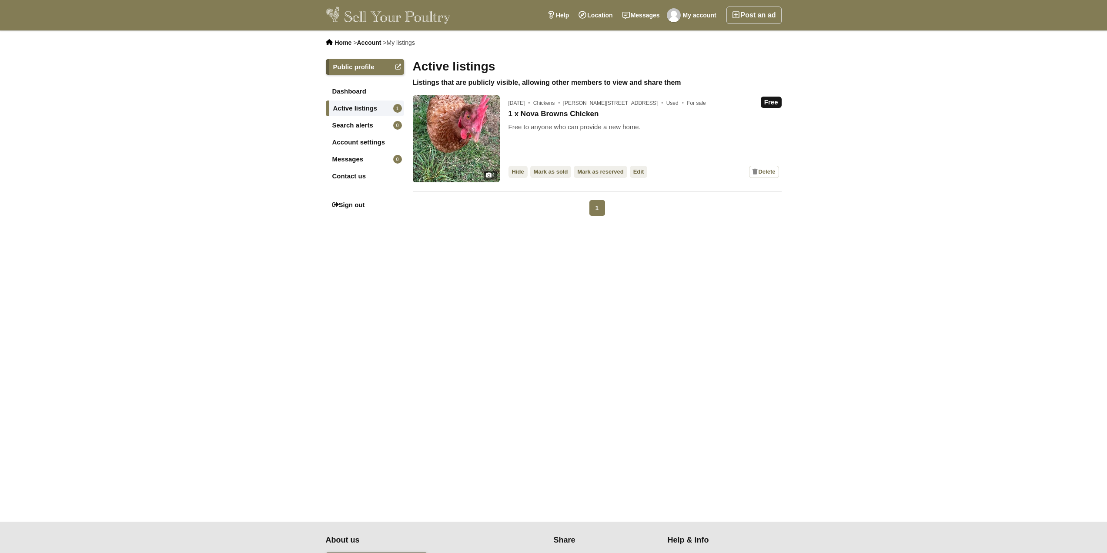
click at [469, 133] on img at bounding box center [456, 138] width 87 height 87
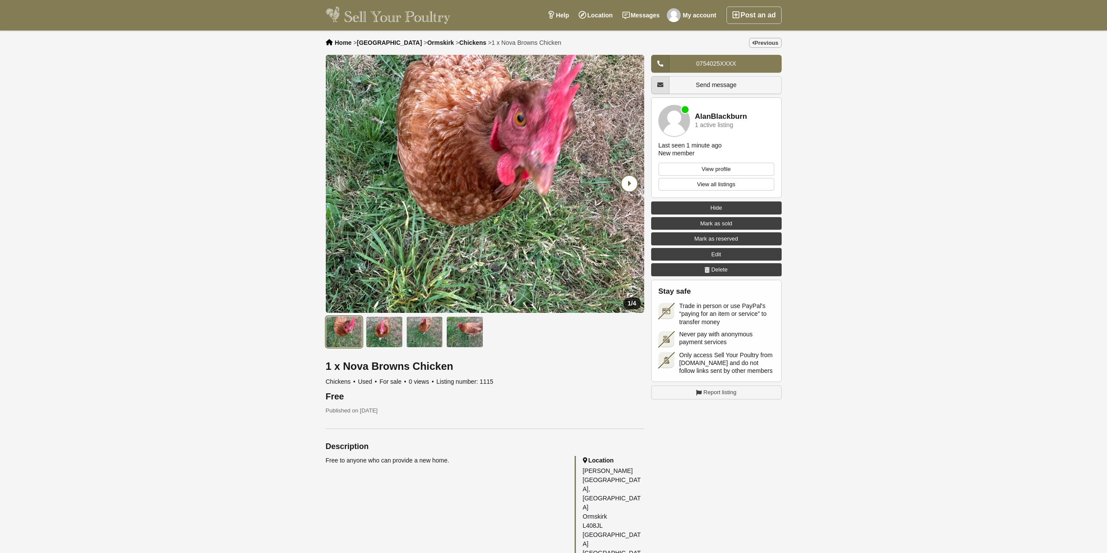
click at [628, 181] on icon "Next slide" at bounding box center [630, 184] width 16 height 16
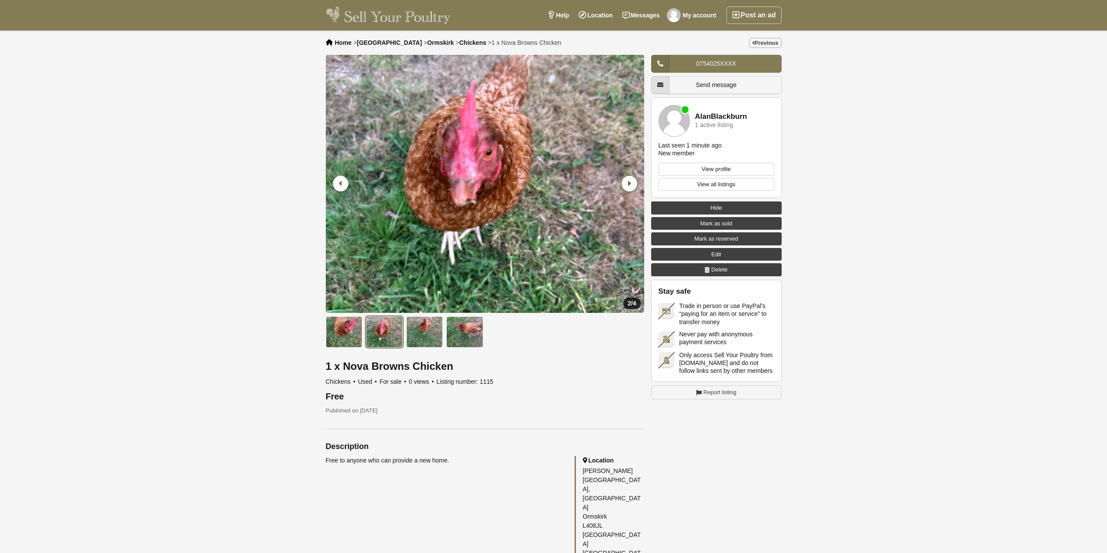
click at [628, 181] on icon "Next slide" at bounding box center [630, 184] width 16 height 16
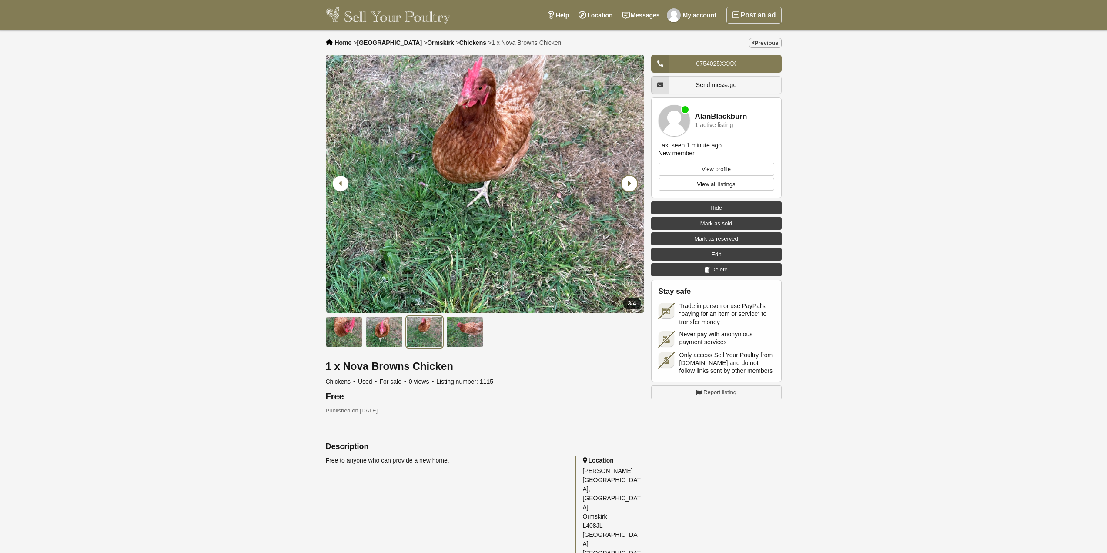
click at [628, 181] on icon "Next slide" at bounding box center [630, 184] width 16 height 16
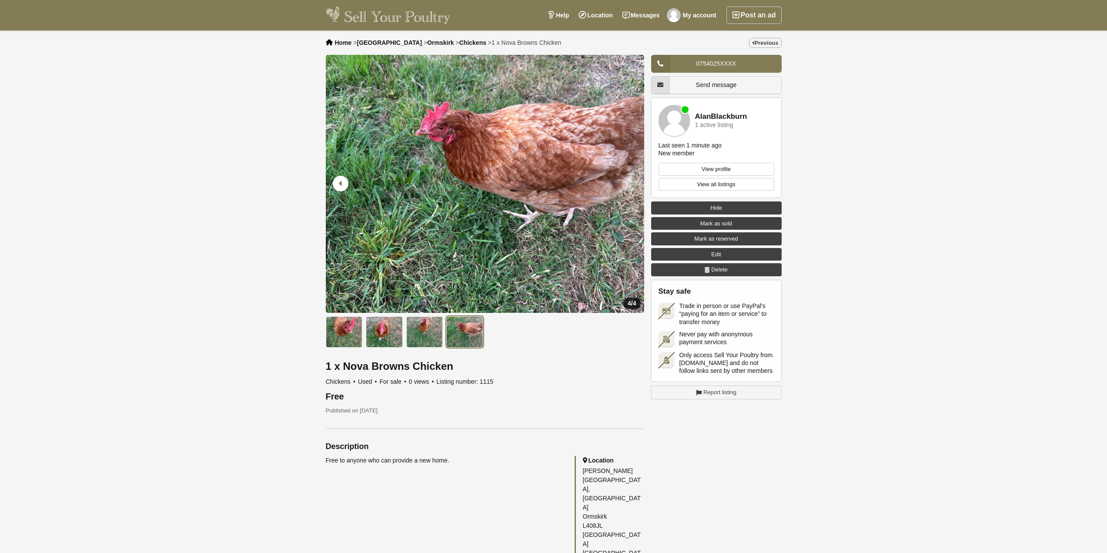
click at [628, 181] on icon "Next slide" at bounding box center [630, 184] width 16 height 16
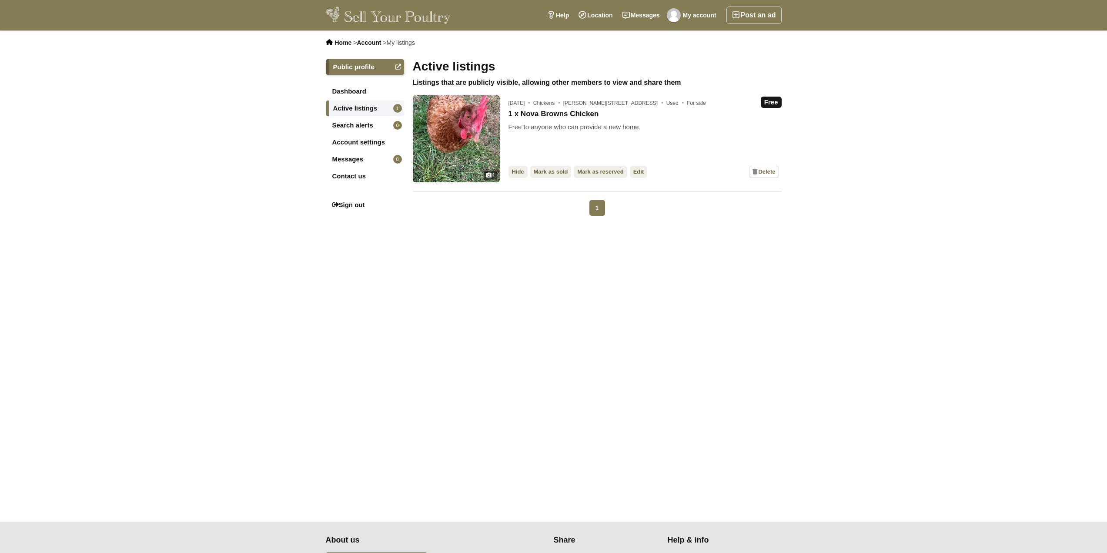
click at [436, 15] on img at bounding box center [388, 15] width 125 height 17
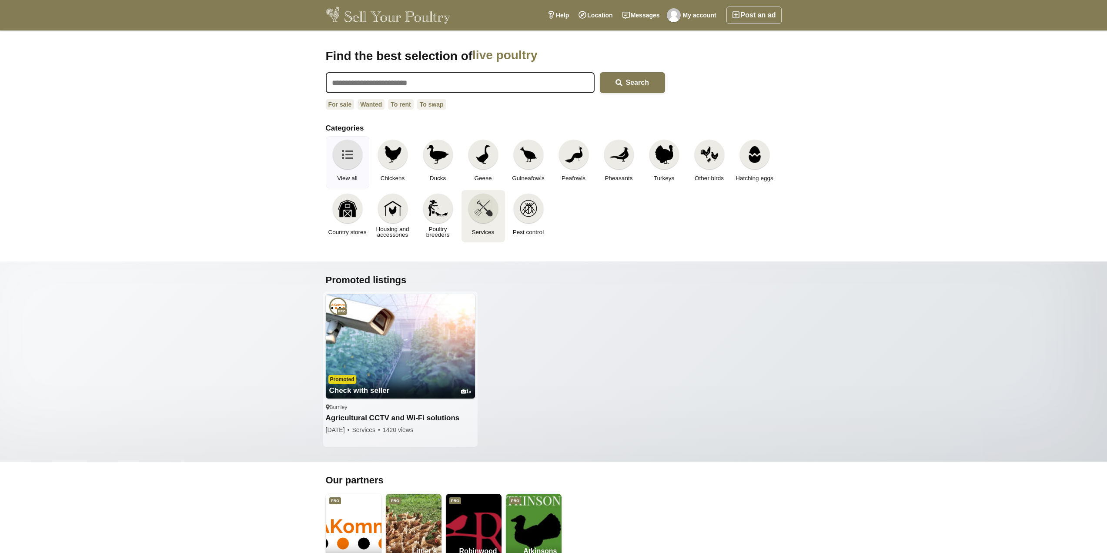
click at [475, 211] on img at bounding box center [483, 208] width 19 height 19
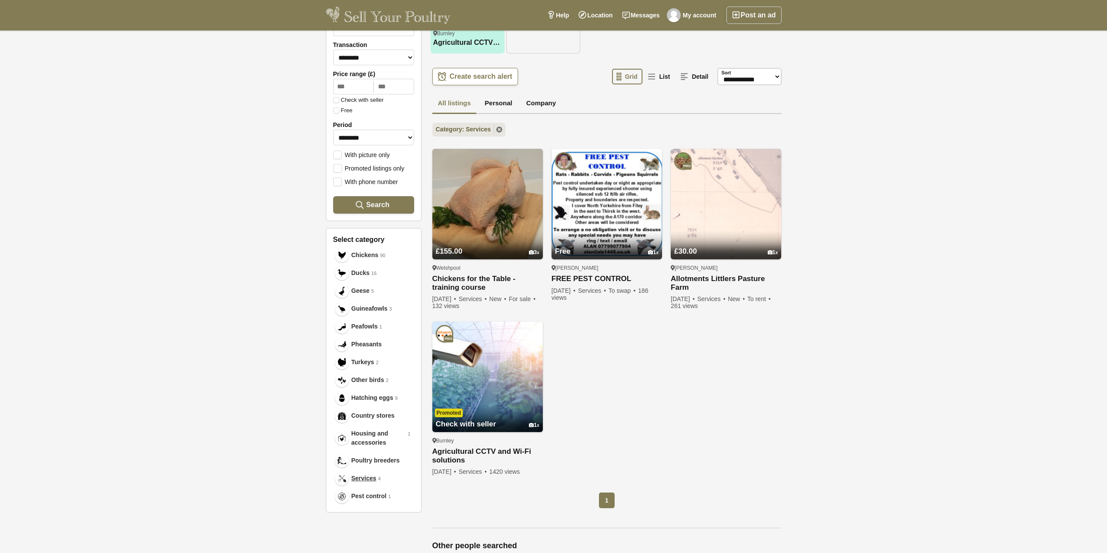
scroll to position [87, 0]
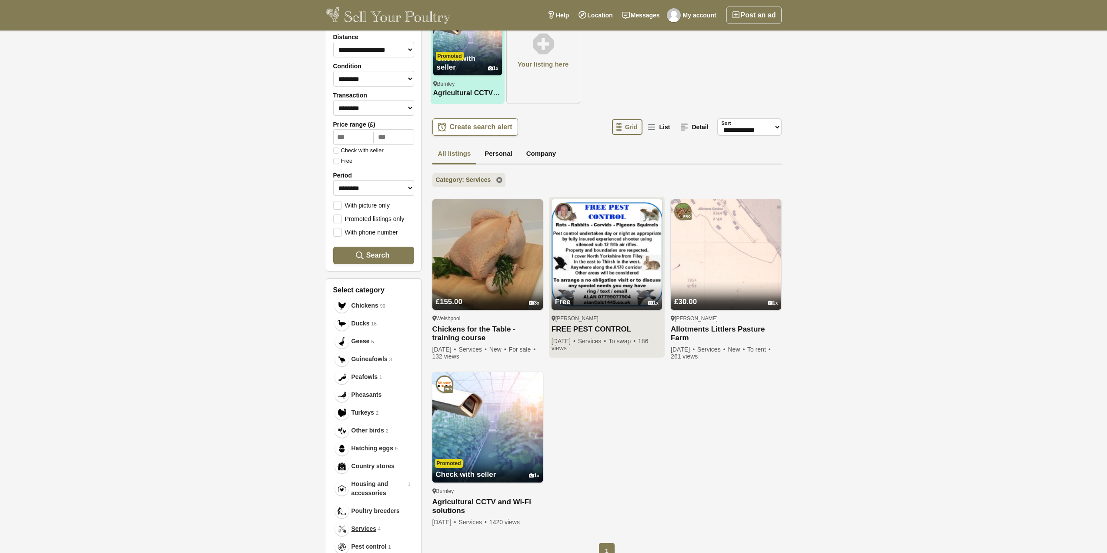
click at [602, 264] on img at bounding box center [607, 254] width 110 height 110
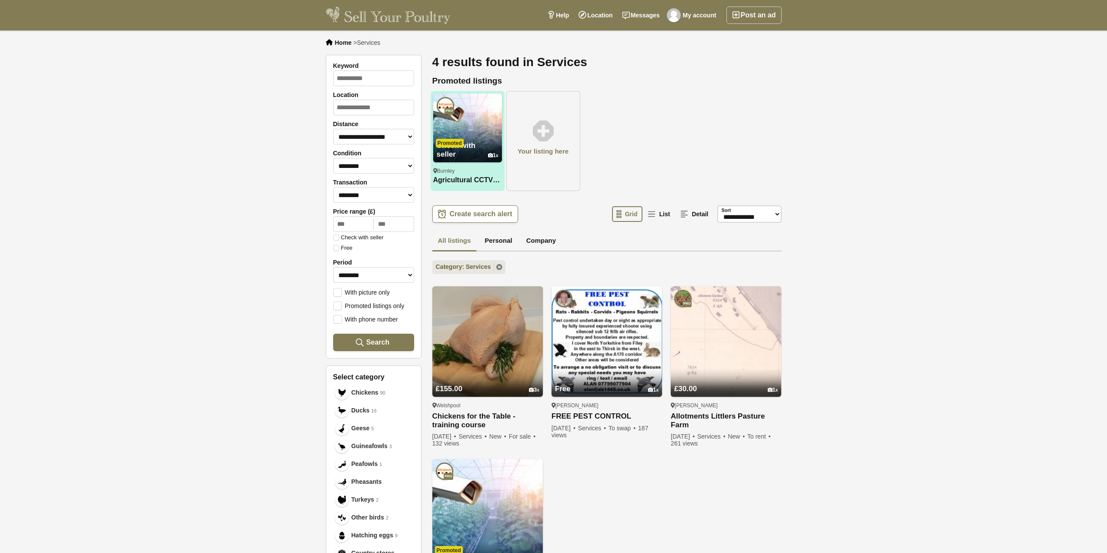
scroll to position [87, 0]
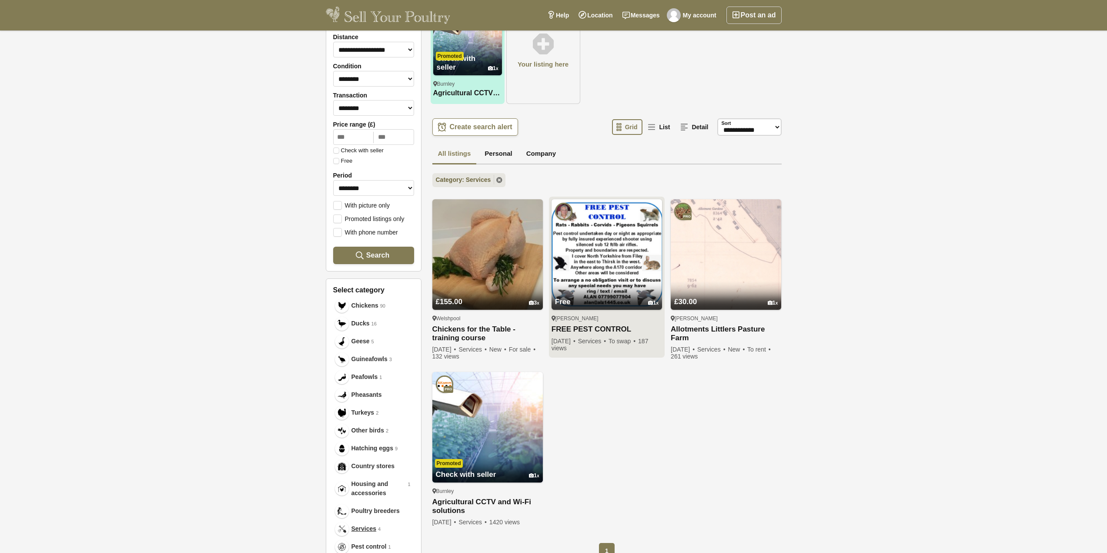
drag, startPoint x: 577, startPoint y: 328, endPoint x: 580, endPoint y: 268, distance: 59.7
click at [580, 268] on img at bounding box center [607, 254] width 110 height 110
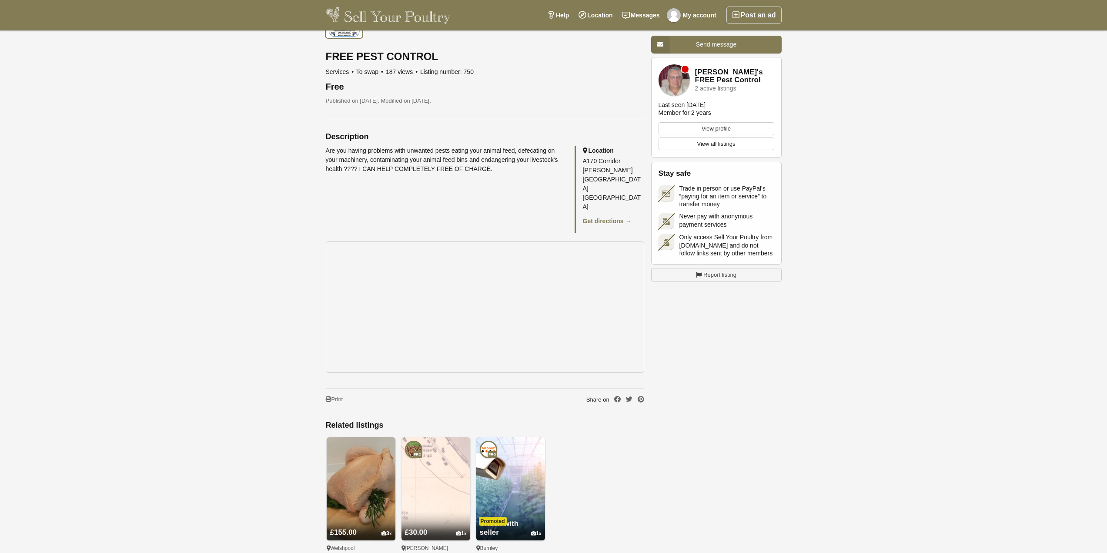
scroll to position [305, 0]
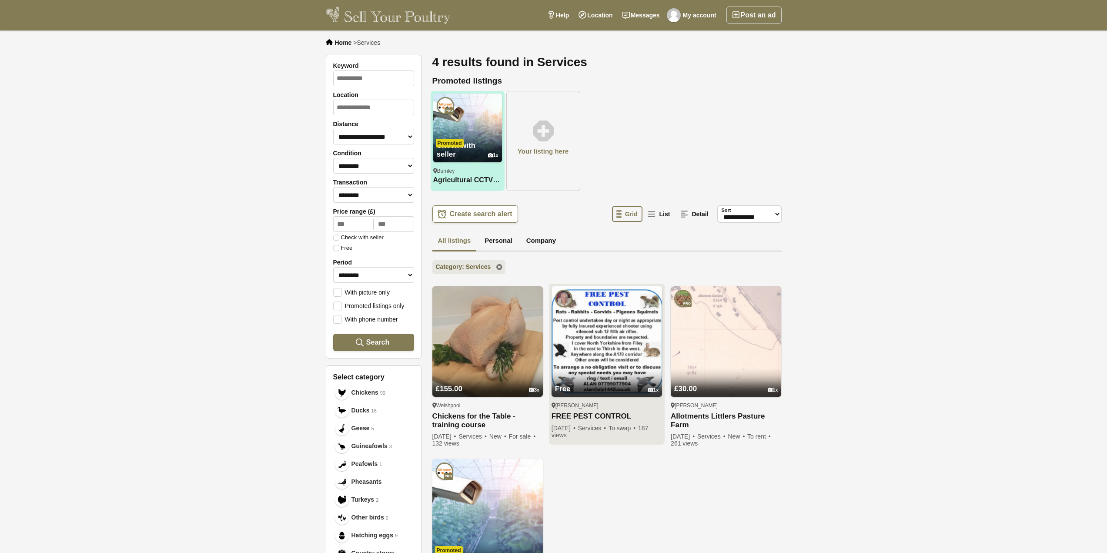
scroll to position [87, 0]
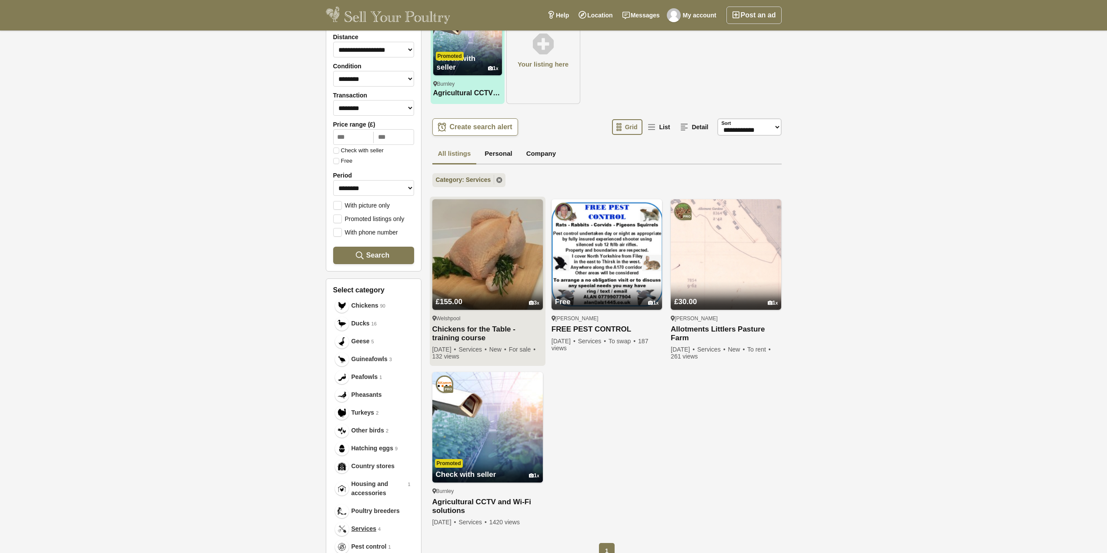
click at [509, 266] on img at bounding box center [487, 254] width 110 height 110
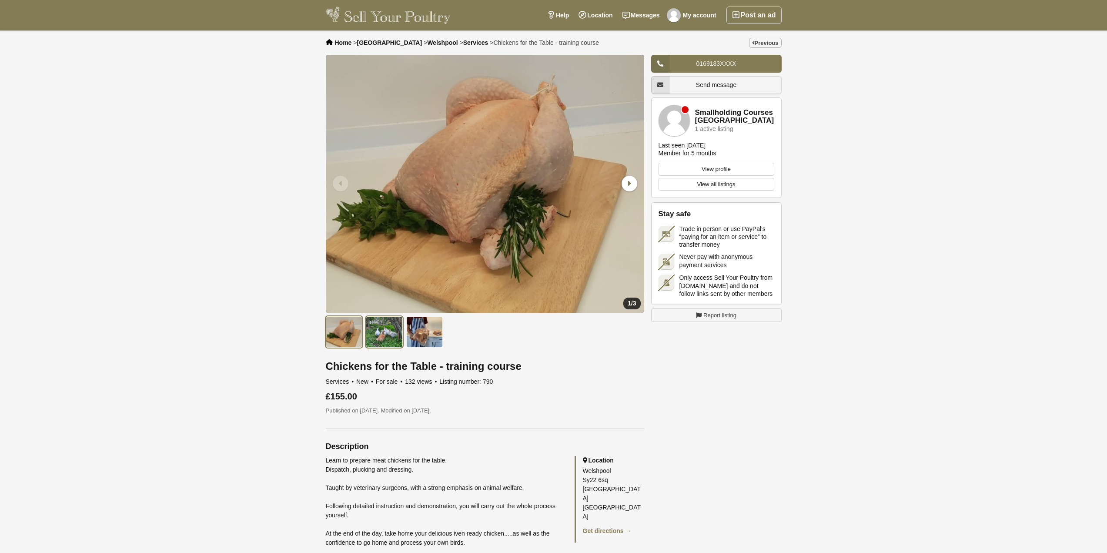
click at [378, 333] on img at bounding box center [384, 331] width 37 height 31
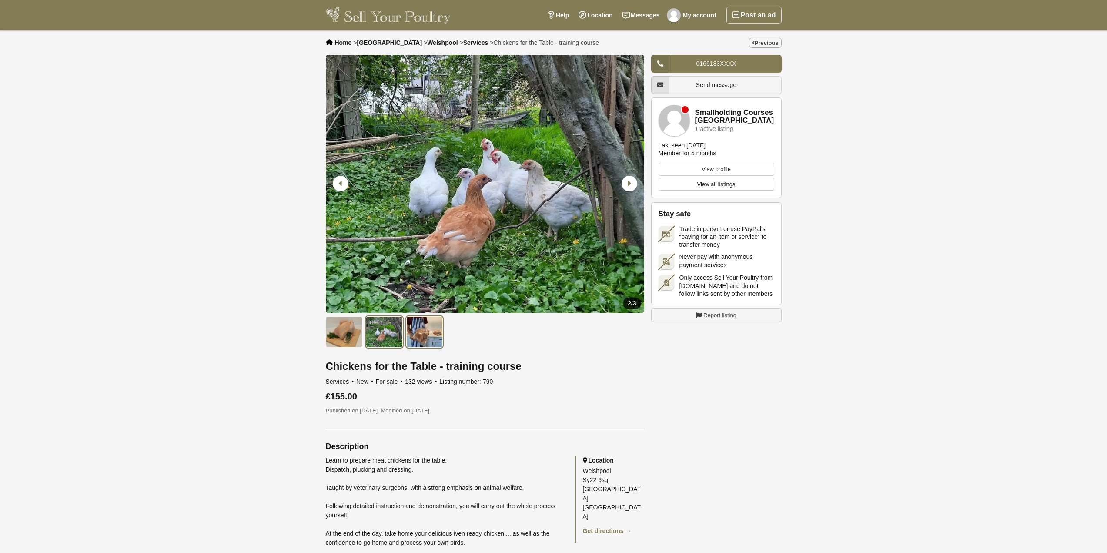
click at [414, 335] on img at bounding box center [424, 331] width 37 height 31
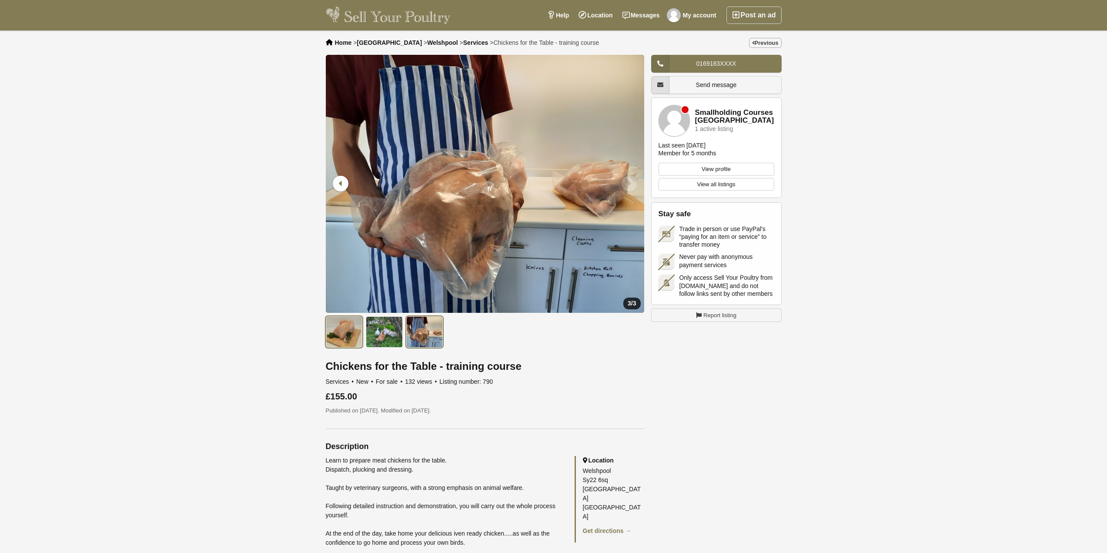
click at [347, 333] on img at bounding box center [344, 331] width 37 height 31
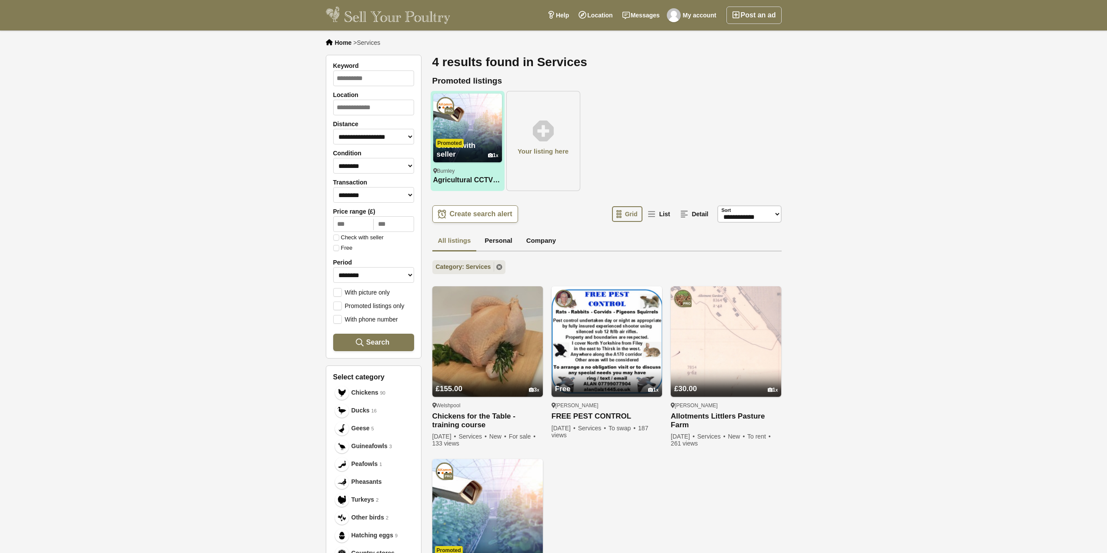
scroll to position [87, 0]
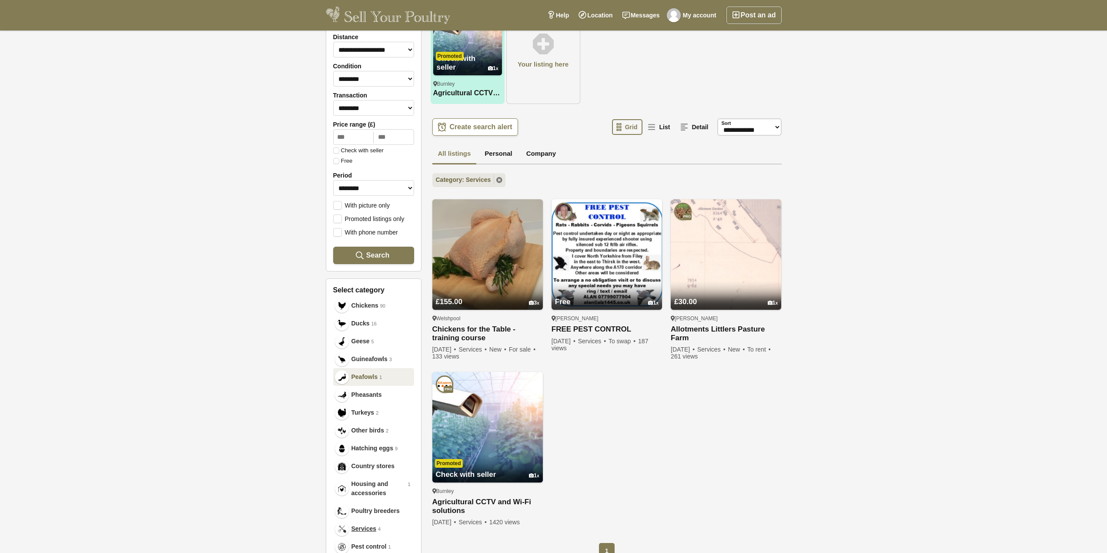
click at [371, 378] on span "Peafowls" at bounding box center [364, 376] width 27 height 9
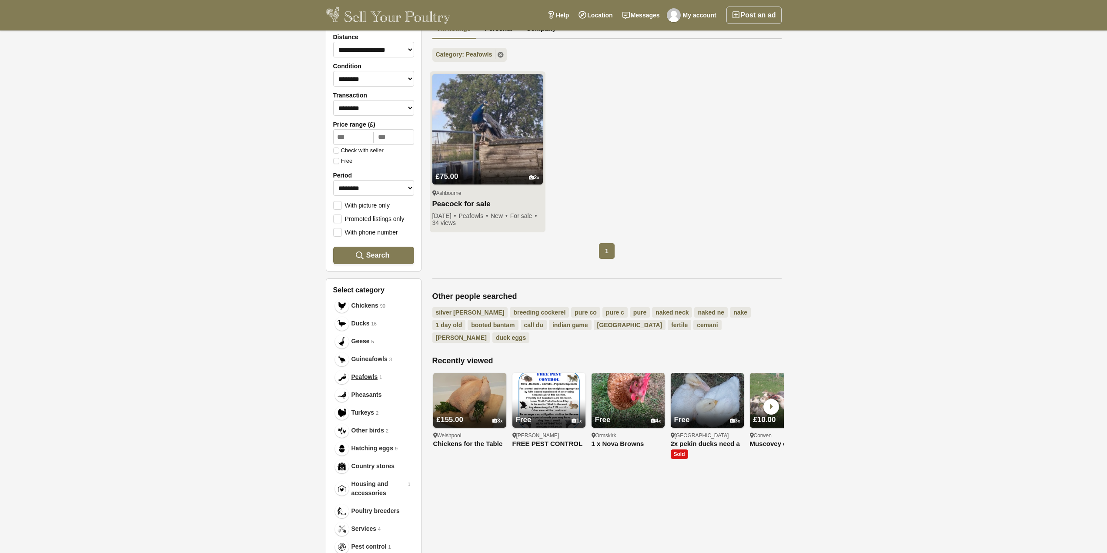
click at [480, 137] on img at bounding box center [487, 129] width 110 height 110
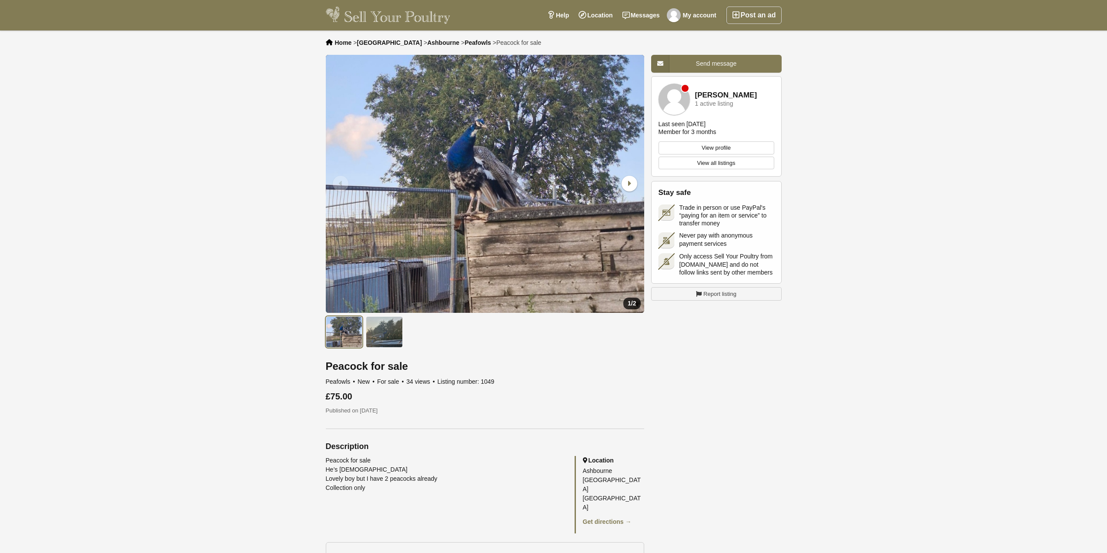
click at [485, 191] on img "1 / 2" at bounding box center [485, 184] width 318 height 258
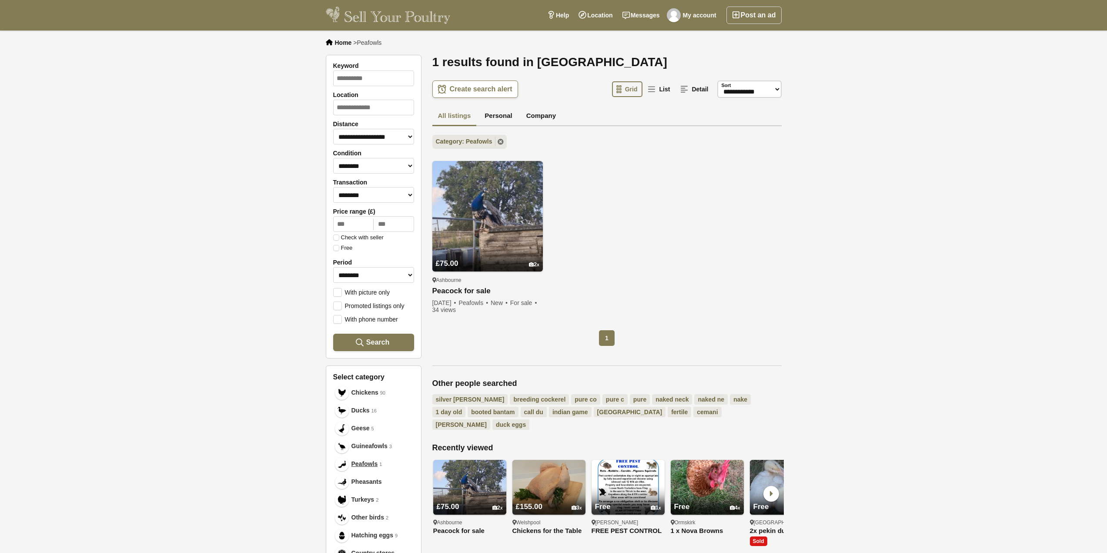
scroll to position [87, 0]
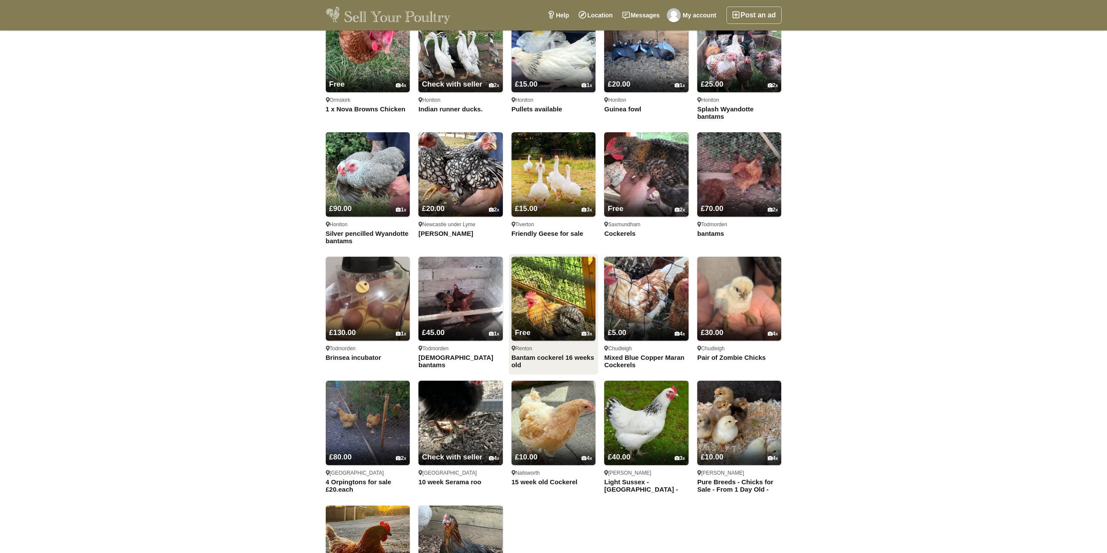
scroll to position [653, 0]
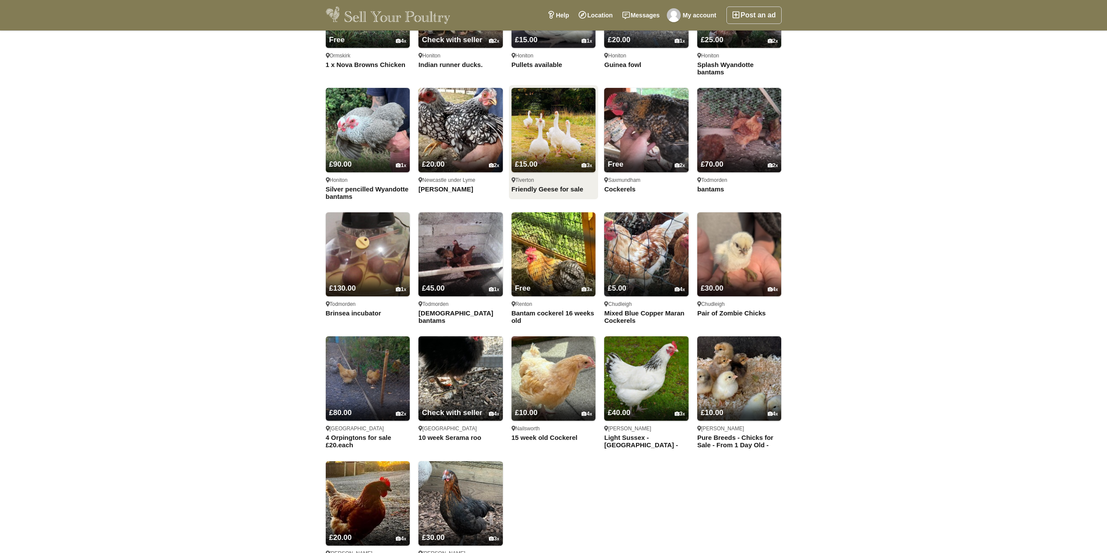
click at [545, 128] on img at bounding box center [554, 130] width 84 height 84
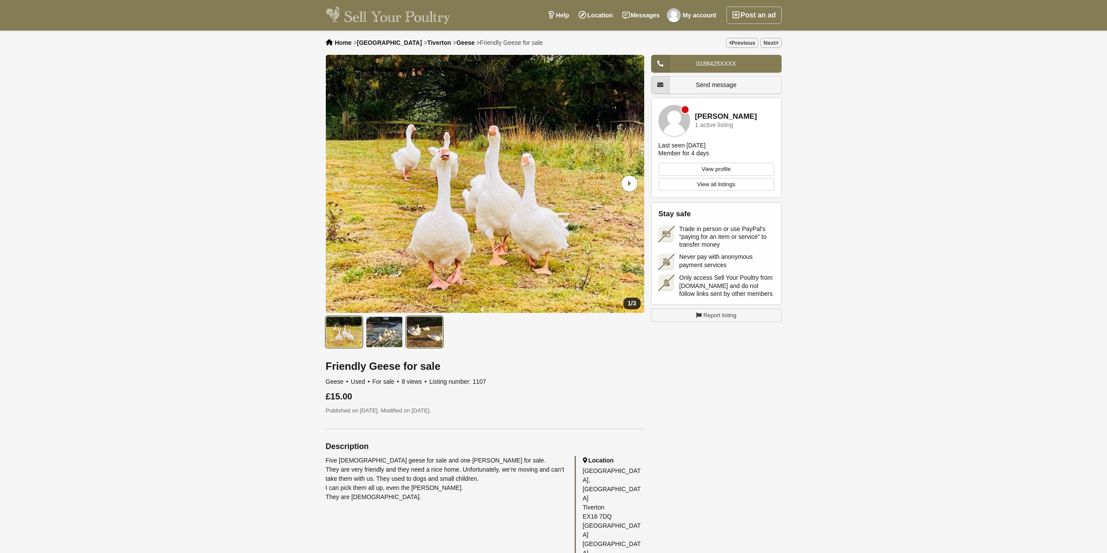
click at [423, 336] on img at bounding box center [424, 331] width 37 height 31
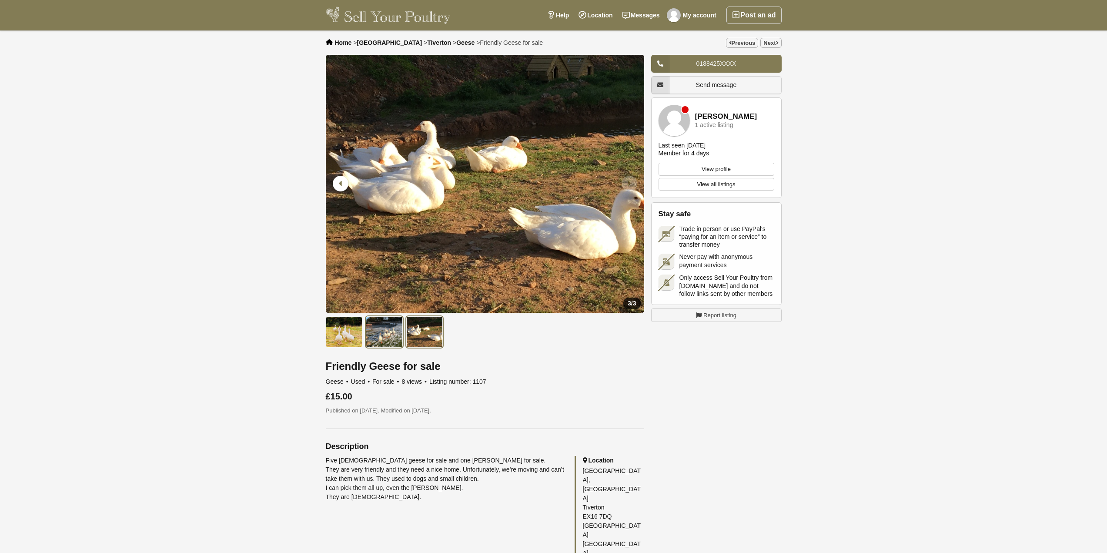
click at [400, 336] on img at bounding box center [384, 331] width 37 height 31
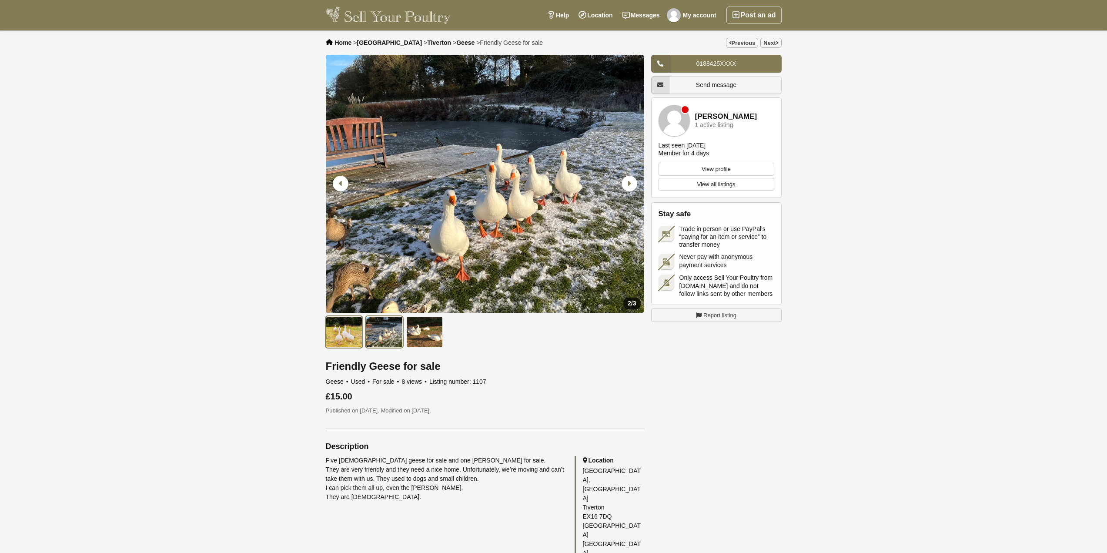
click at [350, 330] on img at bounding box center [344, 331] width 37 height 31
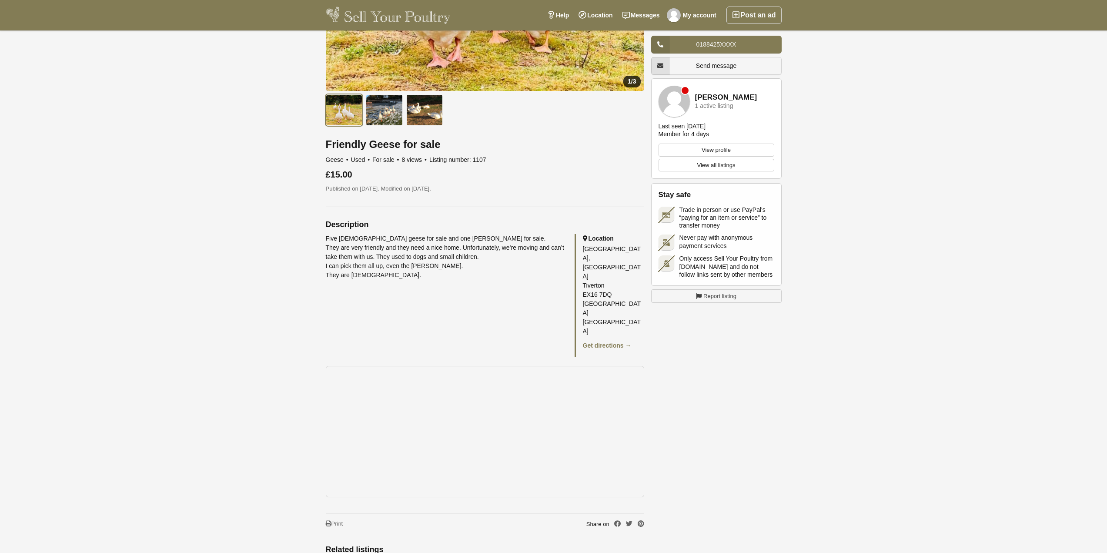
scroll to position [305, 0]
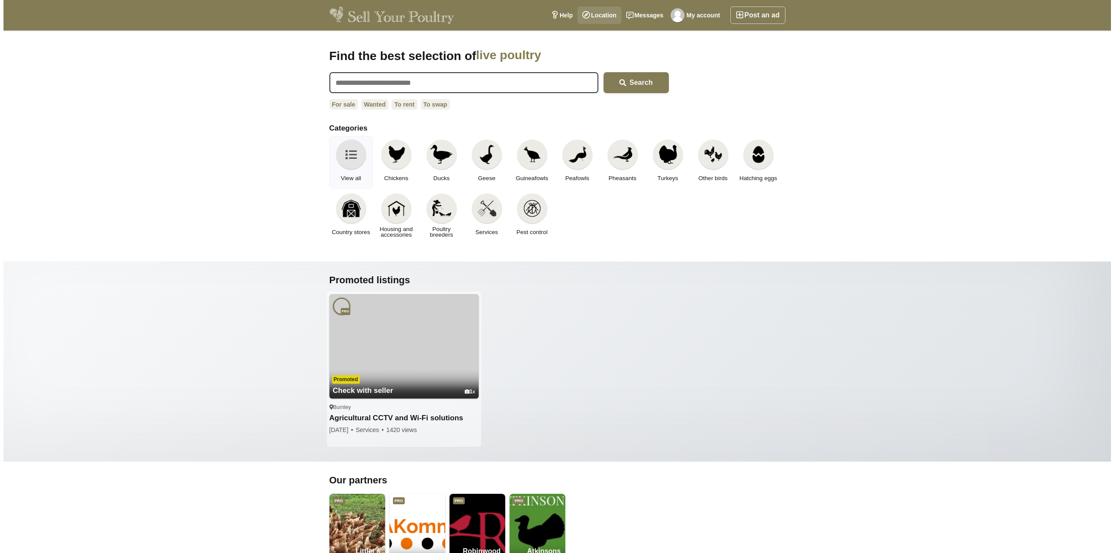
scroll to position [653, 0]
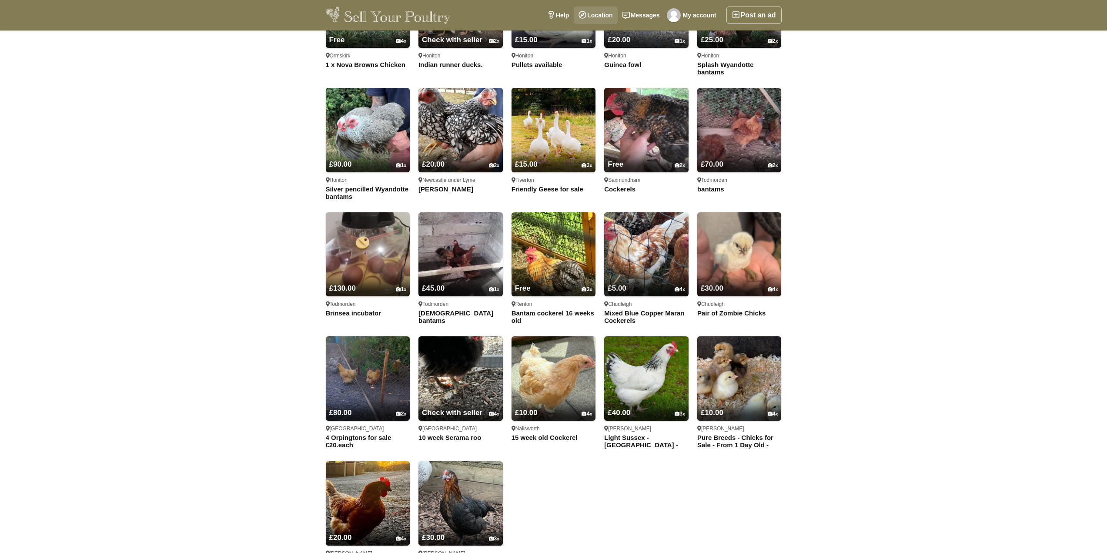
drag, startPoint x: 0, startPoint y: 0, endPoint x: 605, endPoint y: 13, distance: 605.2
click at [605, 13] on link "Location" at bounding box center [596, 15] width 44 height 17
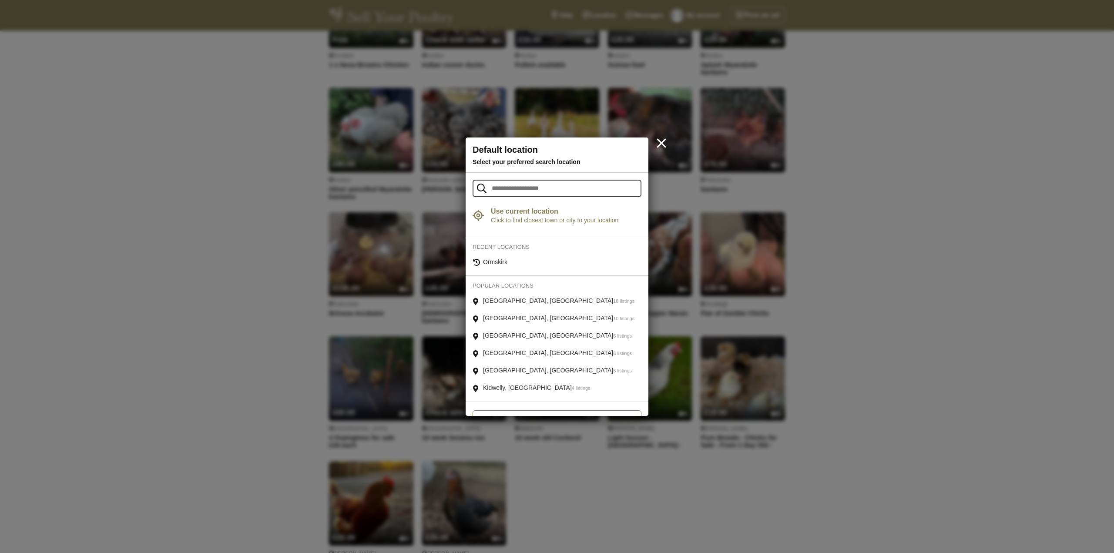
click at [554, 214] on strong "Use current location" at bounding box center [566, 211] width 151 height 9
click at [494, 277] on link "Ormskirk" at bounding box center [556, 285] width 183 height 16
